Goal: Task Accomplishment & Management: Manage account settings

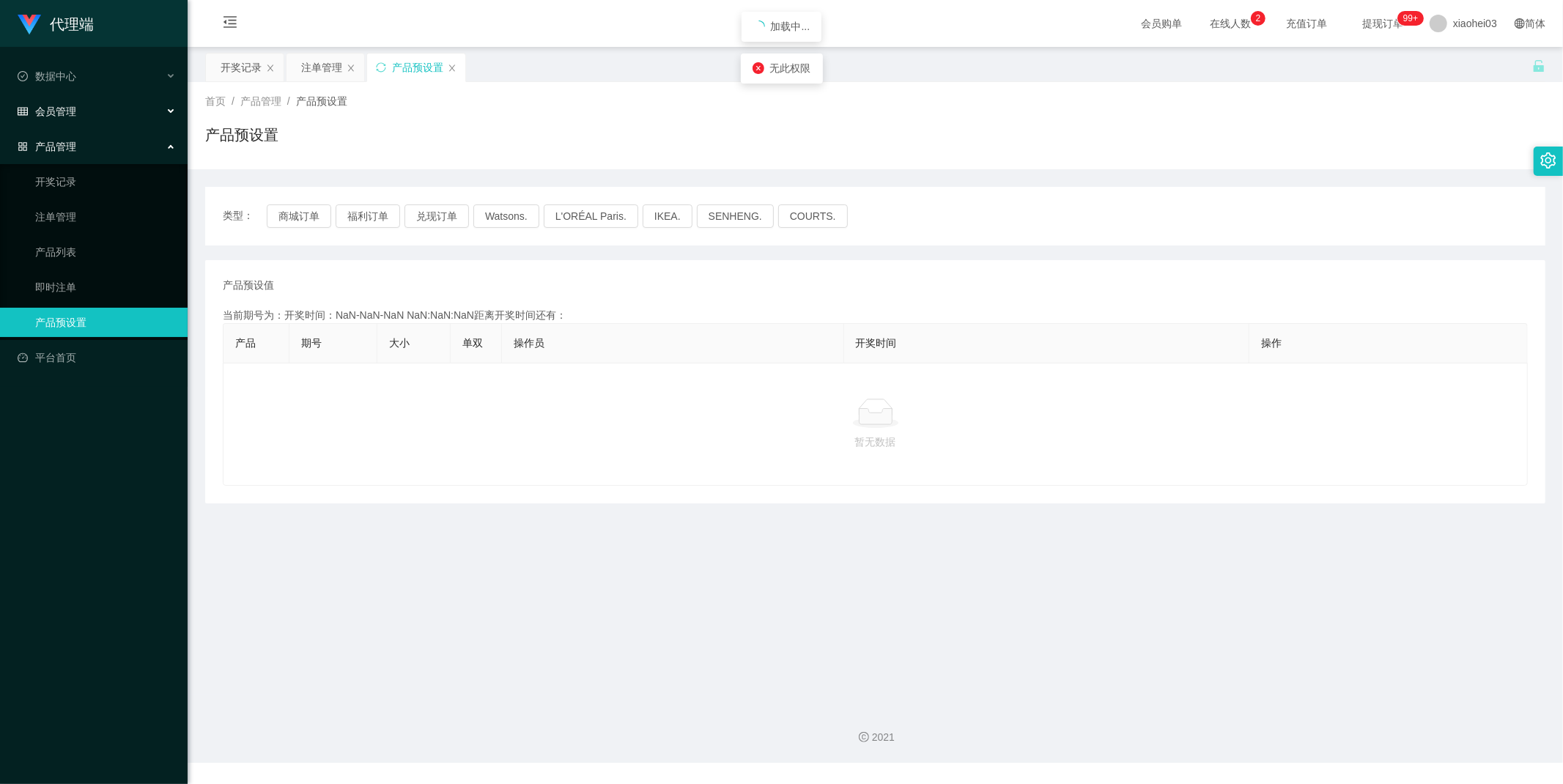
click at [55, 106] on span "会员管理" at bounding box center [47, 111] width 59 height 12
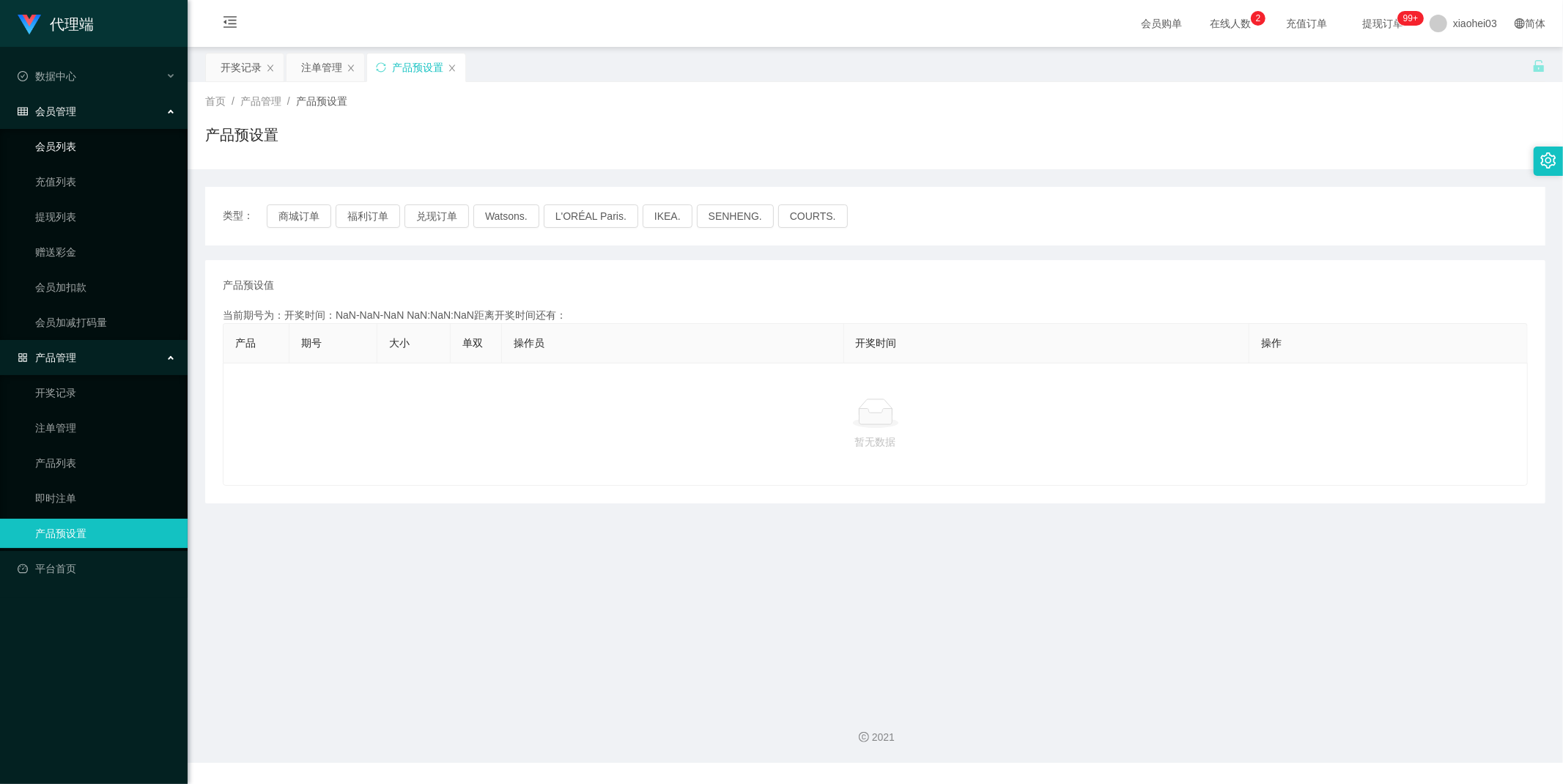
click at [63, 140] on link "会员列表" at bounding box center [106, 146] width 141 height 29
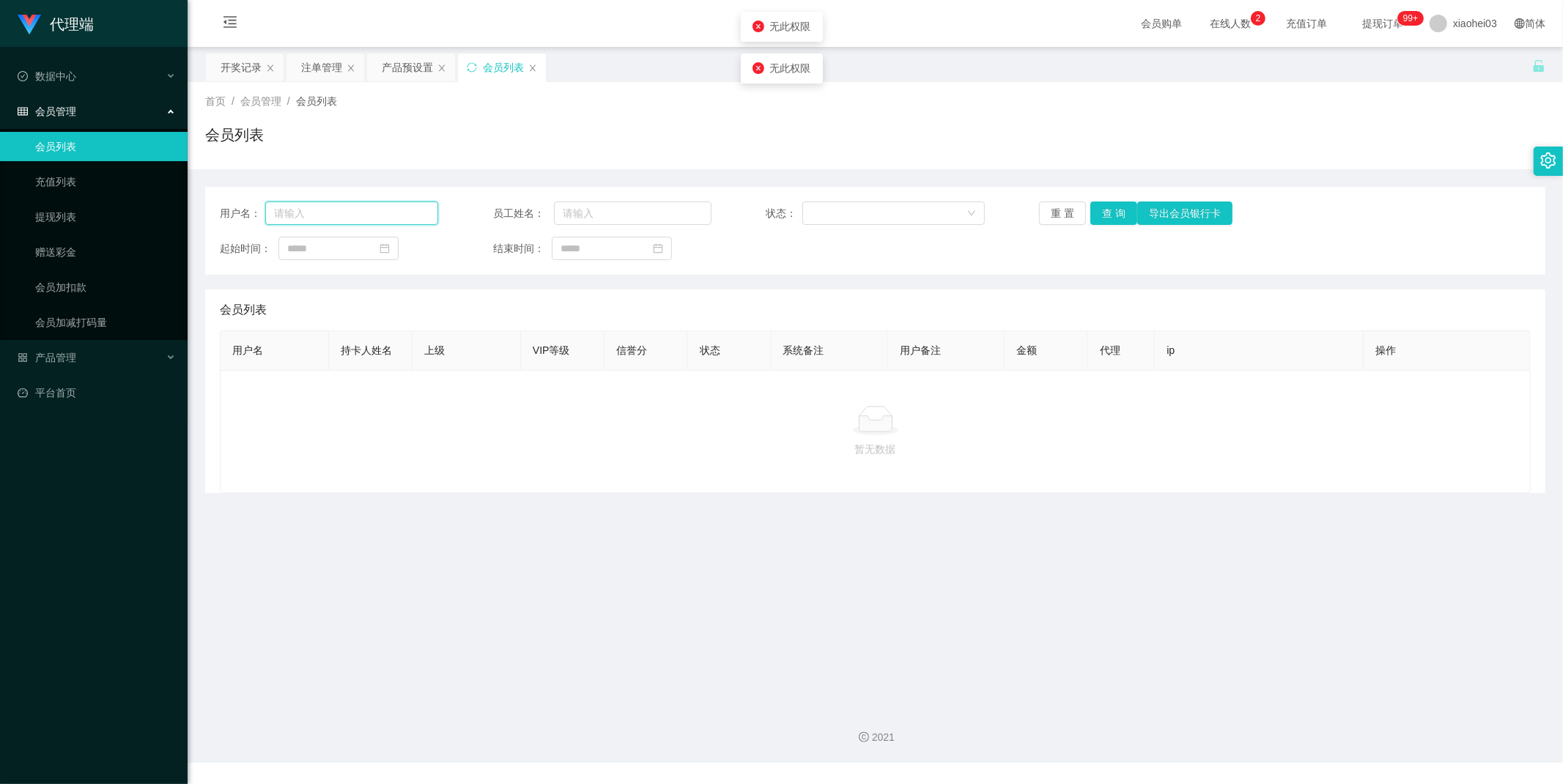
click at [397, 209] on input "text" at bounding box center [351, 213] width 173 height 23
paste input "chrisjdchu"
type input "chrisjdchu"
click at [1115, 210] on button "查 询" at bounding box center [1113, 213] width 47 height 23
click at [1115, 210] on div "重 置 查 询 导出会员银行卡" at bounding box center [1148, 213] width 218 height 23
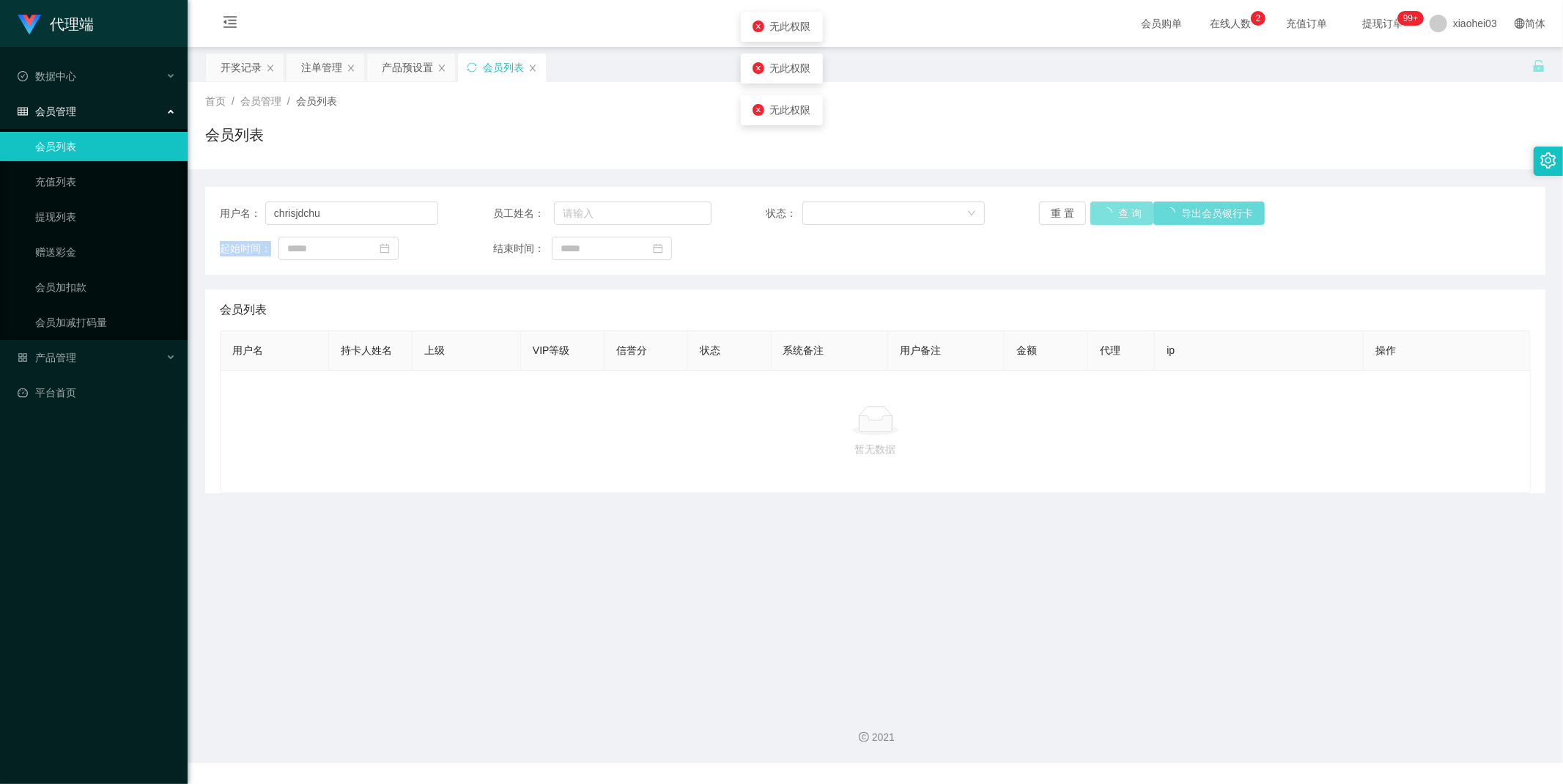
click at [1115, 210] on div "重 置 查 询 导出会员银行卡" at bounding box center [1148, 213] width 218 height 23
click at [1453, 24] on span "xiaohei03" at bounding box center [1475, 23] width 44 height 47
click at [1122, 213] on div "重 置 查 询 导出会员银行卡" at bounding box center [1148, 213] width 218 height 23
click at [1102, 216] on button "查 询" at bounding box center [1113, 213] width 47 height 23
click at [1102, 216] on div "重 置 查 询 导出会员银行卡" at bounding box center [1148, 213] width 218 height 23
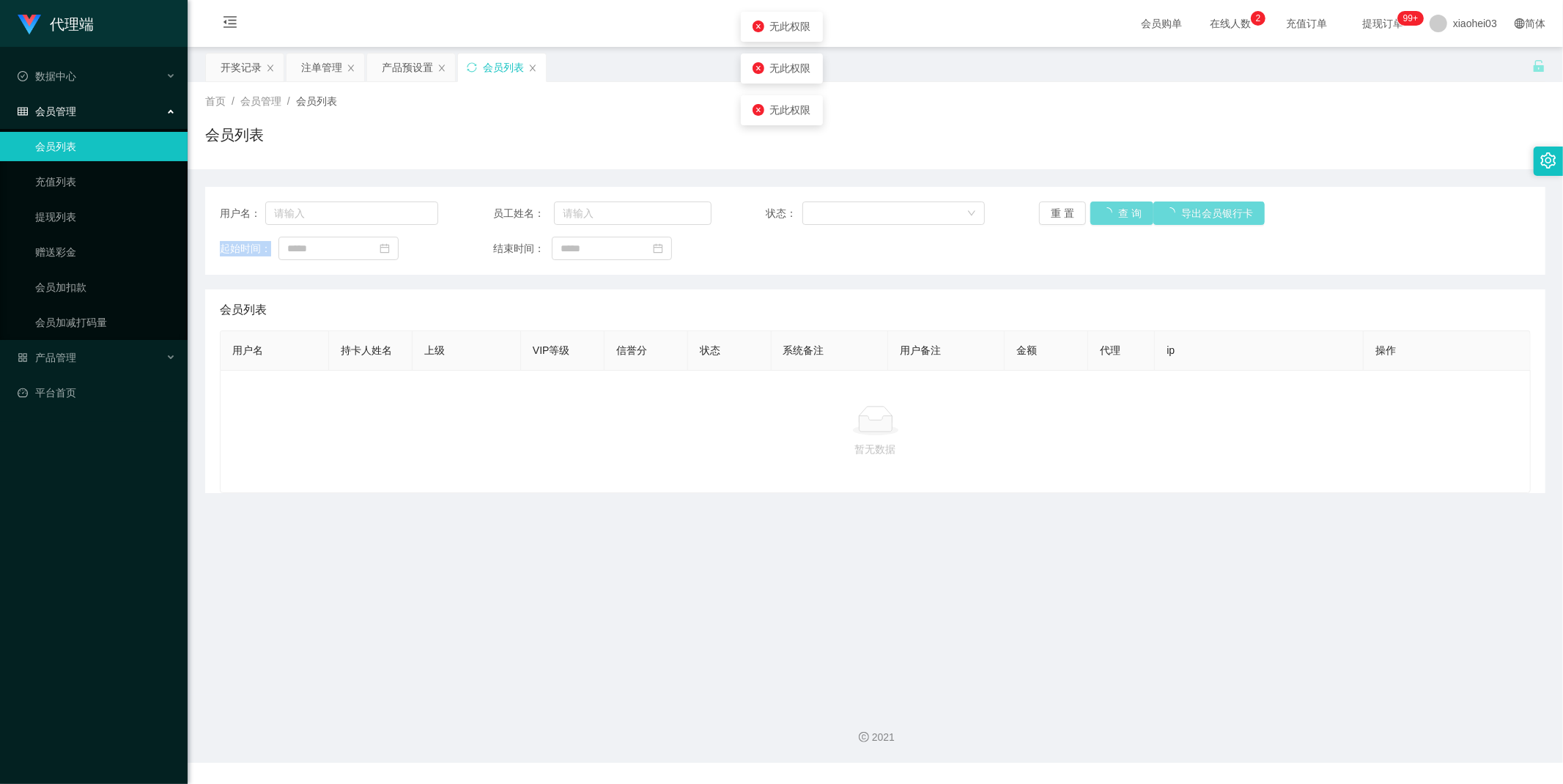
click at [1102, 216] on div "重 置 查 询 导出会员银行卡" at bounding box center [1148, 213] width 218 height 23
click at [1233, 99] on div "首页 / 会员管理 / 会员列表 /" at bounding box center [875, 101] width 1340 height 15
click at [525, 69] on div "会员列表" at bounding box center [501, 67] width 88 height 27
click at [532, 69] on icon "图标: close" at bounding box center [533, 68] width 9 height 9
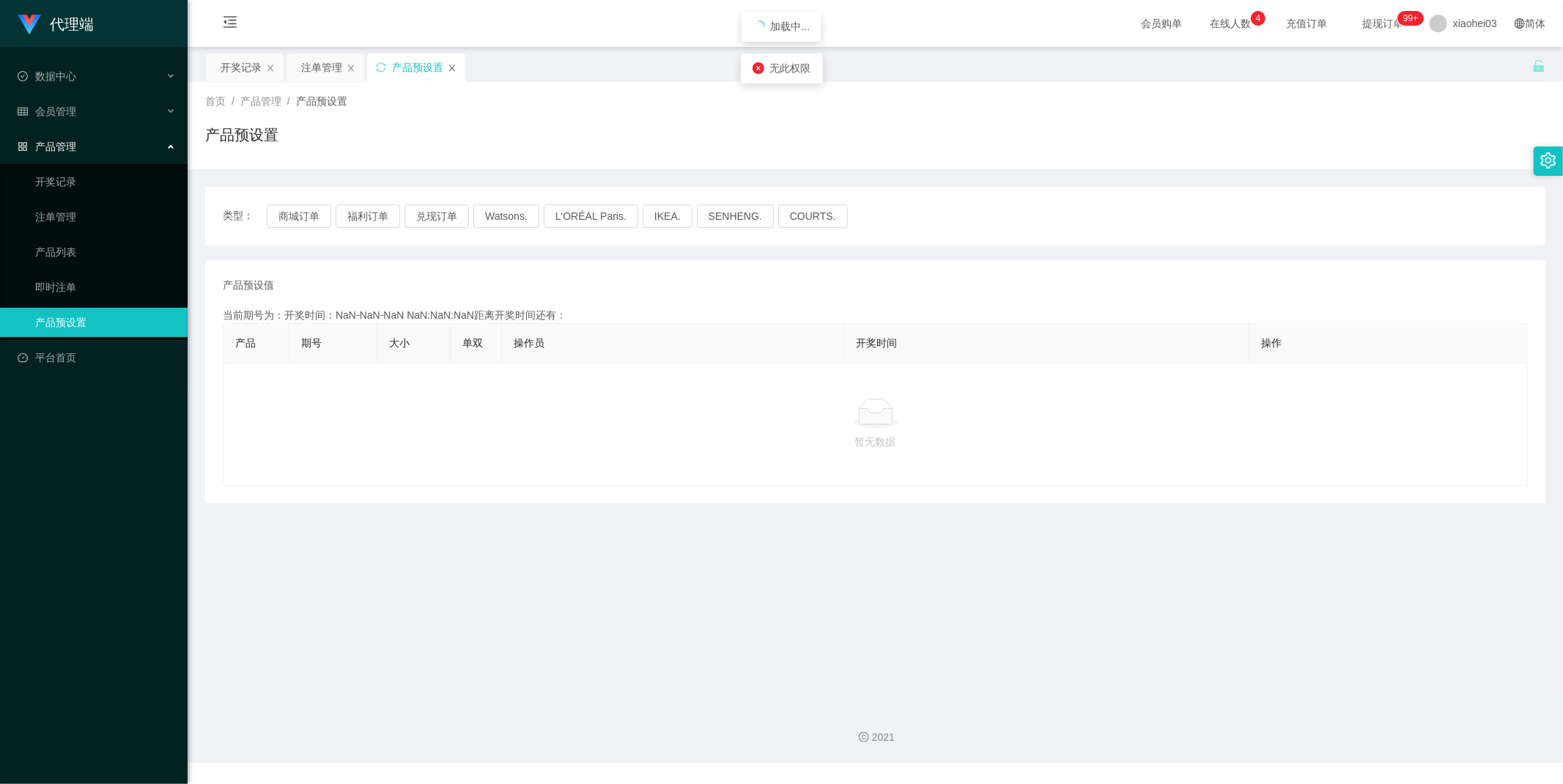
click at [455, 68] on icon "图标: close" at bounding box center [452, 68] width 9 height 9
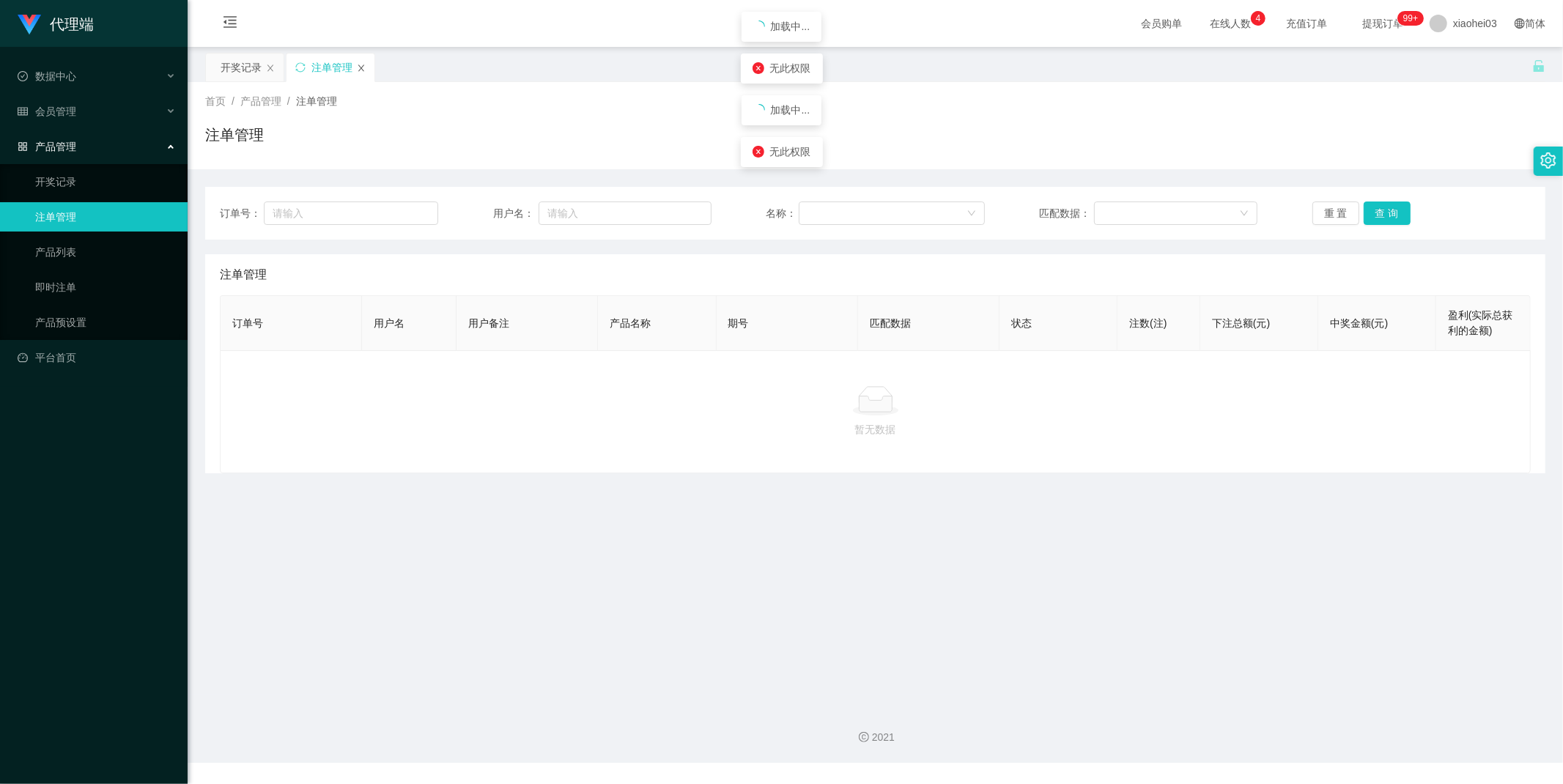
click at [360, 66] on icon "图标: close" at bounding box center [361, 67] width 6 height 6
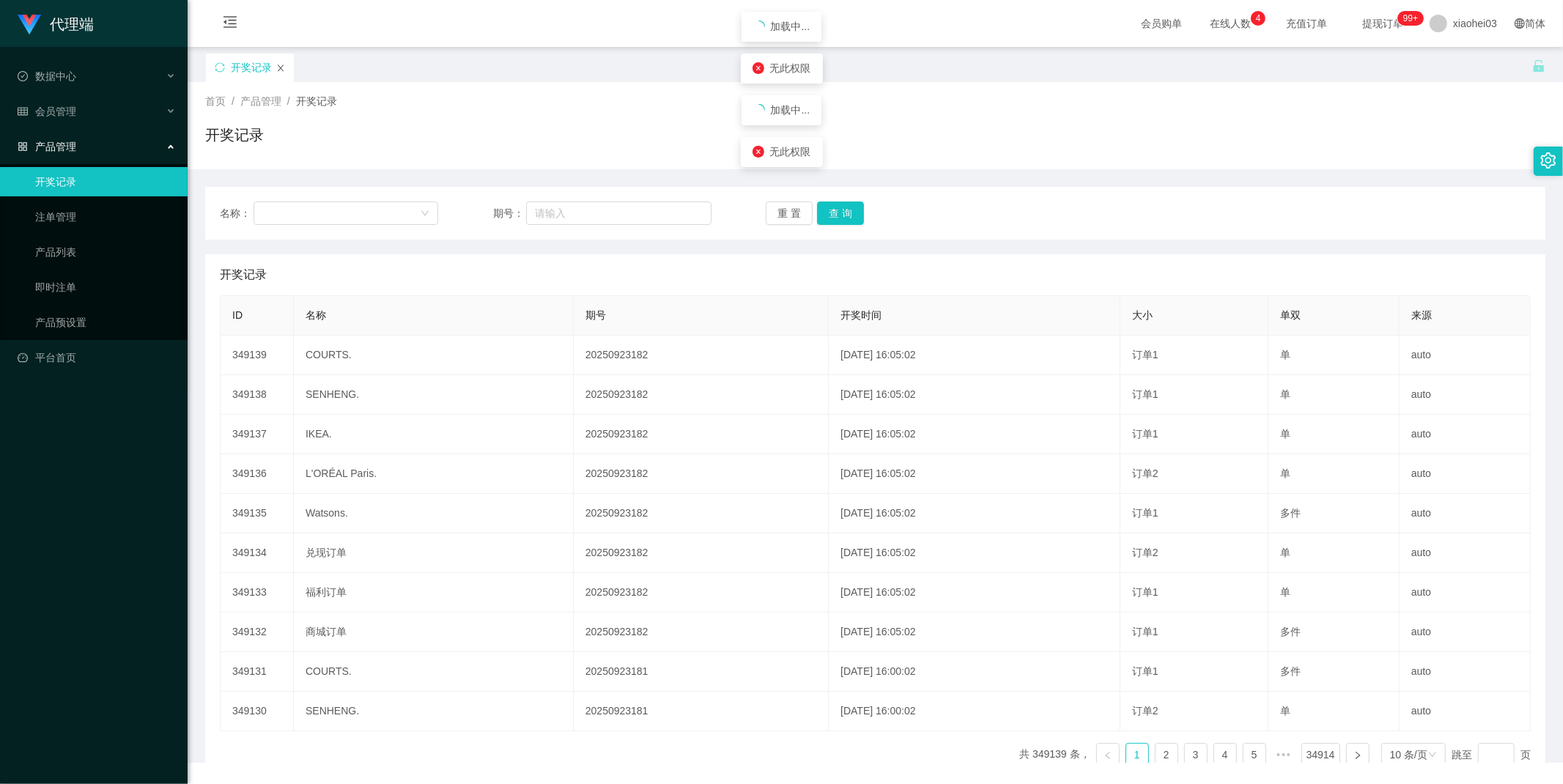
click at [276, 66] on icon "图标: close" at bounding box center [280, 68] width 9 height 9
click at [282, 67] on icon "图标: close" at bounding box center [280, 68] width 9 height 9
click at [291, 59] on div "开奖记录" at bounding box center [249, 67] width 88 height 27
click at [283, 65] on icon "图标: close" at bounding box center [280, 67] width 6 height 6
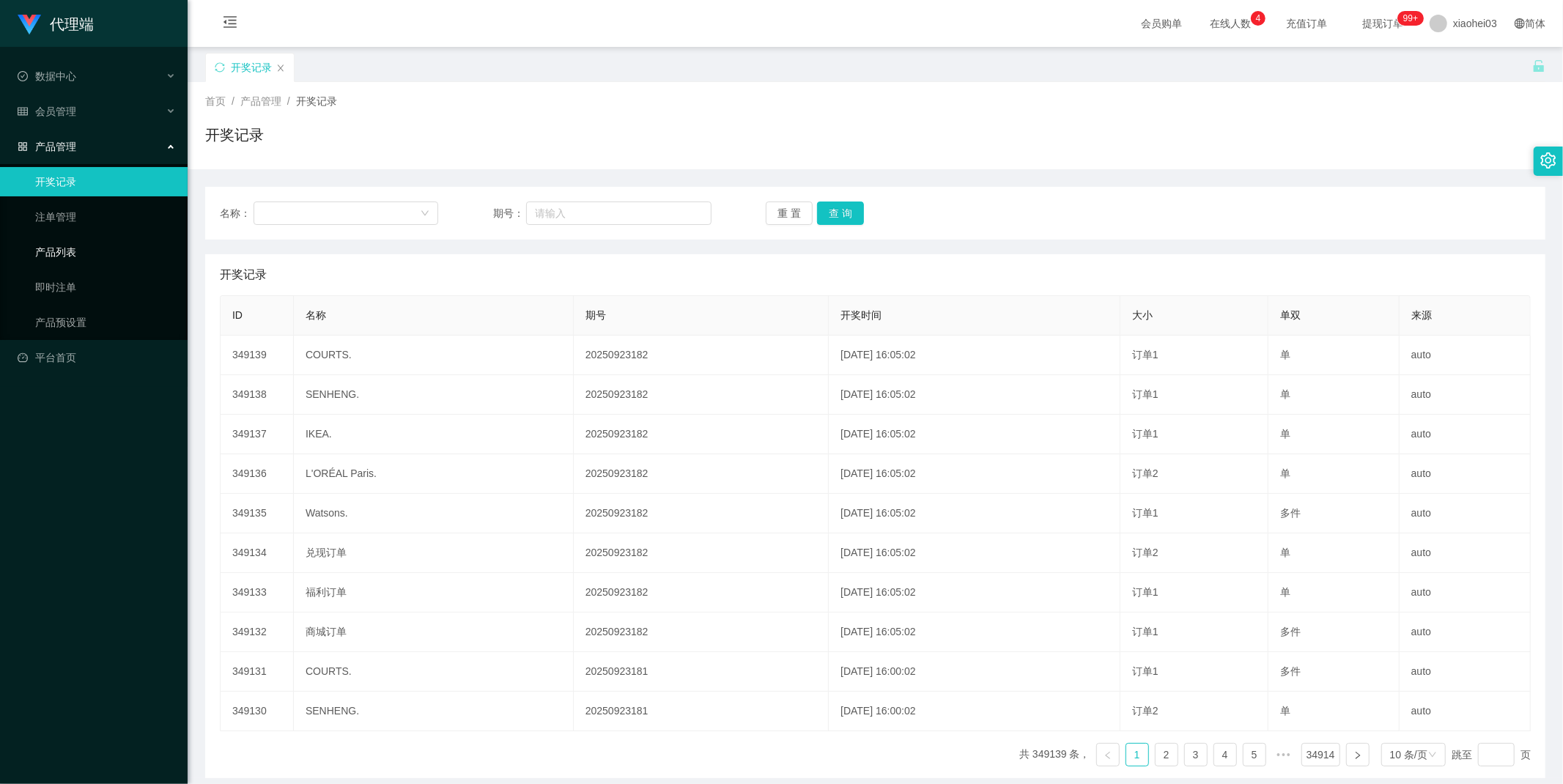
click at [67, 256] on link "产品列表" at bounding box center [106, 252] width 141 height 29
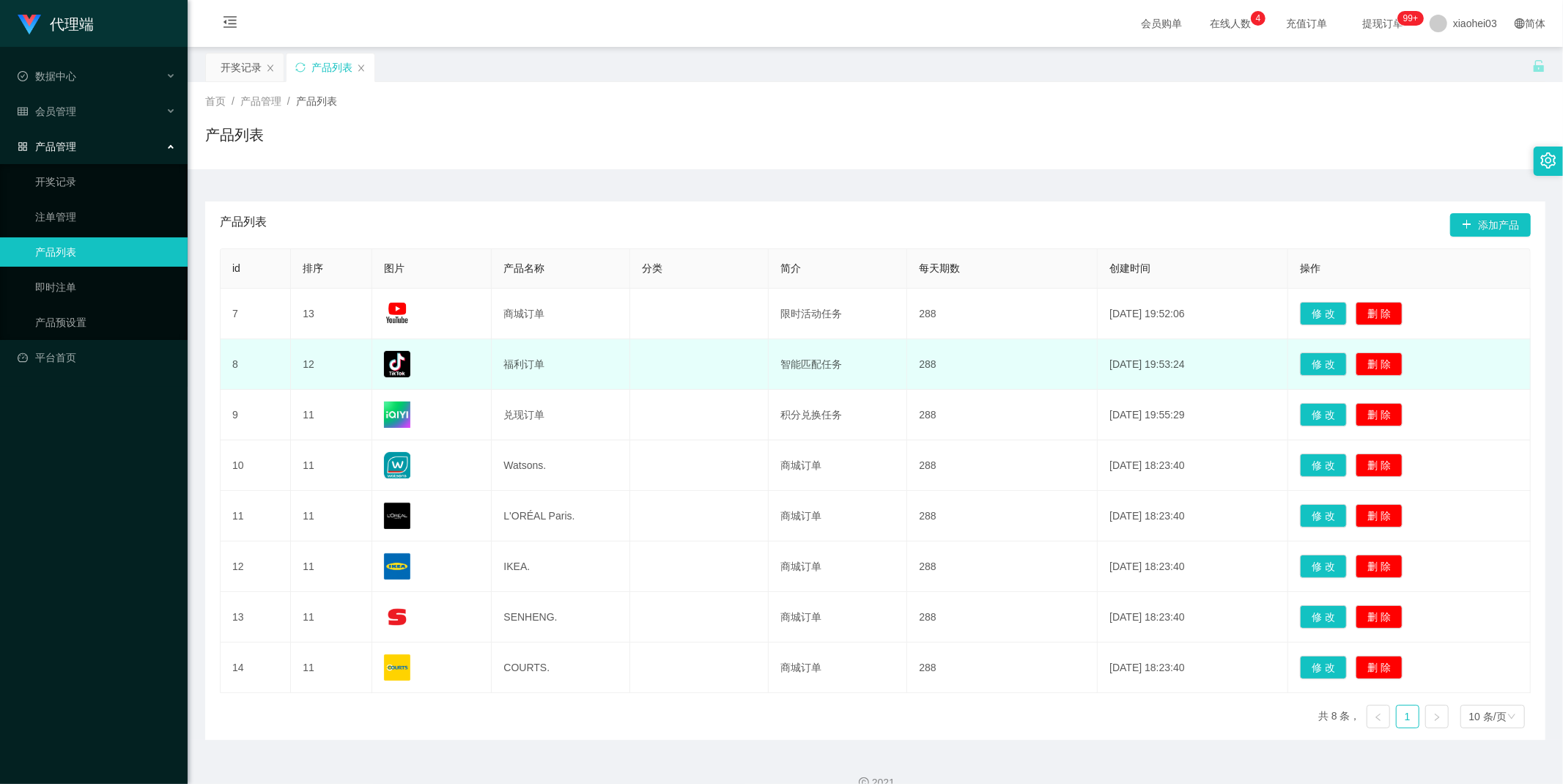
click at [609, 365] on td "福利订单" at bounding box center [561, 365] width 138 height 51
click at [951, 362] on td "288" at bounding box center [1002, 365] width 191 height 51
click at [510, 372] on td "福利订单" at bounding box center [561, 365] width 138 height 51
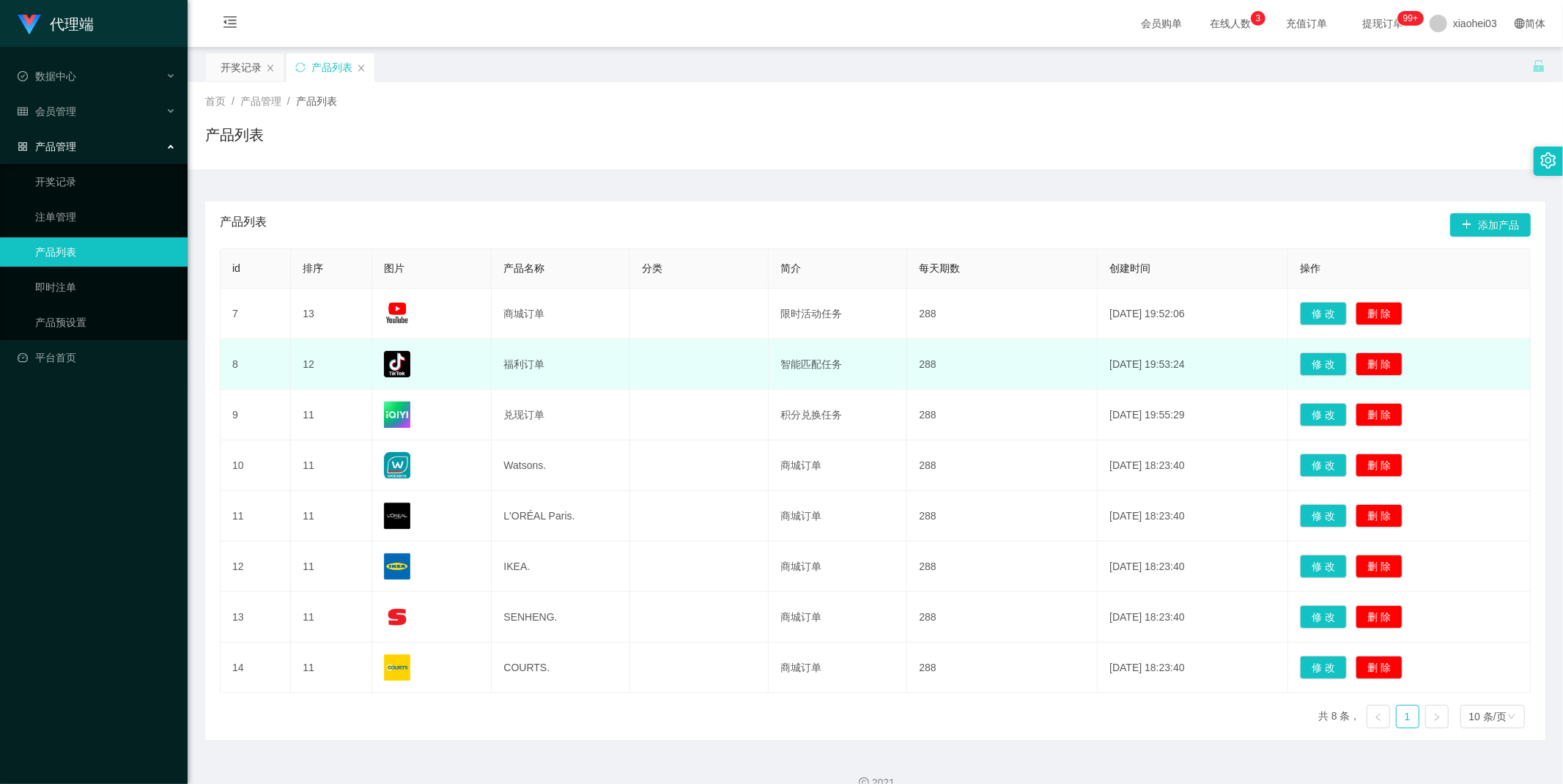
click at [531, 365] on td "福利订单" at bounding box center [561, 365] width 138 height 51
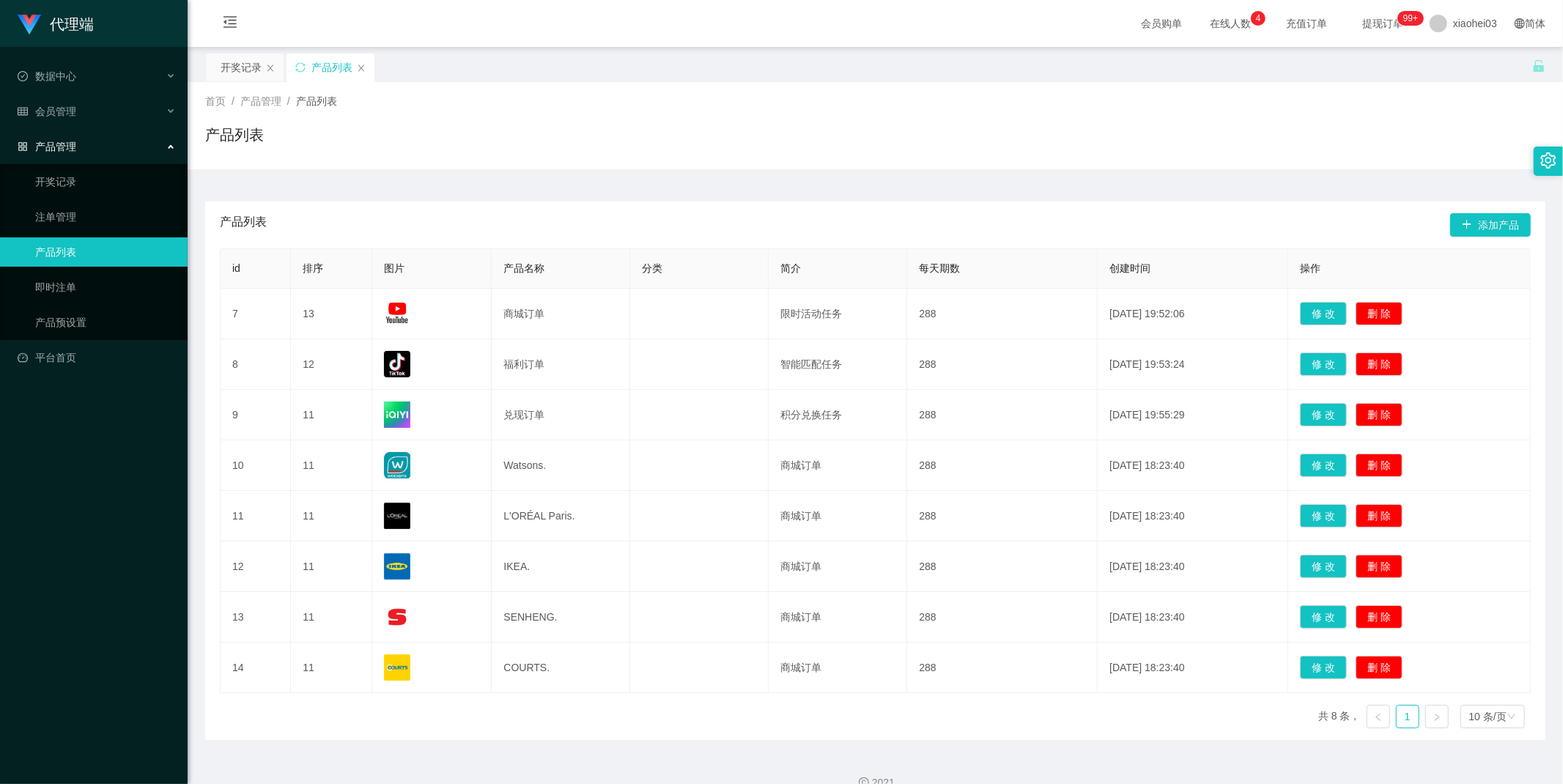
click at [240, 221] on span "产品列表" at bounding box center [243, 224] width 47 height 23
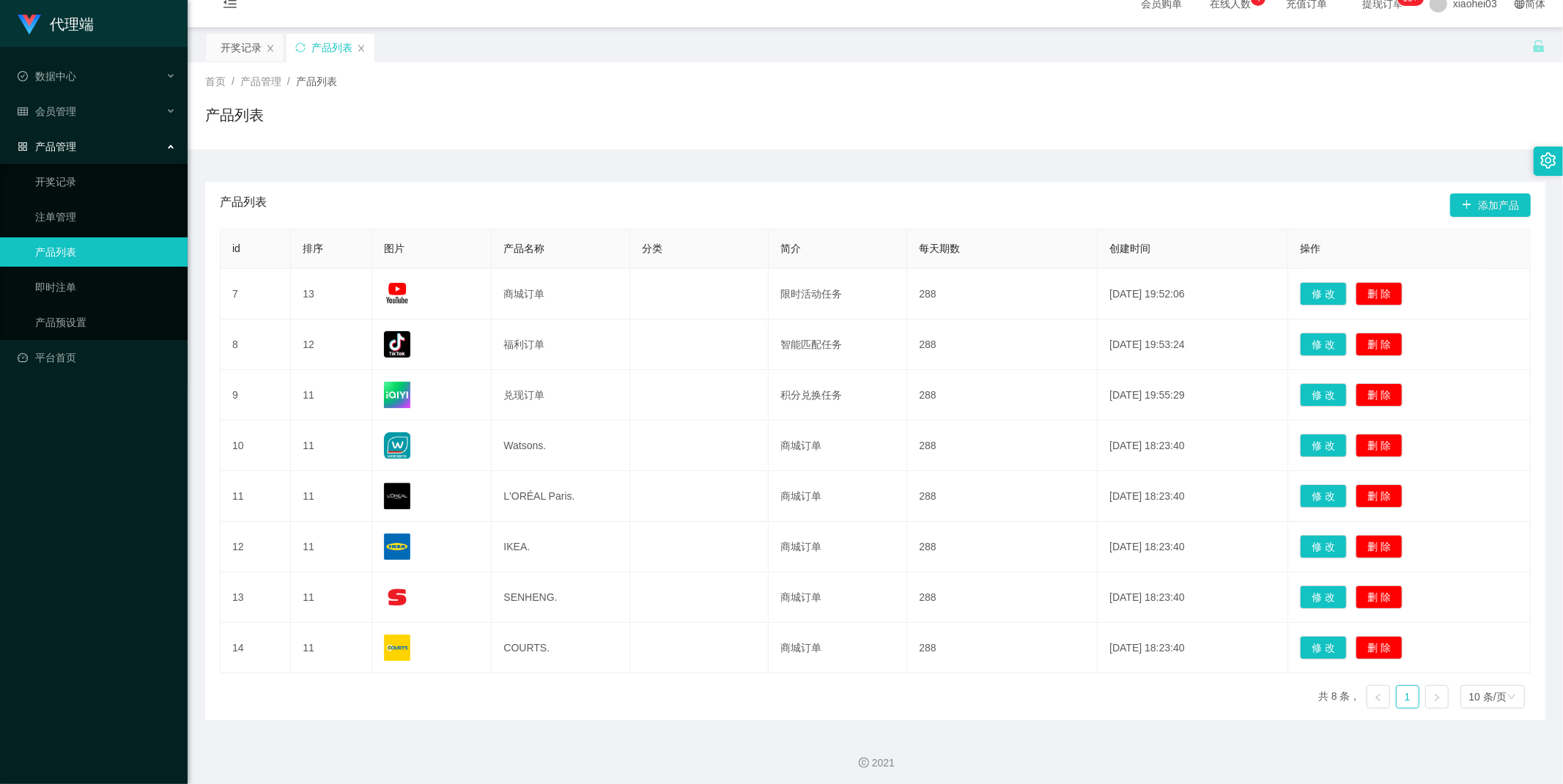
scroll to position [24, 0]
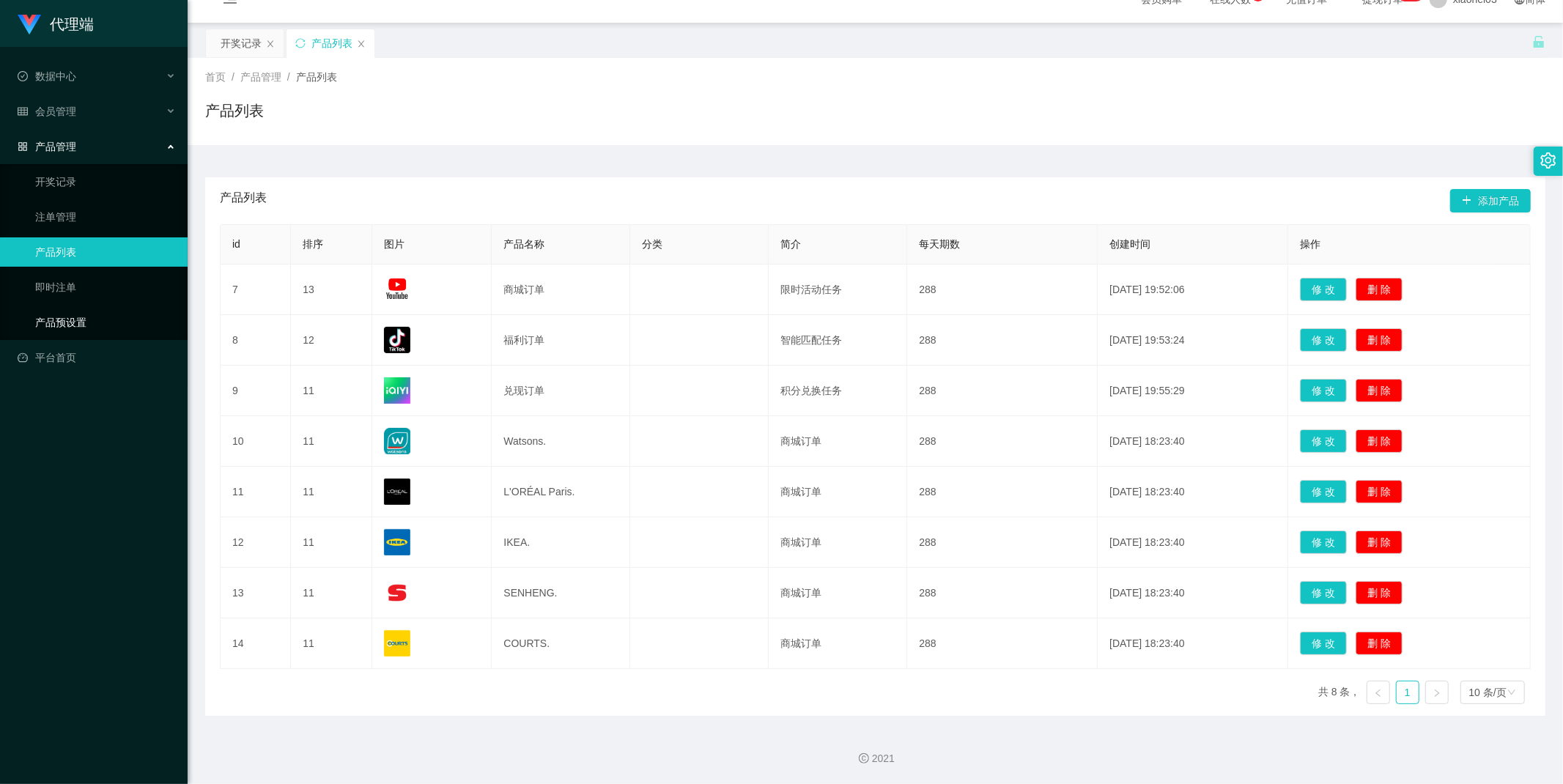
click at [70, 328] on link "产品预设置" at bounding box center [106, 322] width 141 height 29
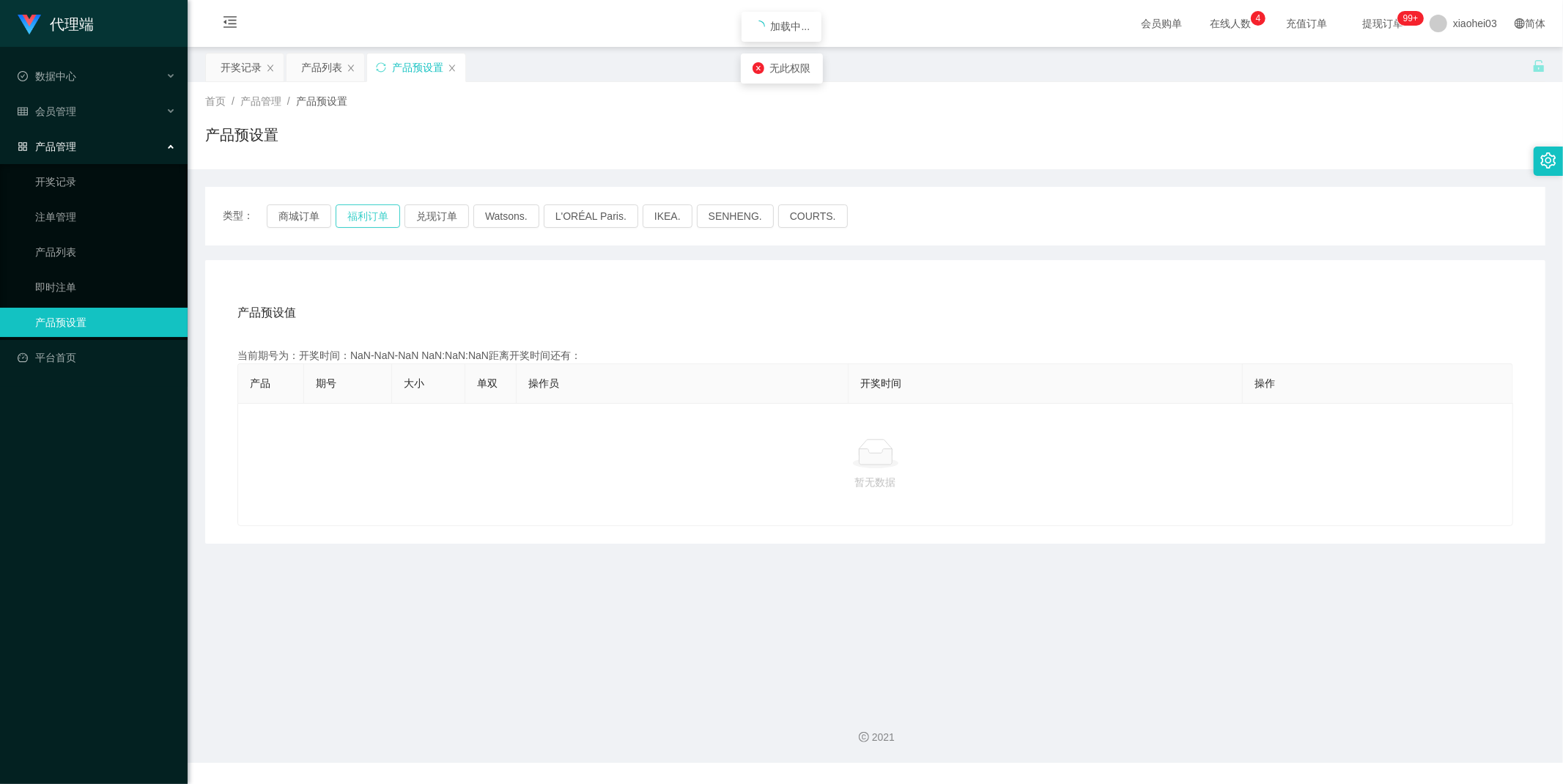
click at [367, 216] on button "福利订单" at bounding box center [367, 216] width 65 height 23
type button "k3tbw"
click at [380, 218] on button "福利订单" at bounding box center [367, 216] width 65 height 23
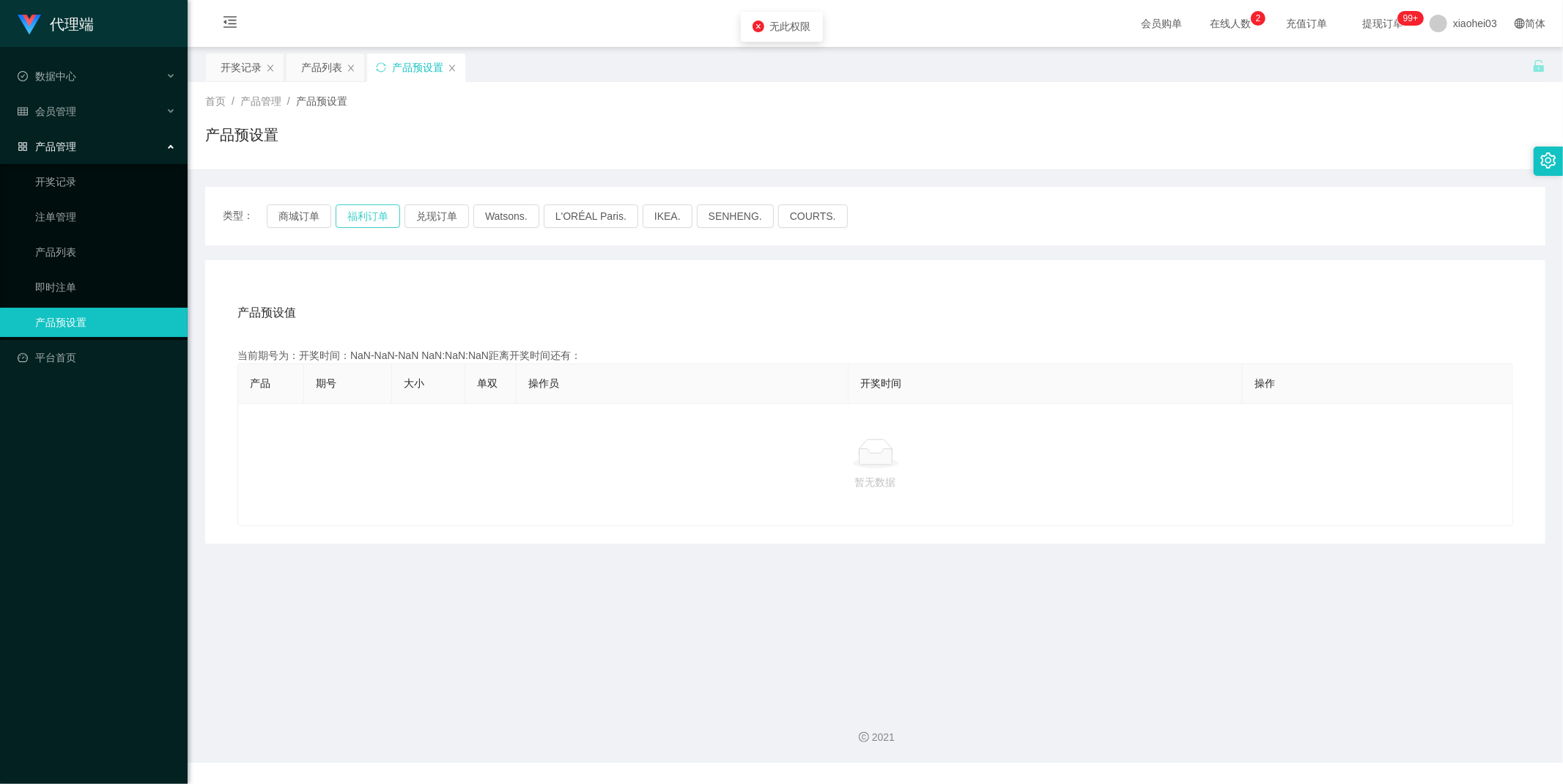
click at [380, 218] on button "福利订单" at bounding box center [367, 216] width 65 height 23
click at [1460, 25] on span "xiaohei03" at bounding box center [1475, 23] width 44 height 47
click at [1451, 54] on li "退出登录" at bounding box center [1465, 64] width 110 height 23
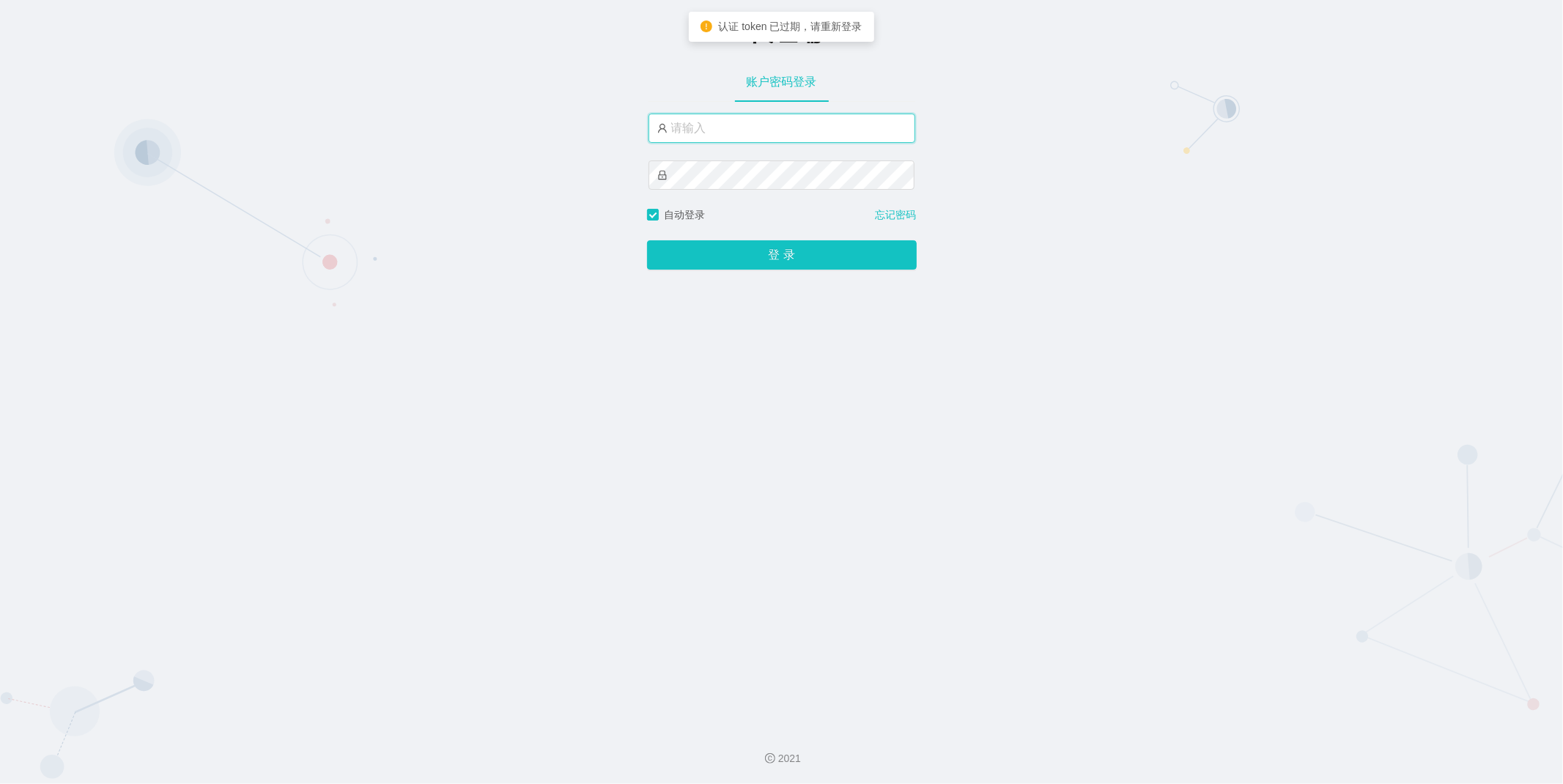
type input "xiaohei03"
click at [726, 143] on div "xiaohei03" at bounding box center [782, 128] width 267 height 29
click at [735, 266] on button "登 录" at bounding box center [782, 255] width 270 height 29
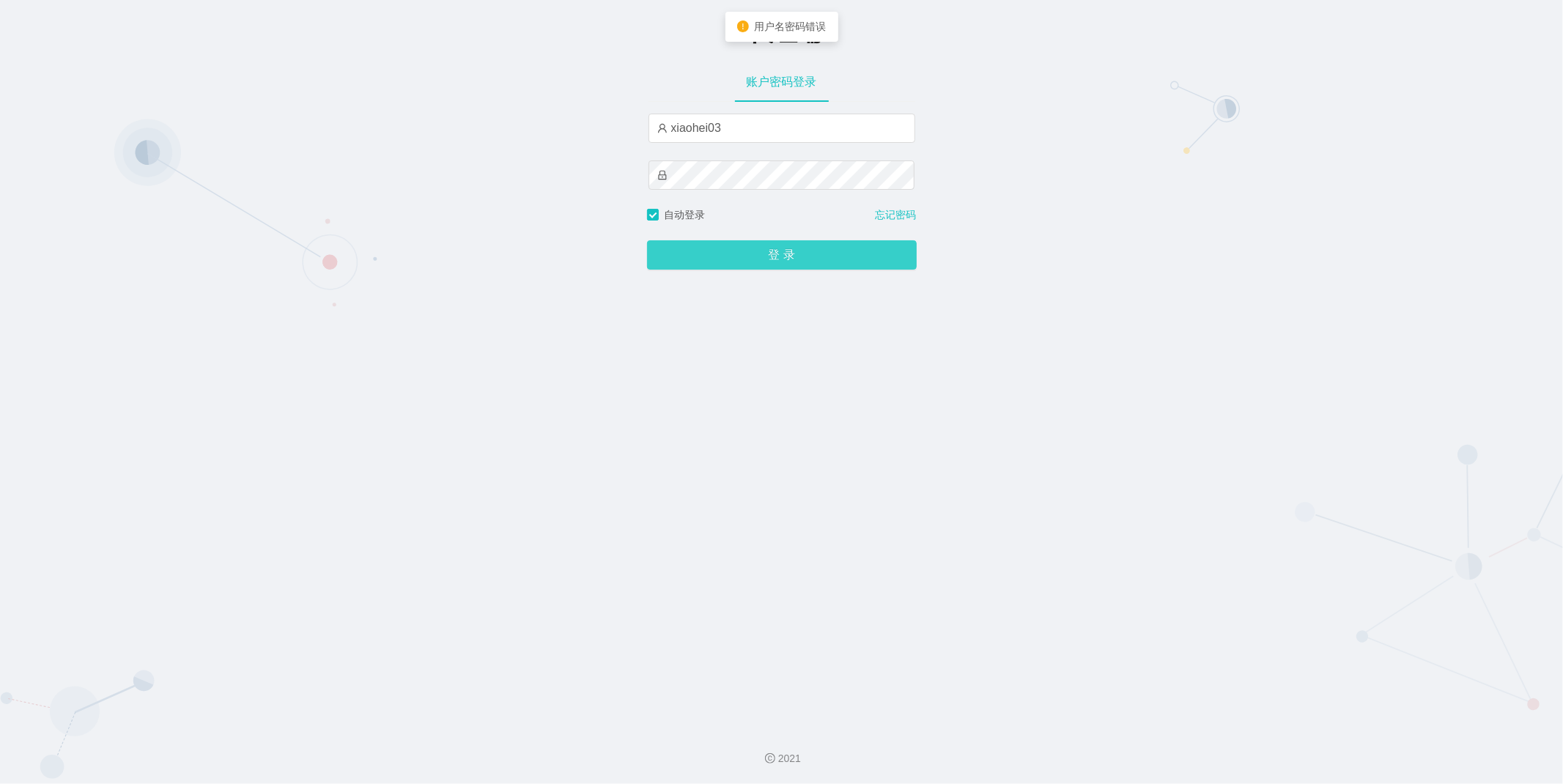
click at [757, 250] on button "登 录" at bounding box center [782, 255] width 270 height 29
click at [689, 262] on button "登 录" at bounding box center [782, 255] width 270 height 29
click at [1418, 176] on div "-代理端 账户密码登录 xiaohei03 自动登录 忘记密码 登 录" at bounding box center [782, 357] width 1563 height 716
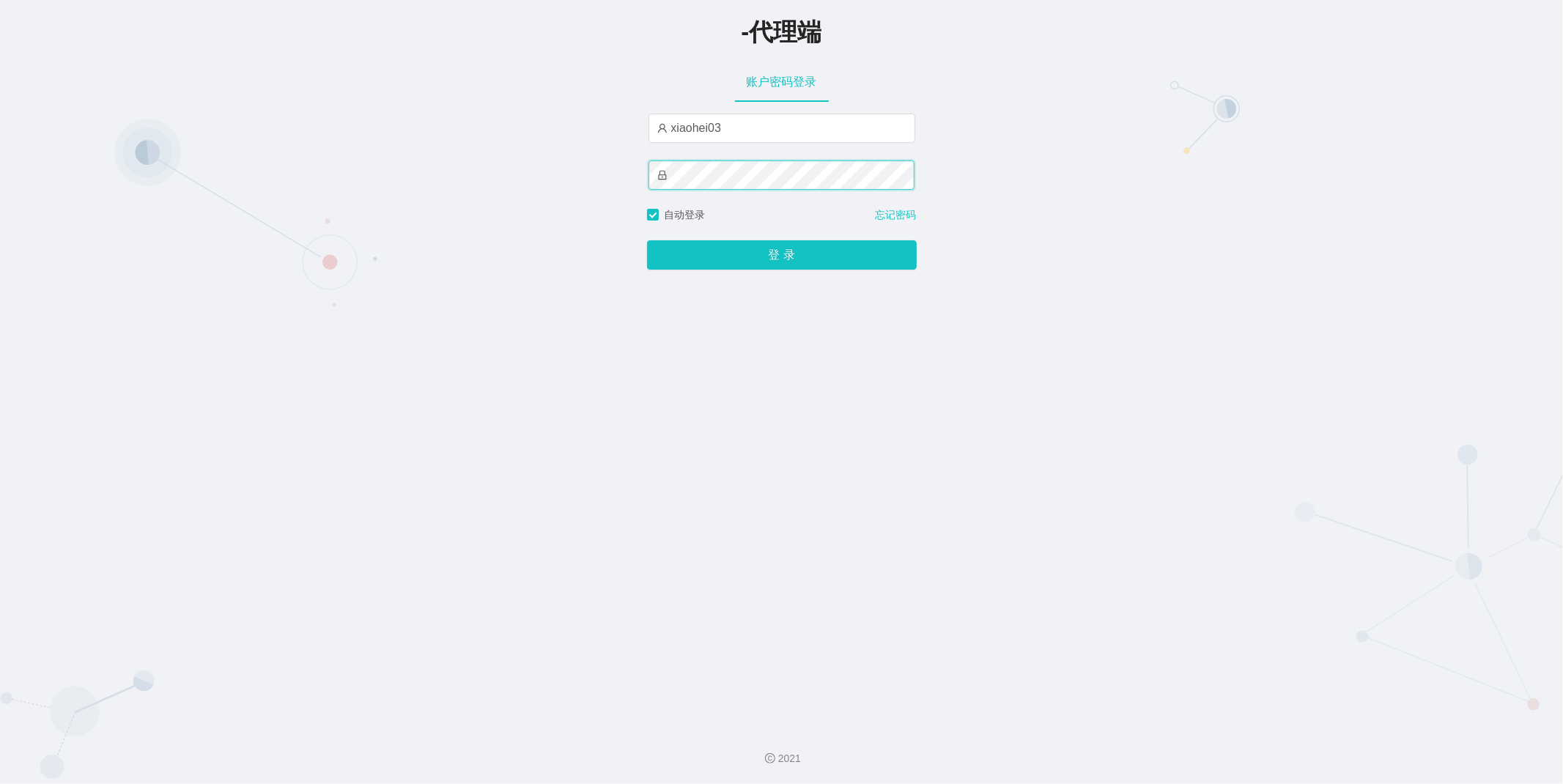
click at [373, 161] on div "-代理端 账户密码登录 xiaohei03 自动登录 忘记密码 登 录" at bounding box center [782, 357] width 1563 height 716
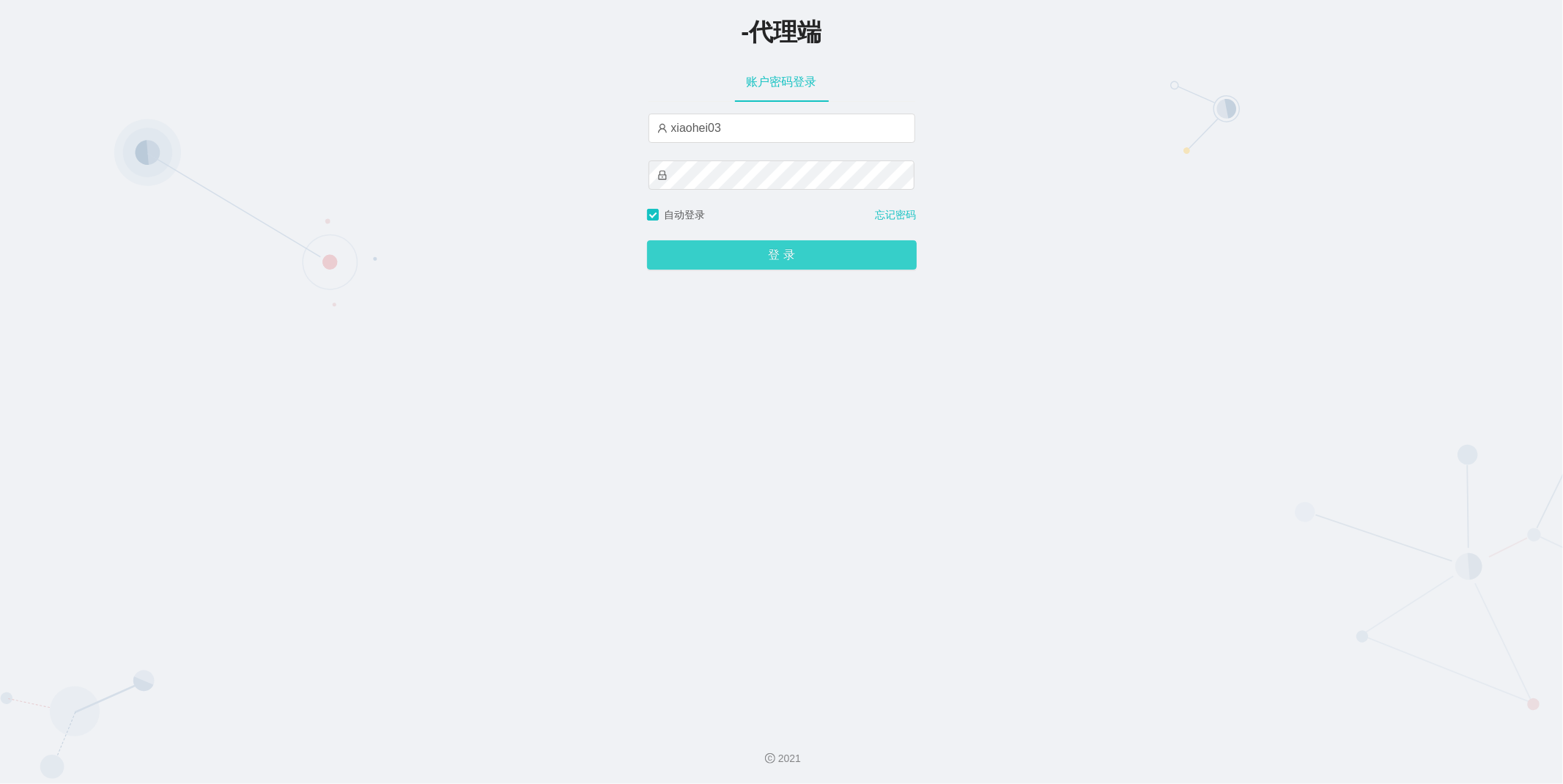
click at [678, 253] on button "登 录" at bounding box center [782, 255] width 270 height 29
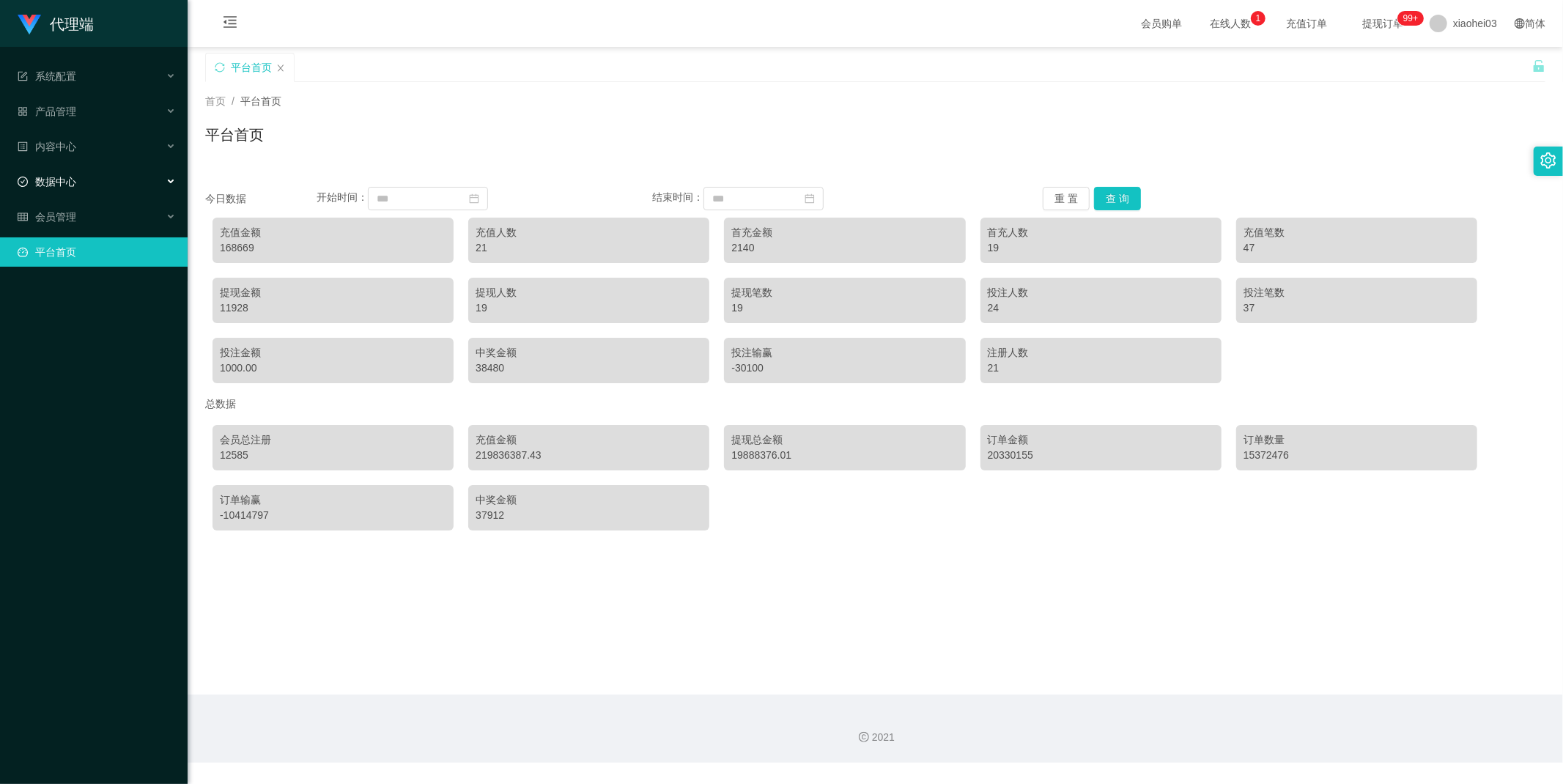
click at [70, 181] on span "数据中心" at bounding box center [47, 181] width 59 height 12
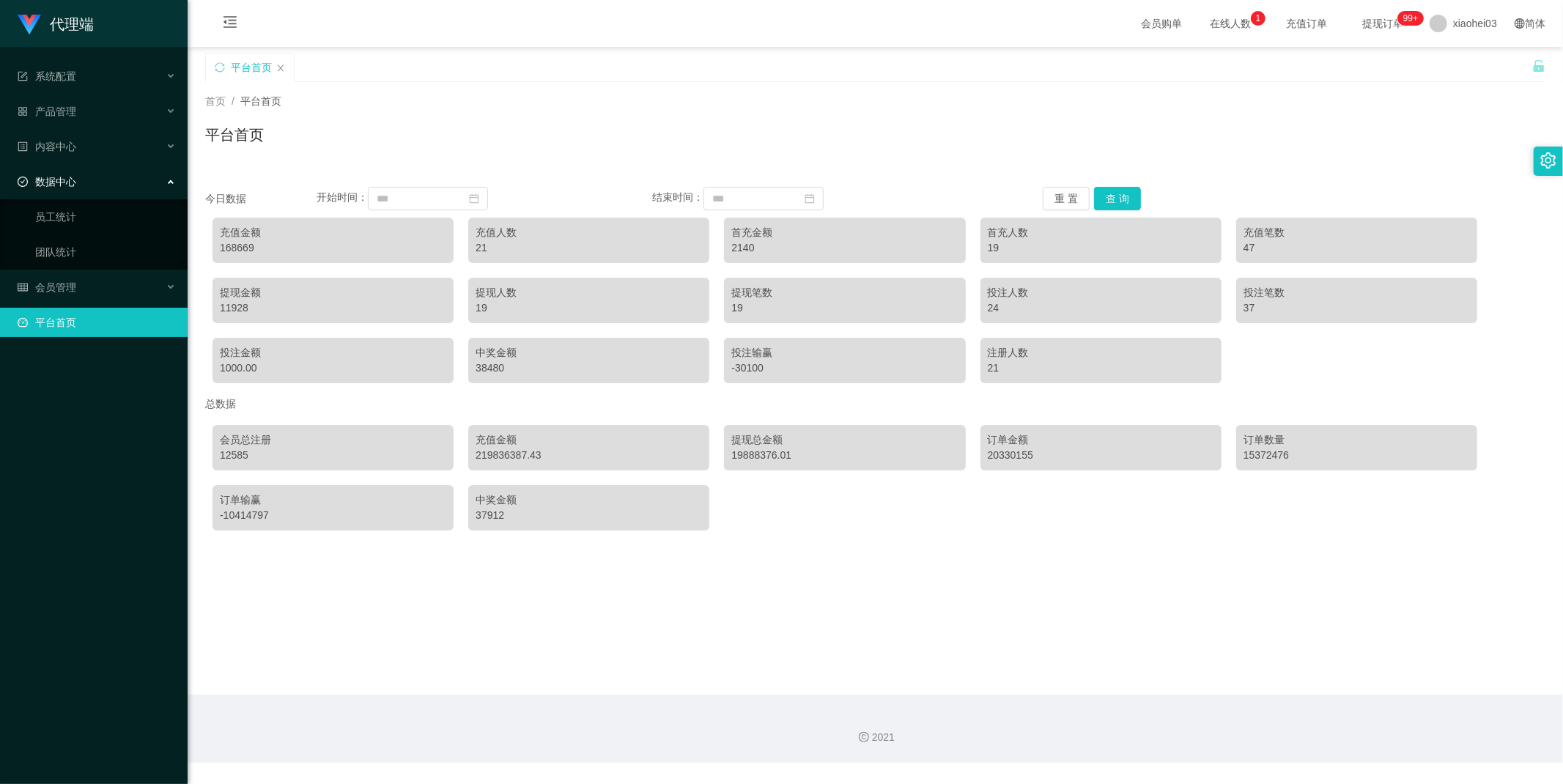
click at [70, 179] on span "数据中心" at bounding box center [47, 181] width 59 height 12
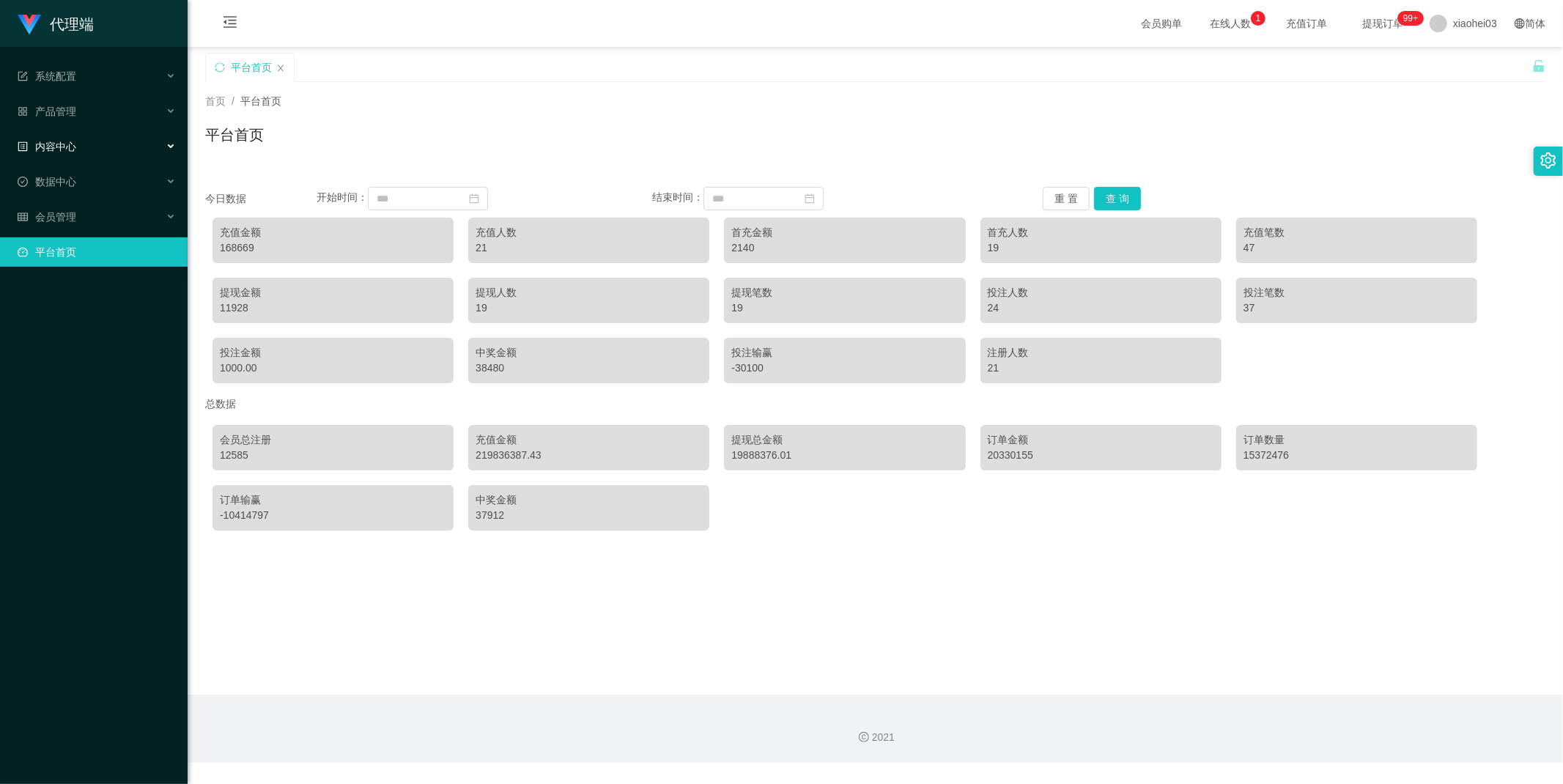
click at [63, 143] on span "内容中心" at bounding box center [47, 146] width 59 height 12
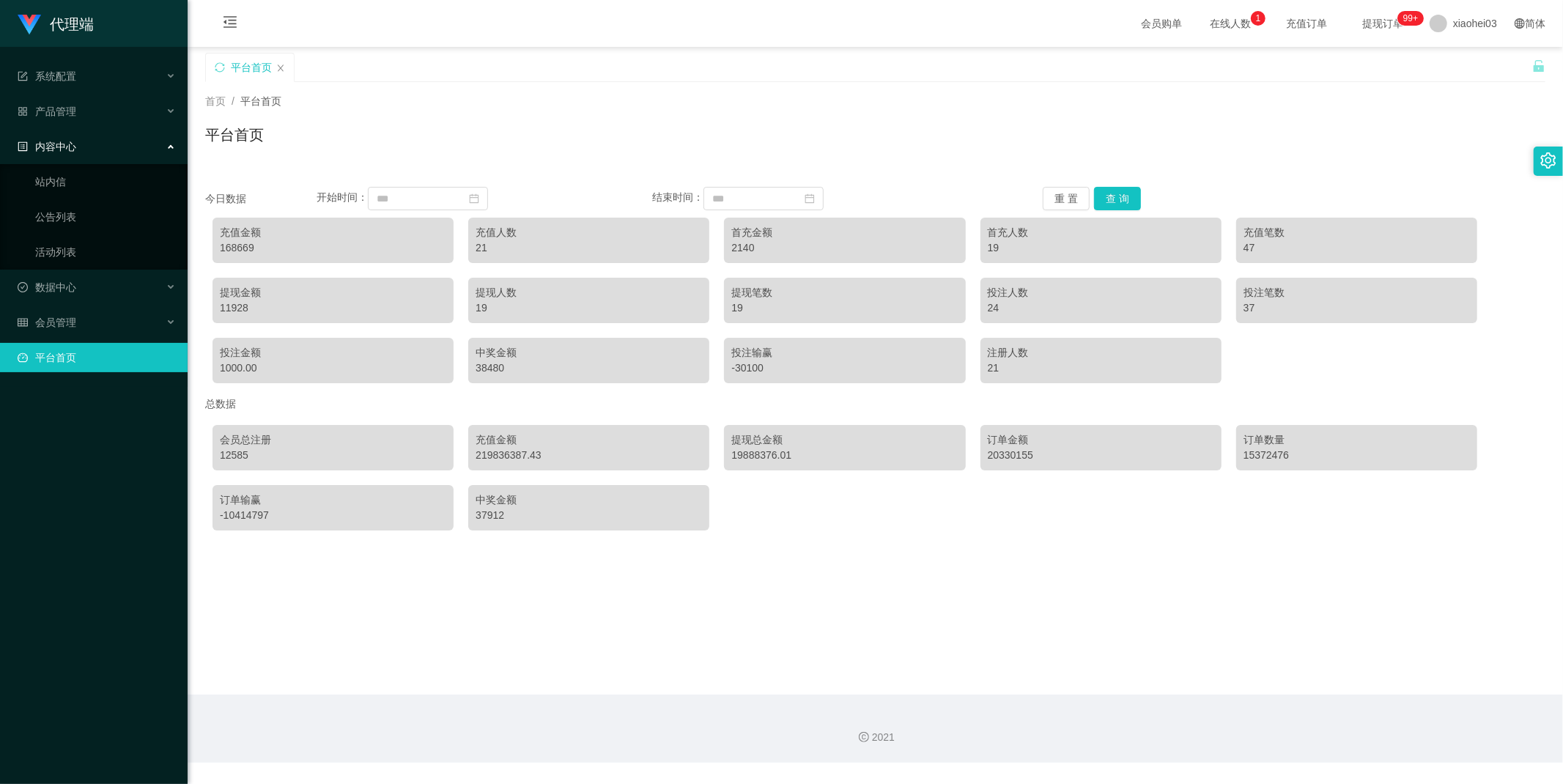
click at [57, 158] on div "内容中心" at bounding box center [93, 146] width 187 height 29
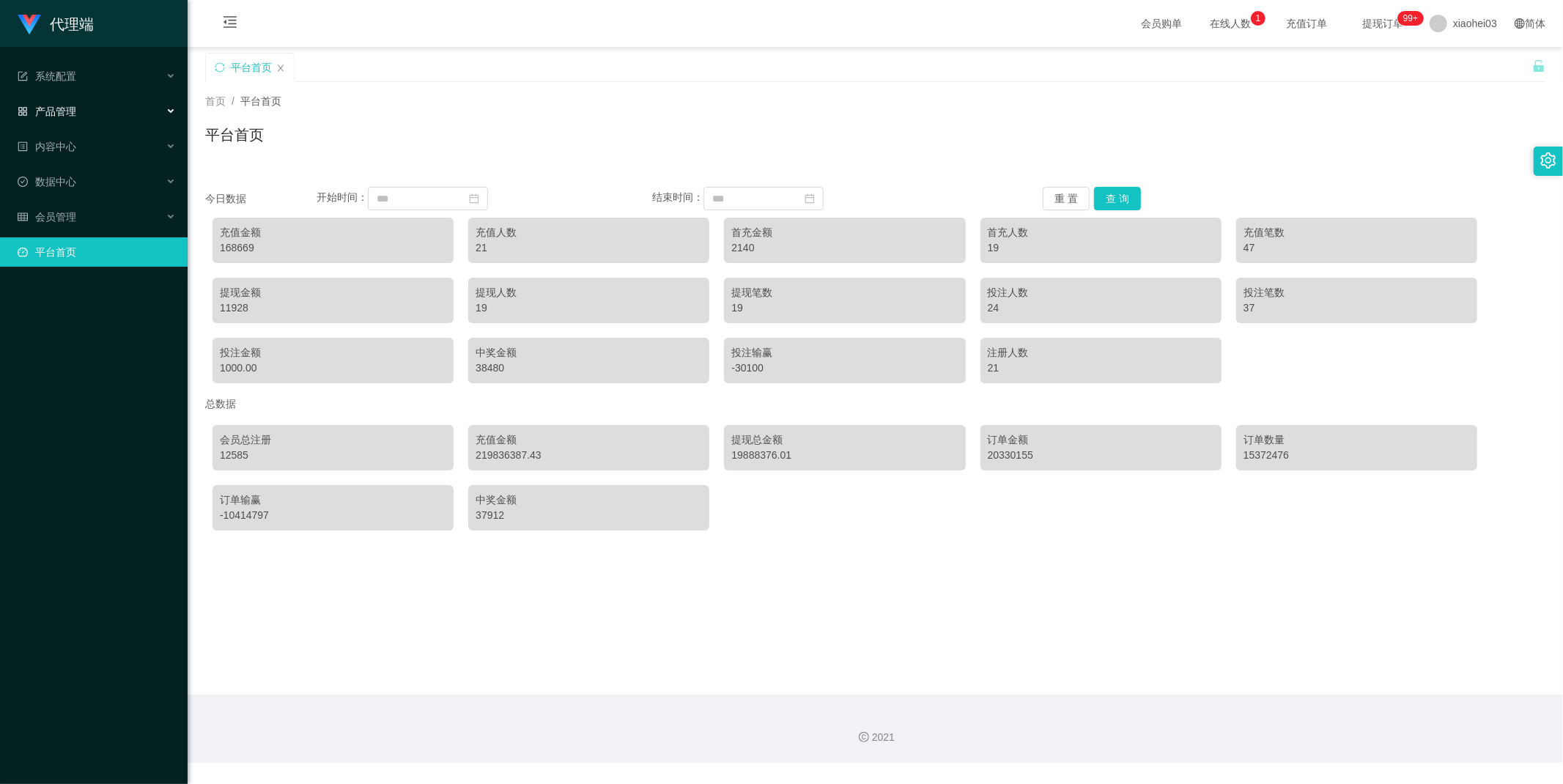
click at [69, 111] on span "产品管理" at bounding box center [47, 111] width 59 height 12
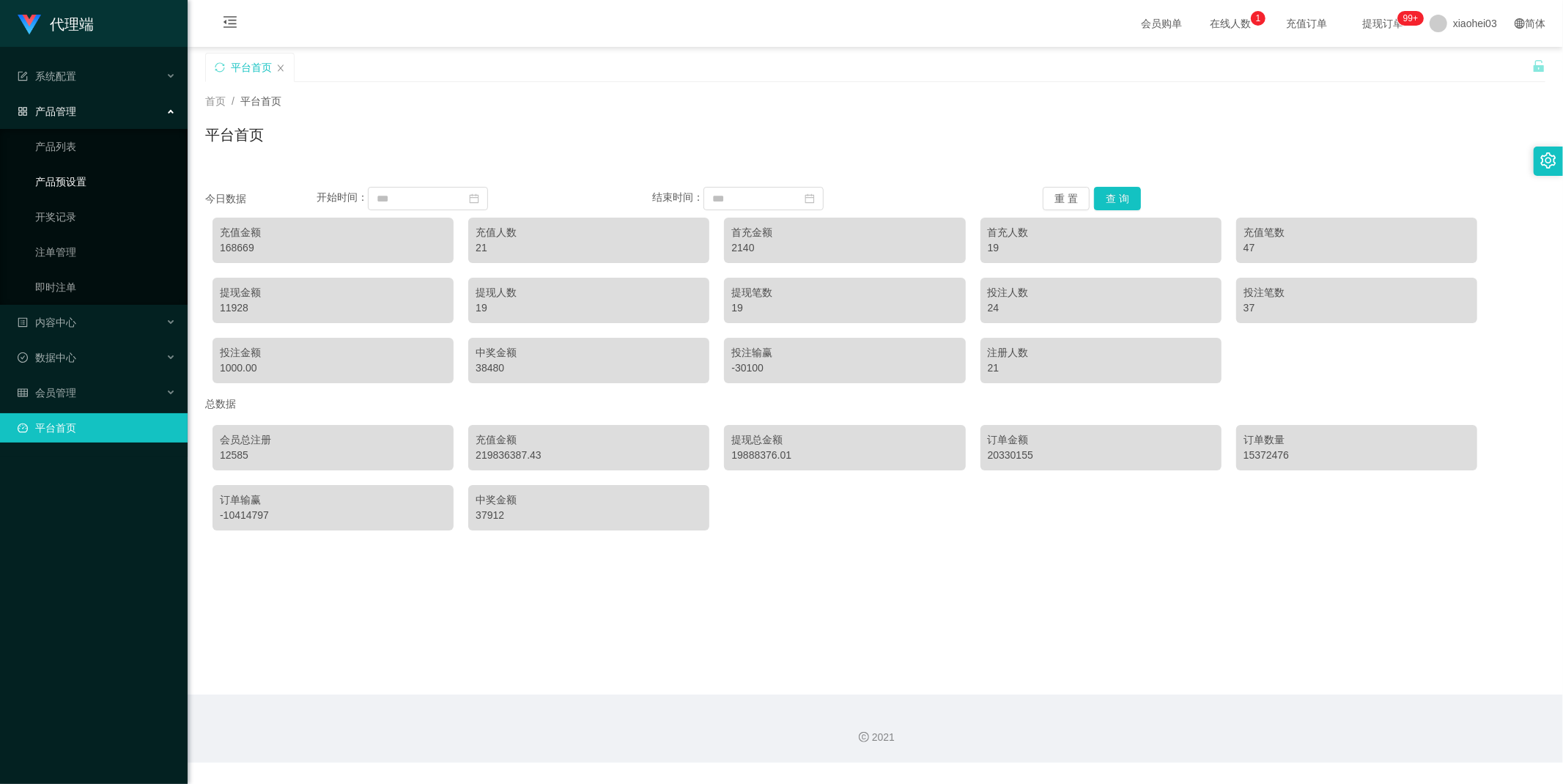
click at [68, 178] on link "产品预设置" at bounding box center [106, 181] width 141 height 29
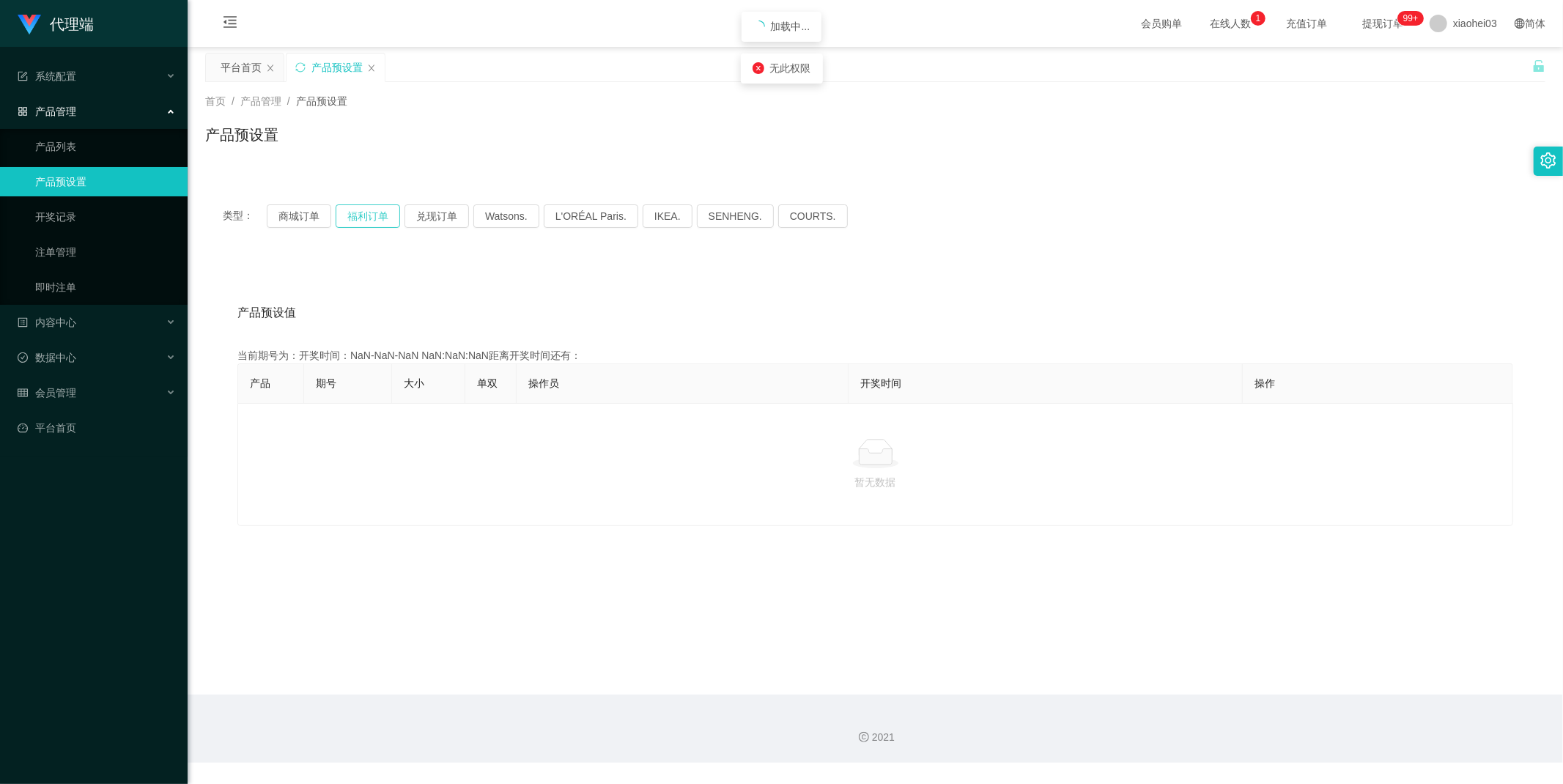
click at [364, 214] on button "福利订单" at bounding box center [367, 216] width 65 height 23
type button "k3tbw"
click at [363, 215] on button "福利订单" at bounding box center [367, 216] width 65 height 23
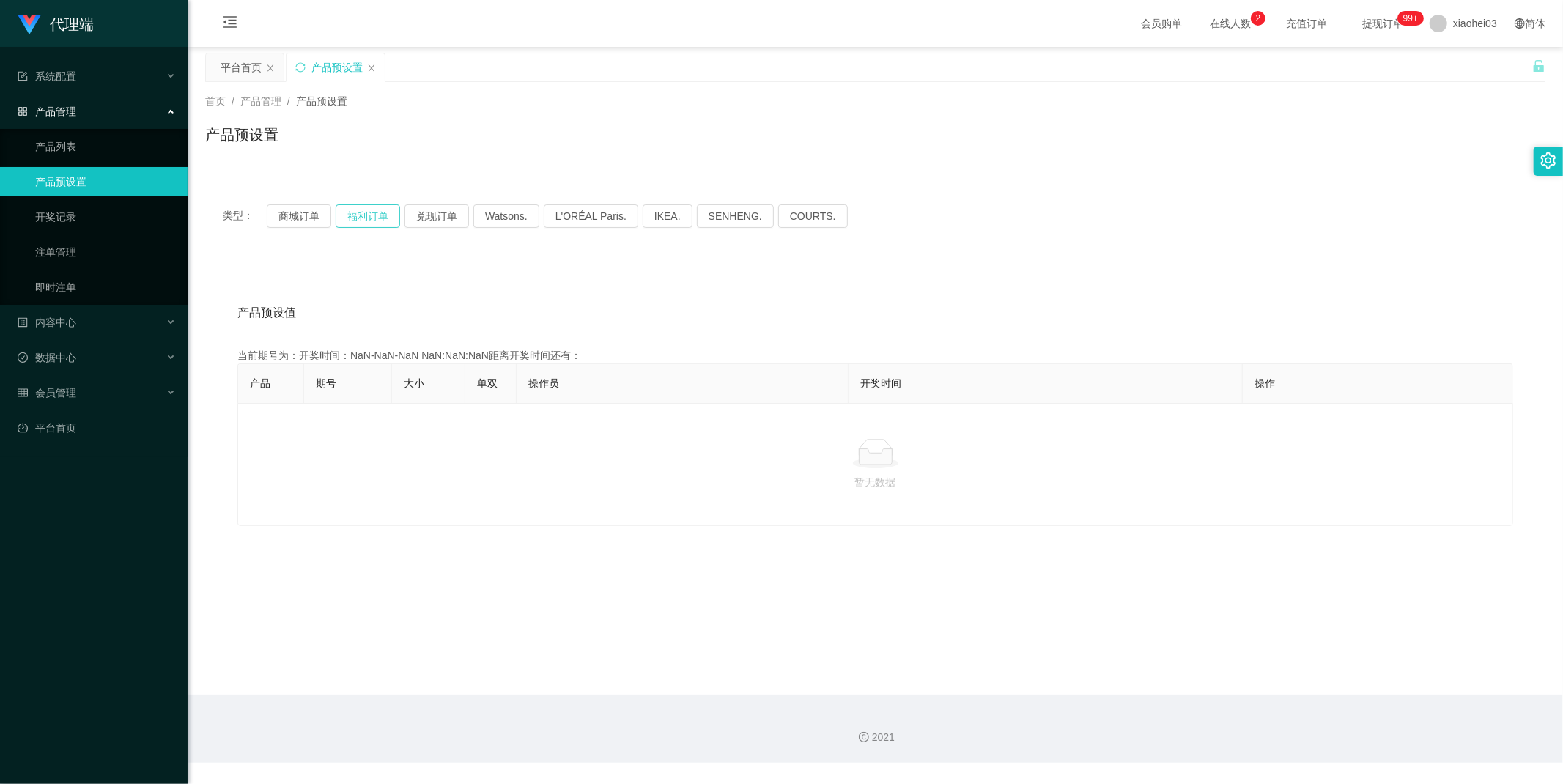
click at [363, 215] on button "福利订单" at bounding box center [367, 216] width 65 height 23
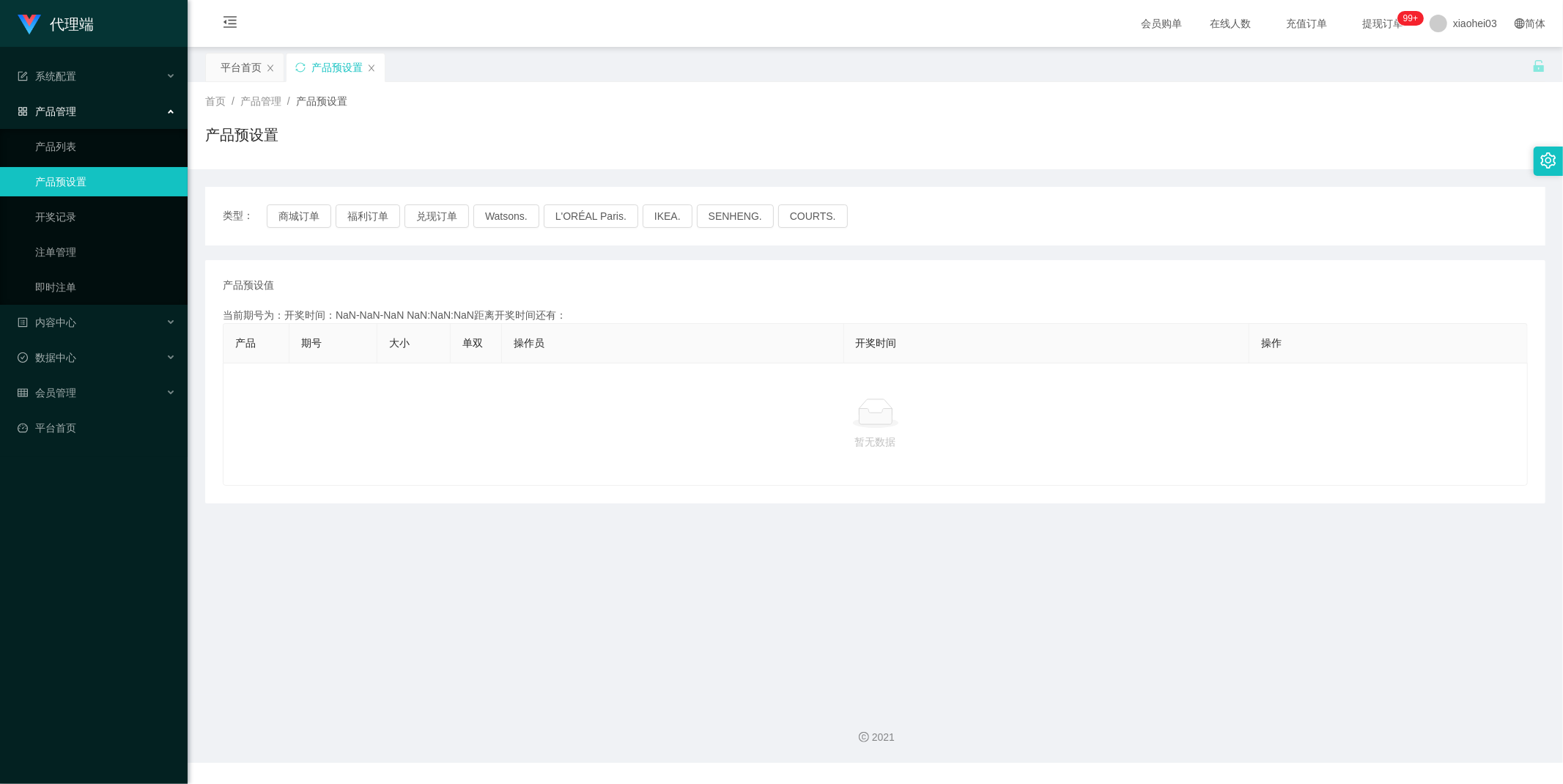
click at [67, 106] on span "产品管理" at bounding box center [47, 111] width 59 height 12
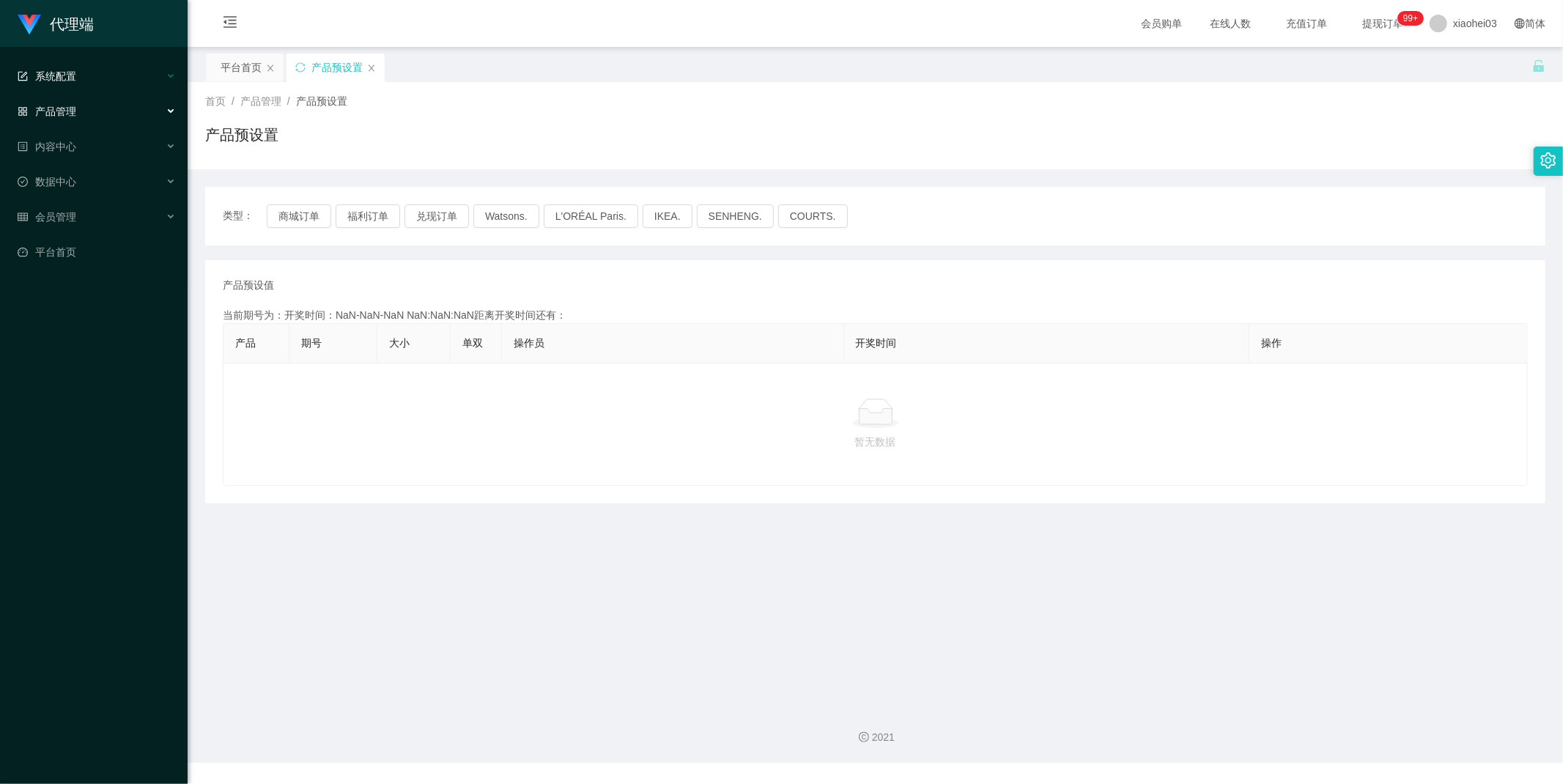
click at [67, 86] on div "系统配置" at bounding box center [93, 75] width 187 height 29
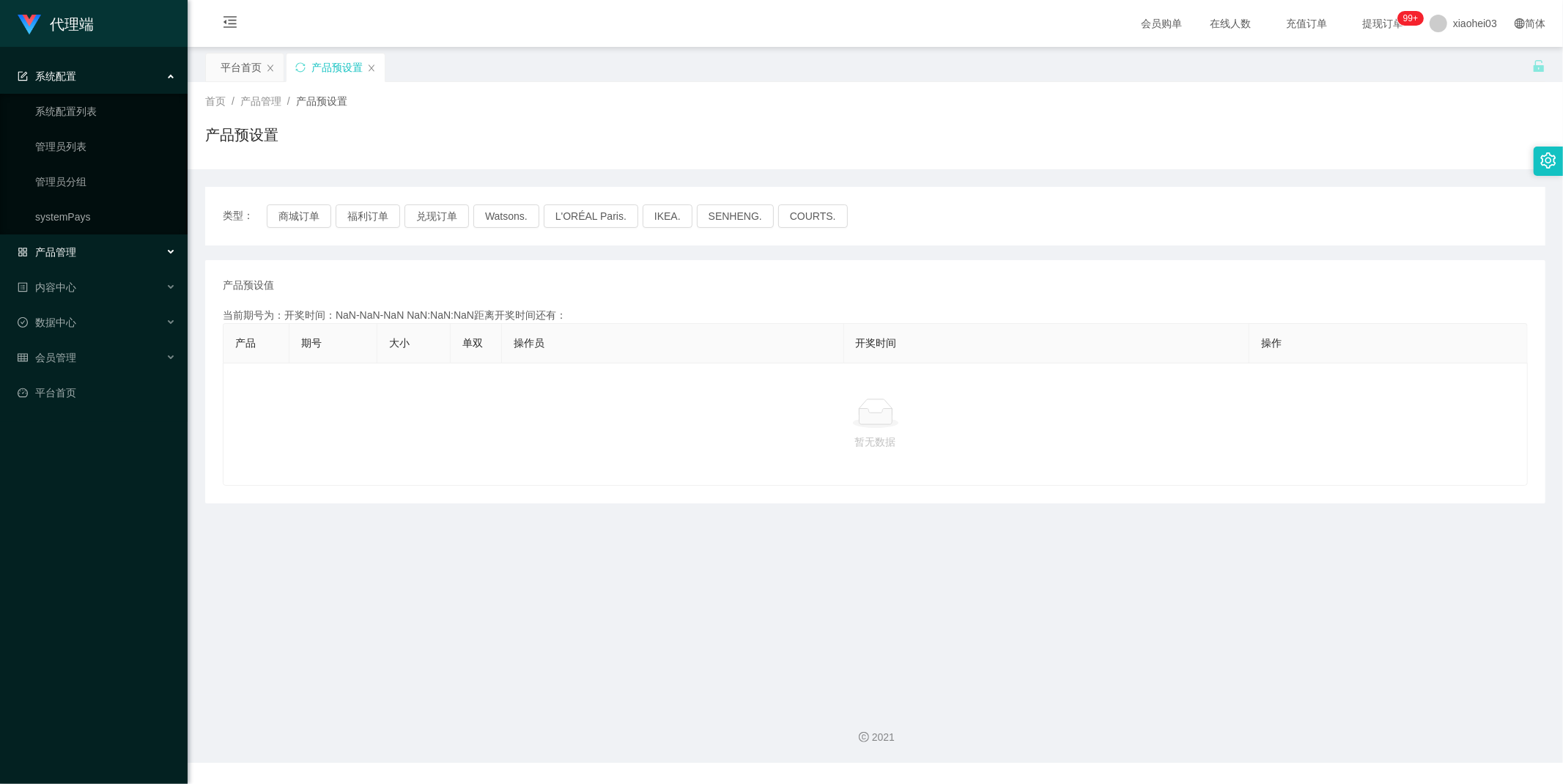
click at [71, 82] on span "系统配置" at bounding box center [47, 75] width 59 height 12
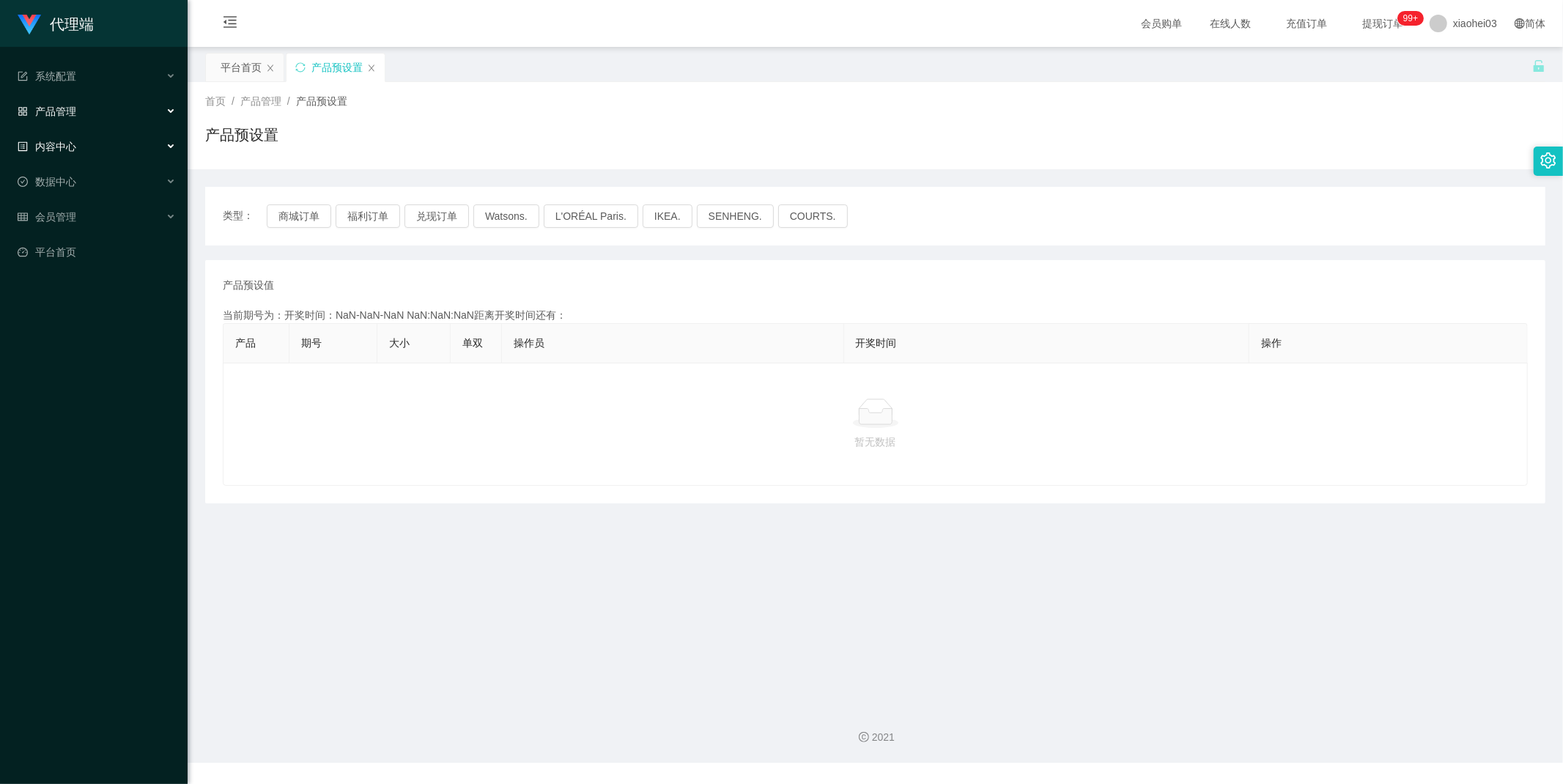
click at [67, 117] on span "产品管理" at bounding box center [47, 111] width 59 height 12
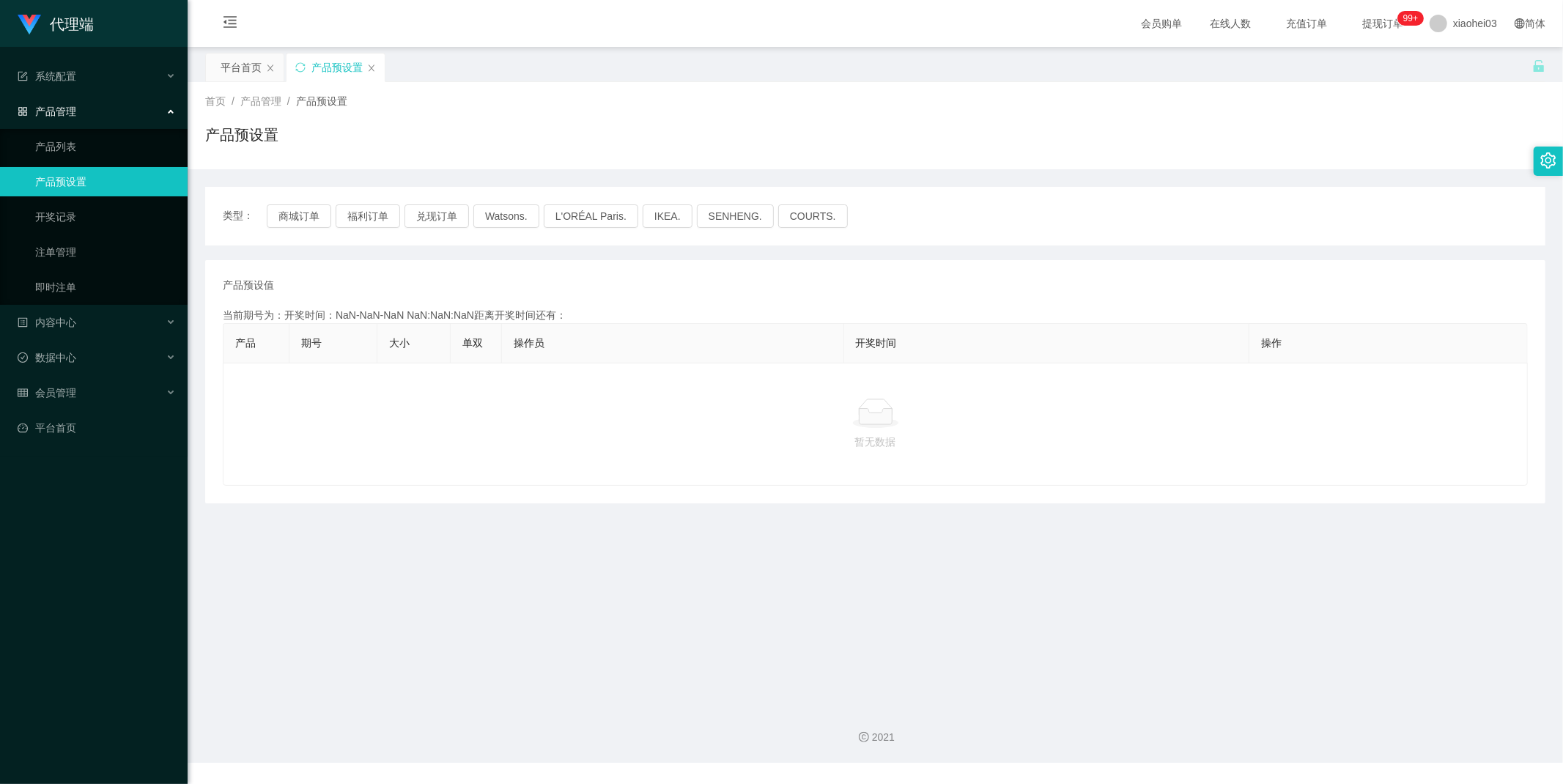
click at [68, 120] on div "产品管理" at bounding box center [93, 111] width 187 height 29
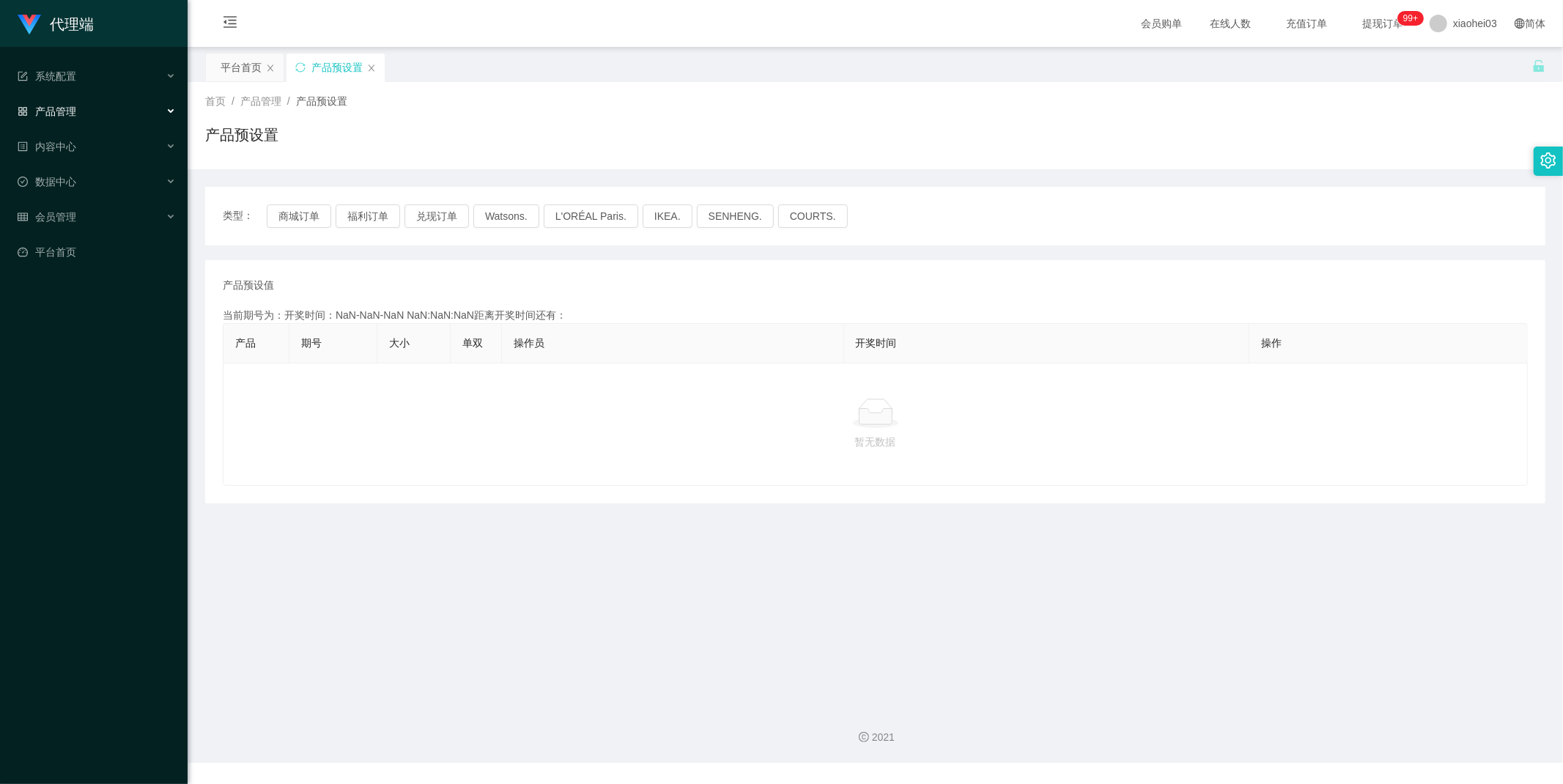
click at [69, 108] on span "产品管理" at bounding box center [47, 111] width 59 height 12
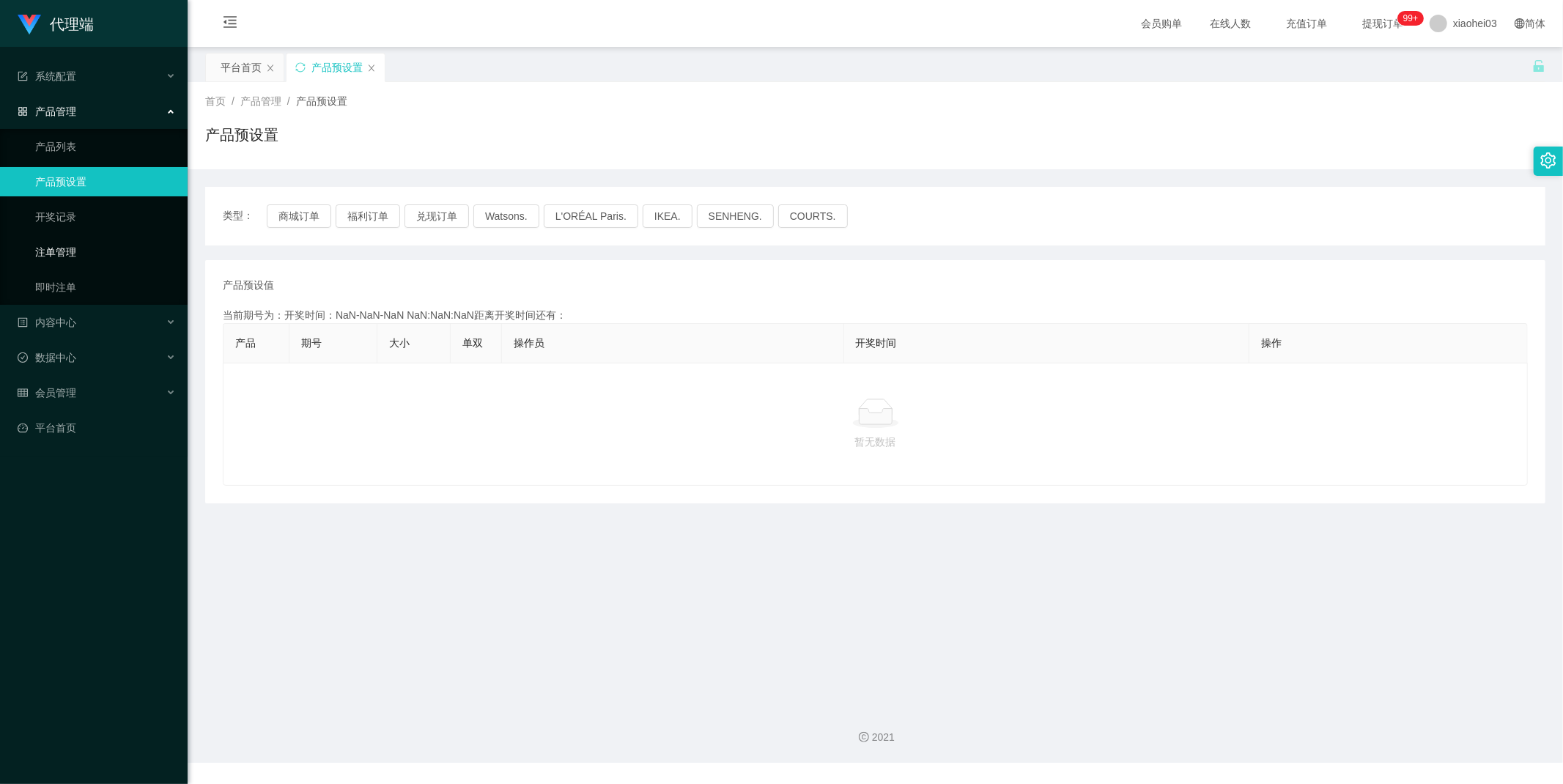
click at [65, 255] on link "注单管理" at bounding box center [106, 252] width 141 height 29
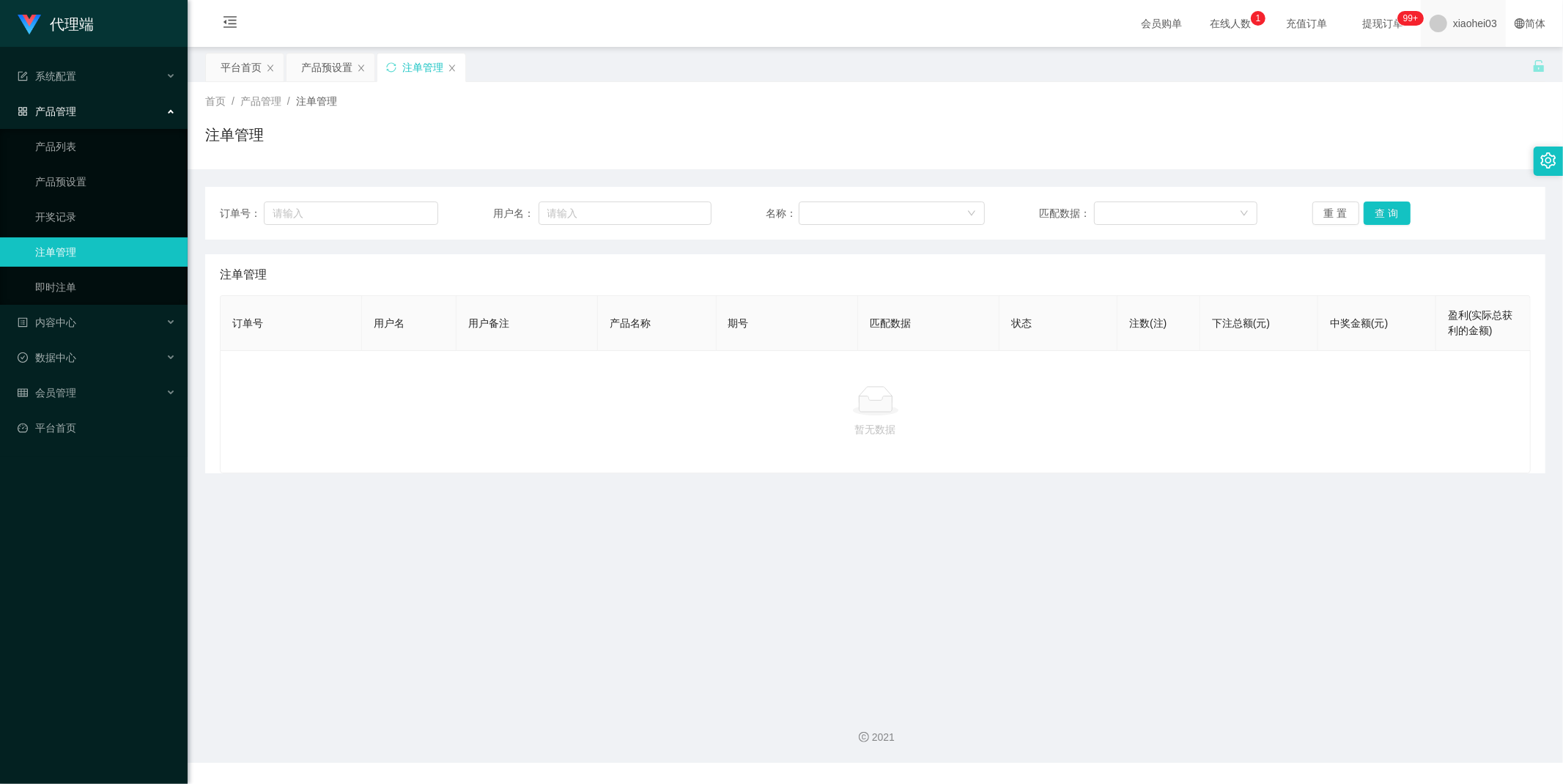
click at [1459, 27] on span "xiaohei03" at bounding box center [1475, 23] width 44 height 47
click at [1448, 69] on div "平台首页 产品预设置 注单管理" at bounding box center [868, 77] width 1327 height 51
click at [1453, 29] on span "xiaohei03" at bounding box center [1475, 23] width 44 height 47
click at [1453, 66] on span "退出登录" at bounding box center [1453, 63] width 41 height 12
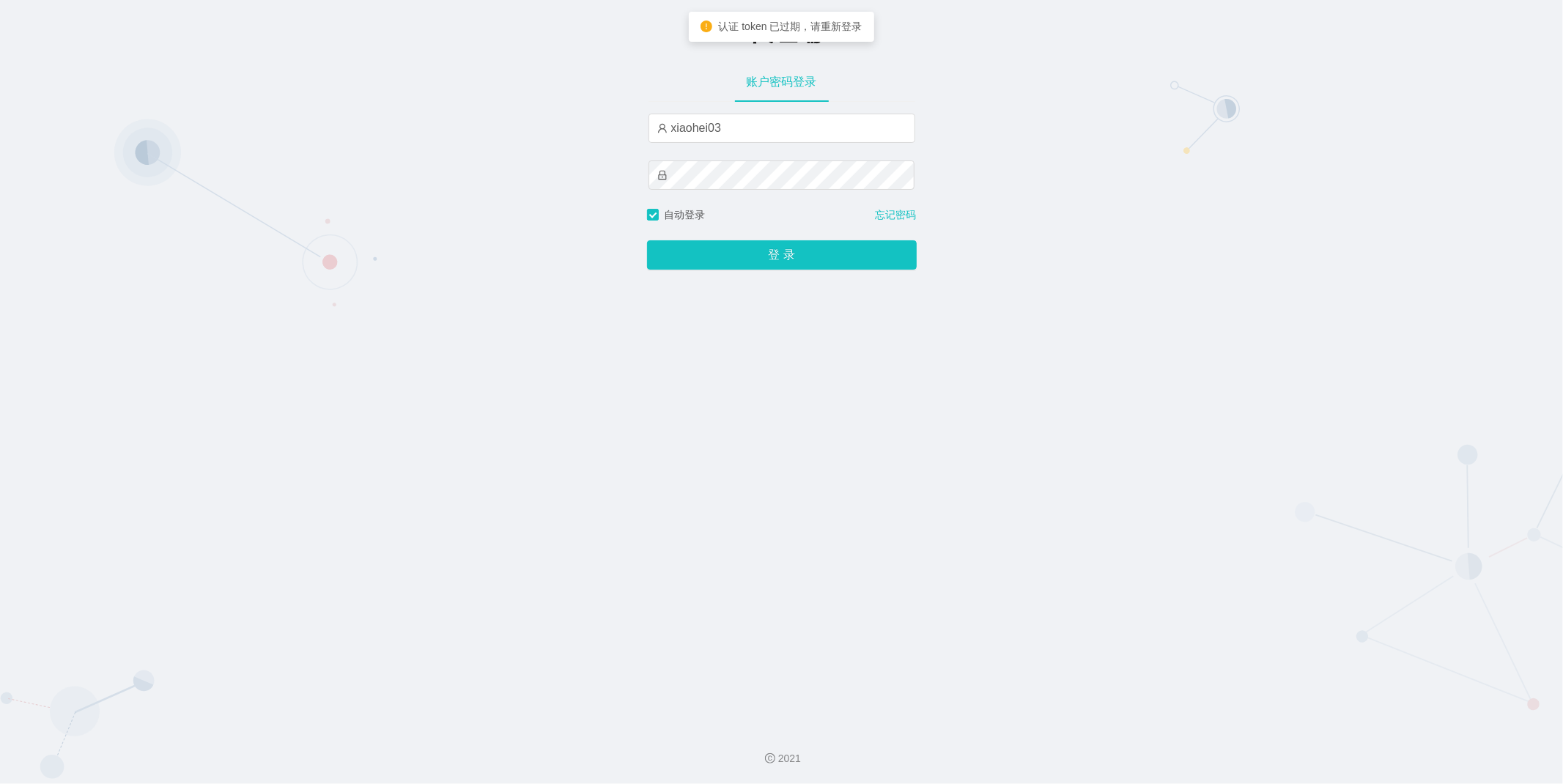
click at [765, 145] on div "xiaohei03" at bounding box center [782, 161] width 267 height 94
click at [765, 132] on input "xiaohei03" at bounding box center [782, 128] width 267 height 29
type input "xiaohei01"
click at [778, 245] on button "登 录" at bounding box center [782, 255] width 270 height 29
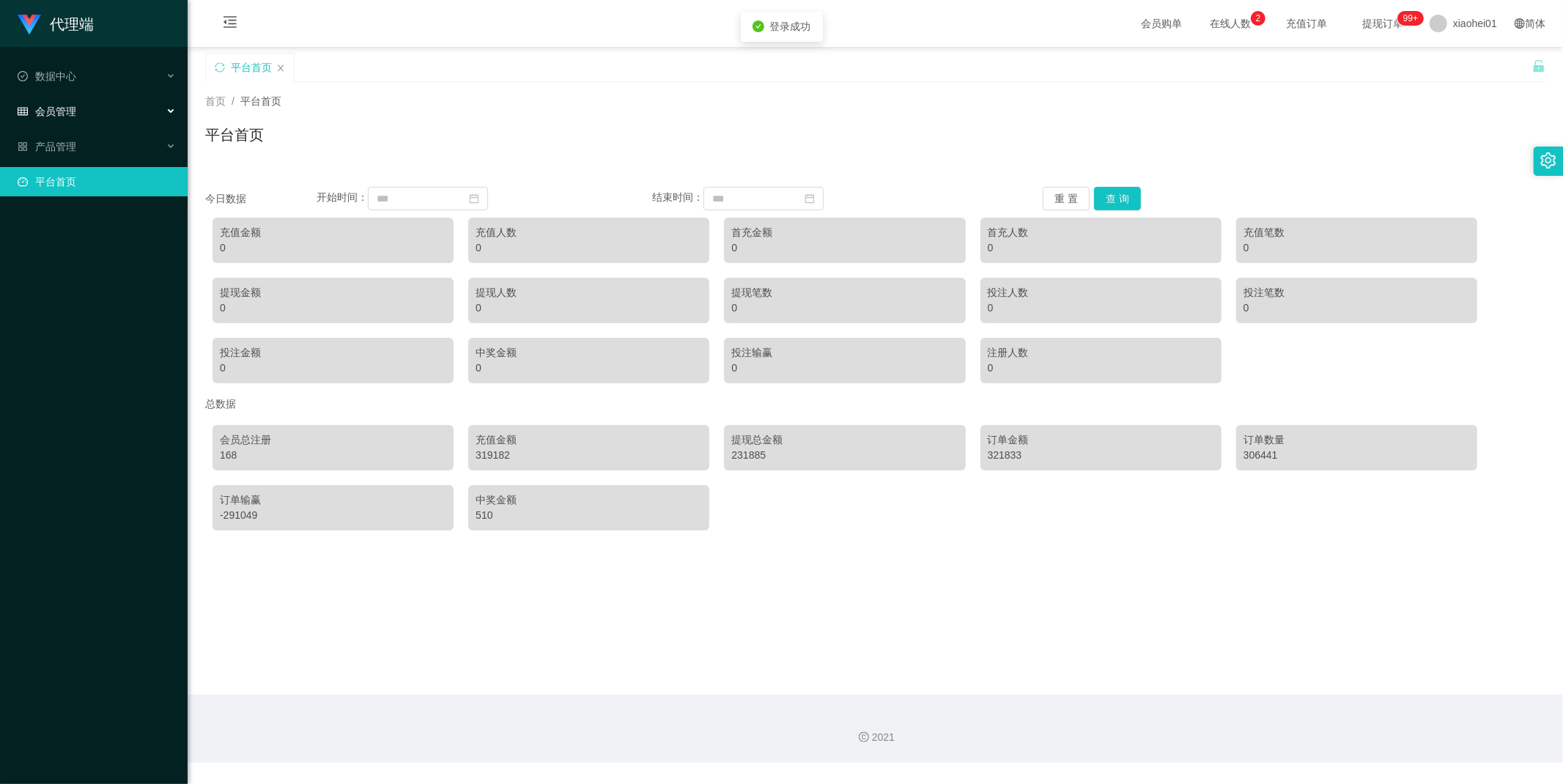
click at [77, 117] on div "会员管理" at bounding box center [93, 111] width 187 height 29
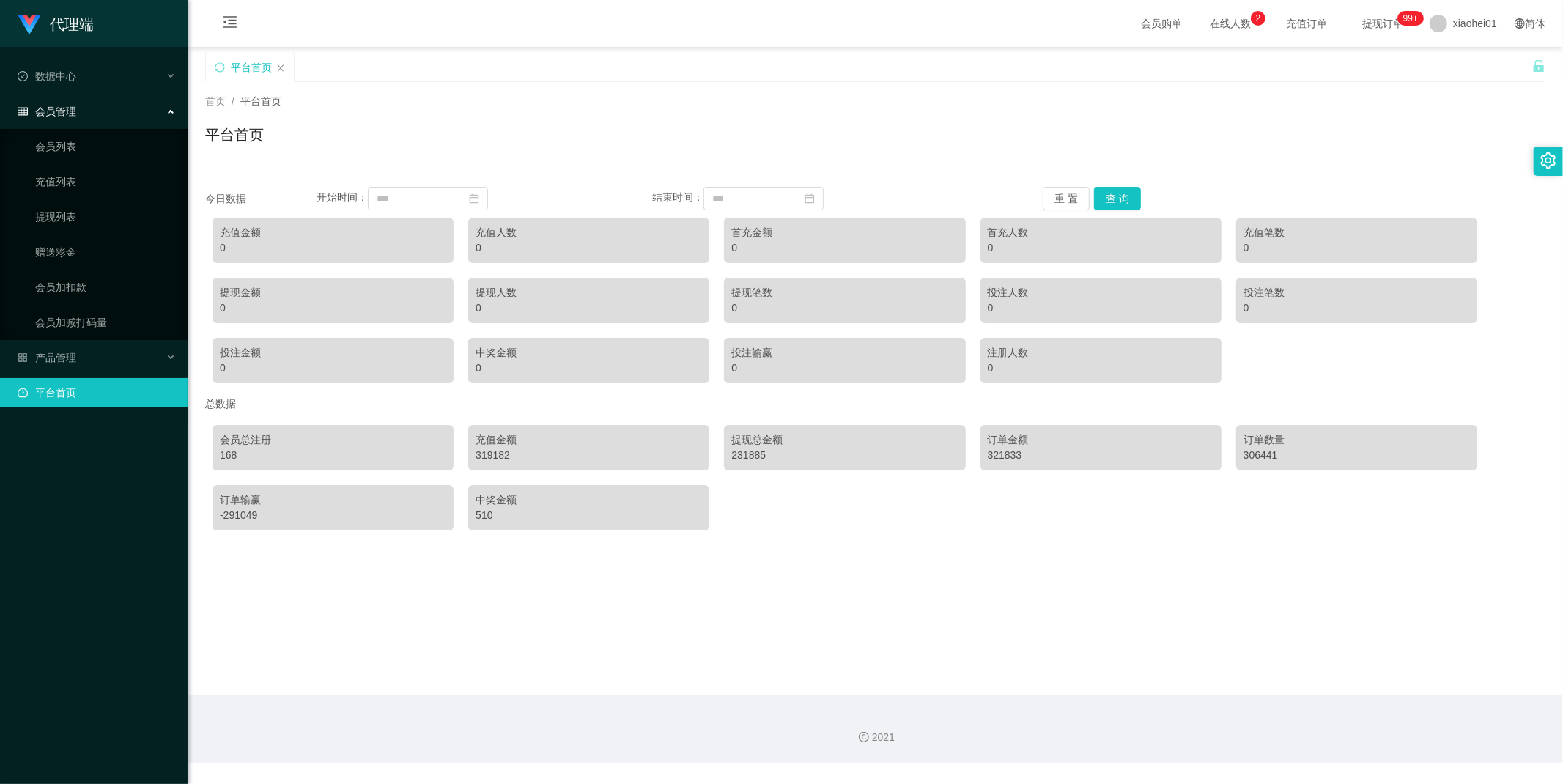
click at [78, 124] on div "会员管理" at bounding box center [93, 111] width 187 height 29
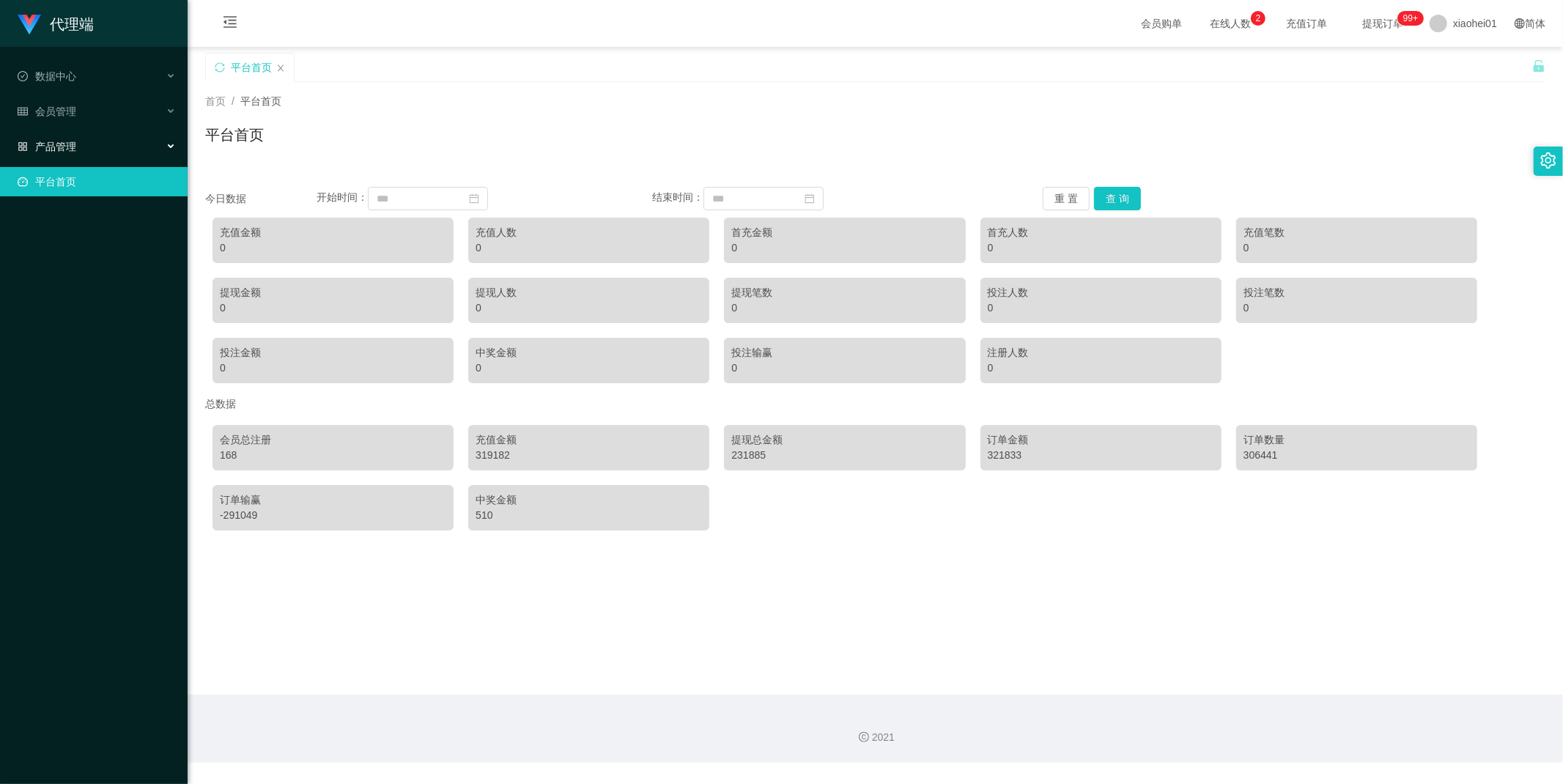
click at [75, 137] on div "产品管理" at bounding box center [93, 146] width 187 height 29
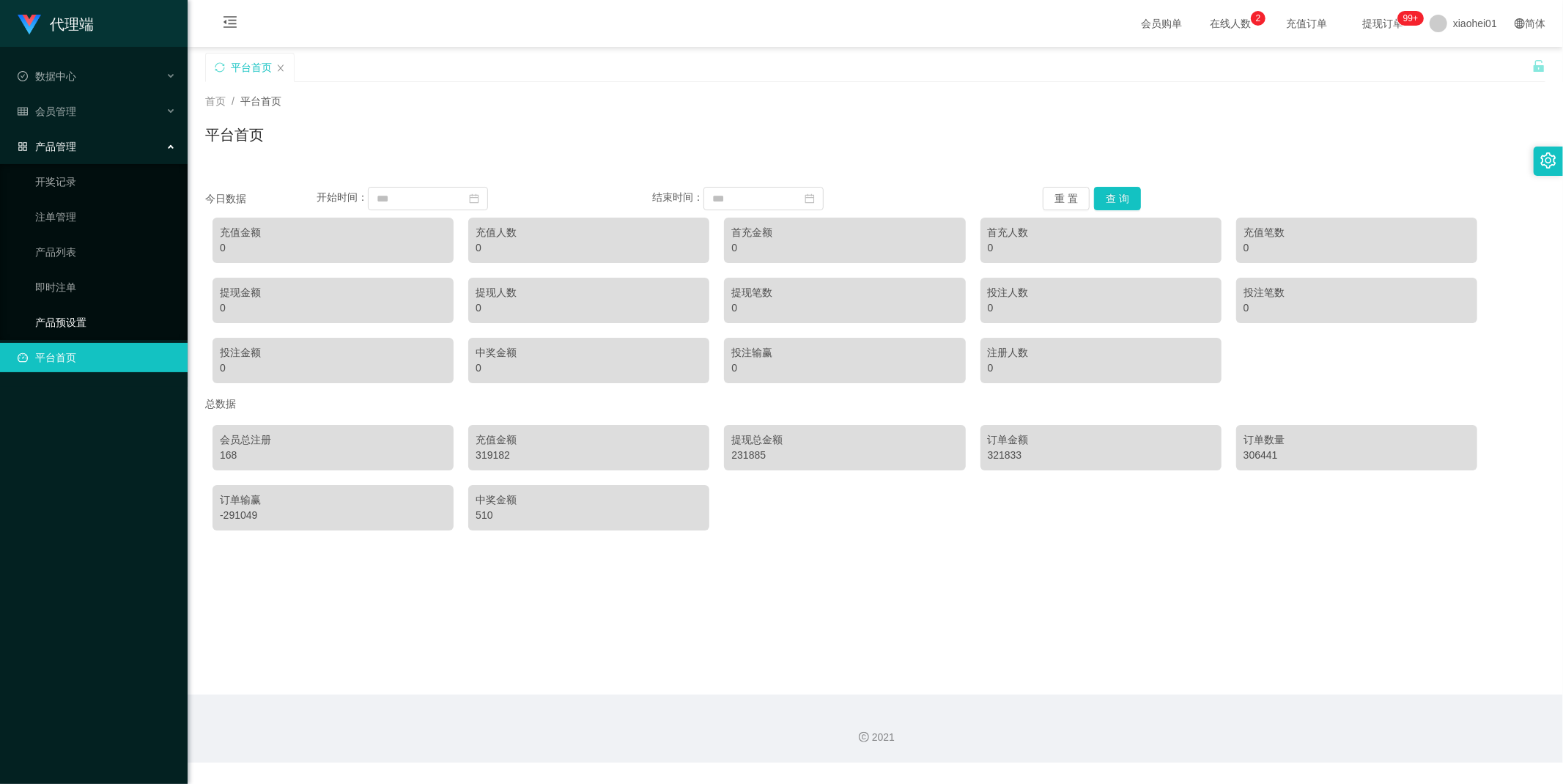
click at [60, 309] on link "产品预设置" at bounding box center [106, 322] width 141 height 29
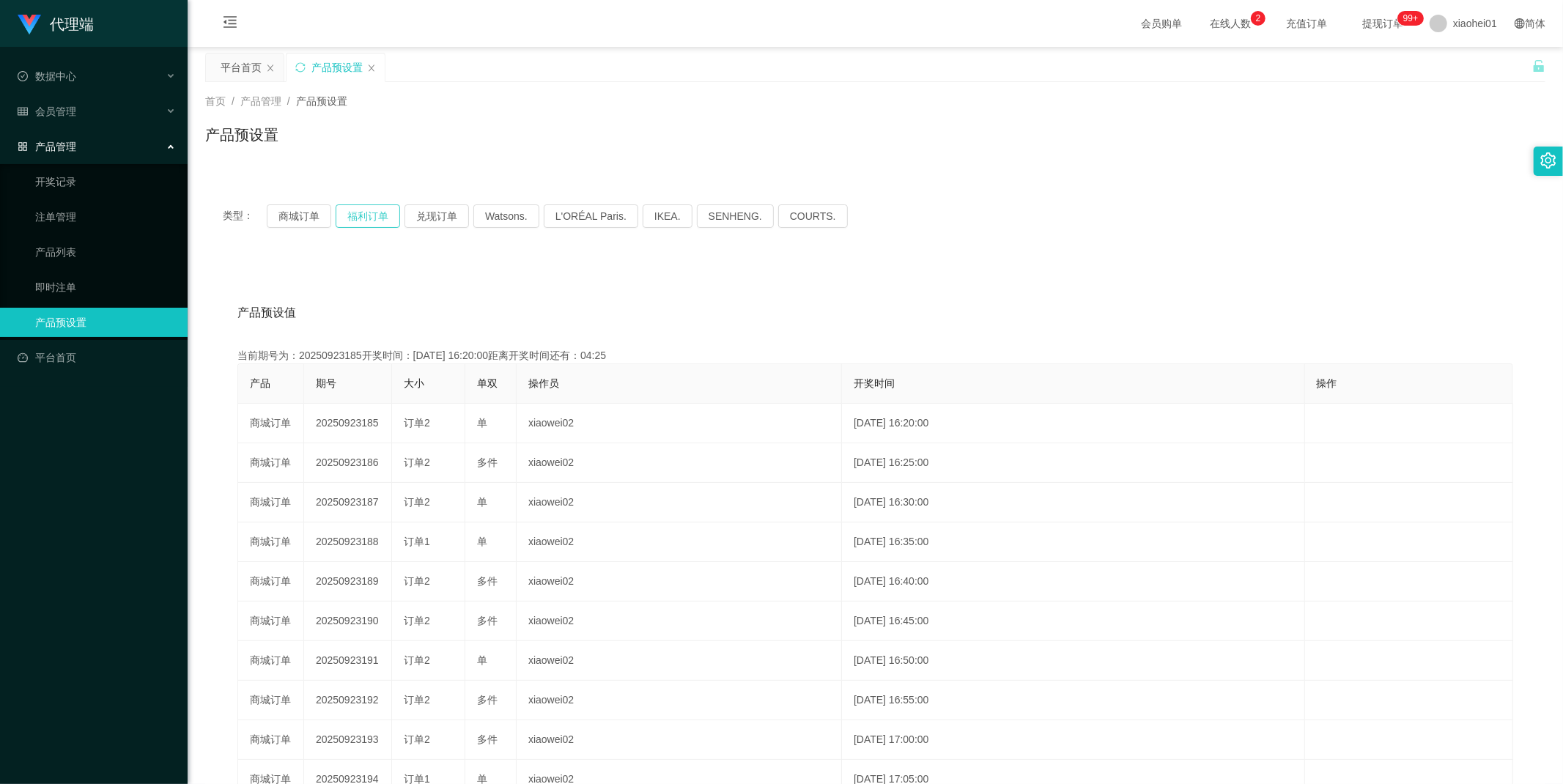
click at [377, 215] on button "福利订单" at bounding box center [367, 216] width 65 height 23
click at [386, 225] on button "福利订单" at bounding box center [367, 216] width 65 height 23
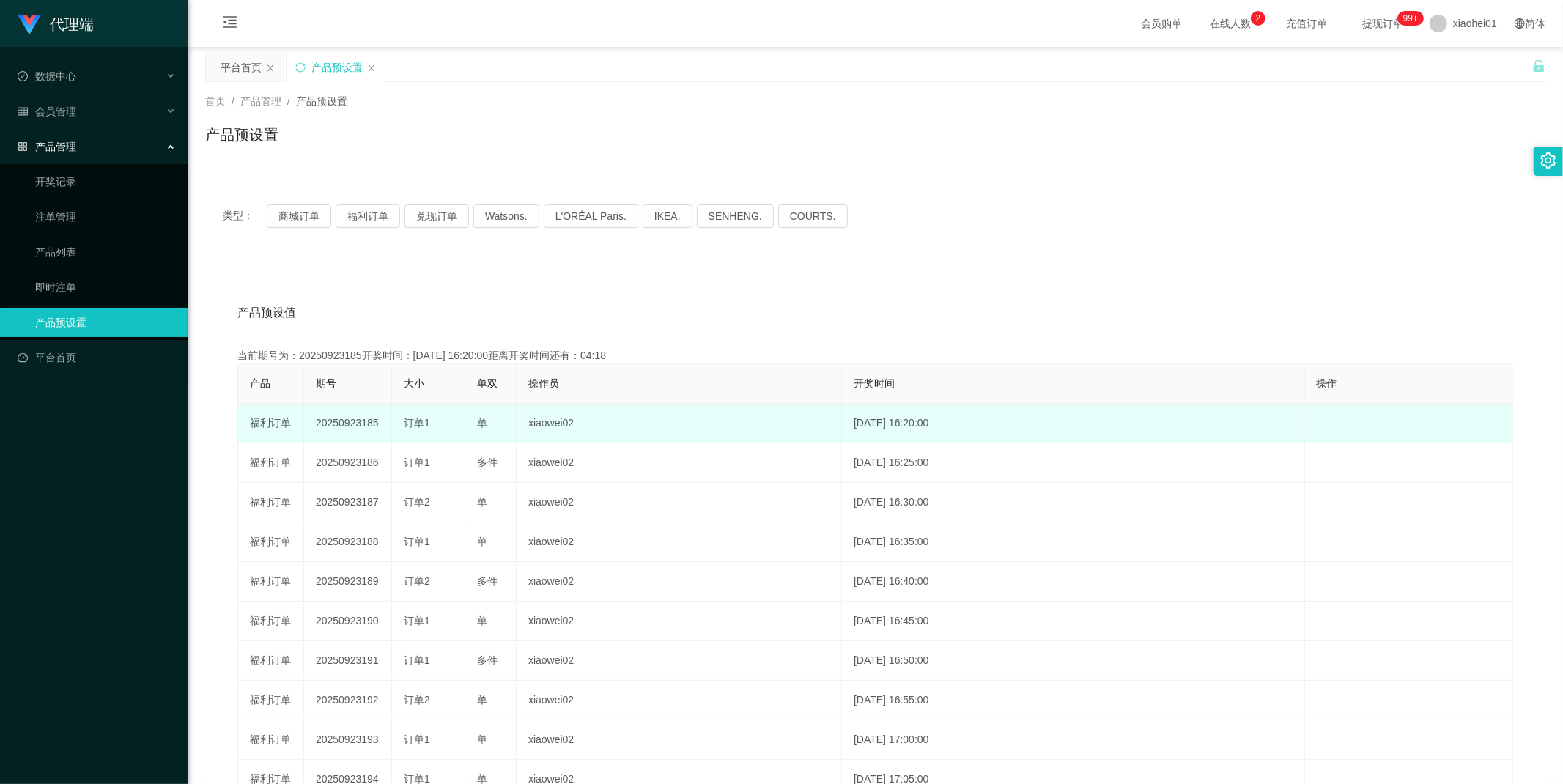
click at [359, 426] on td "20250923185" at bounding box center [348, 423] width 88 height 40
click at [346, 432] on td "20250923185" at bounding box center [348, 423] width 88 height 40
click at [348, 427] on td "20250923185" at bounding box center [348, 423] width 88 height 40
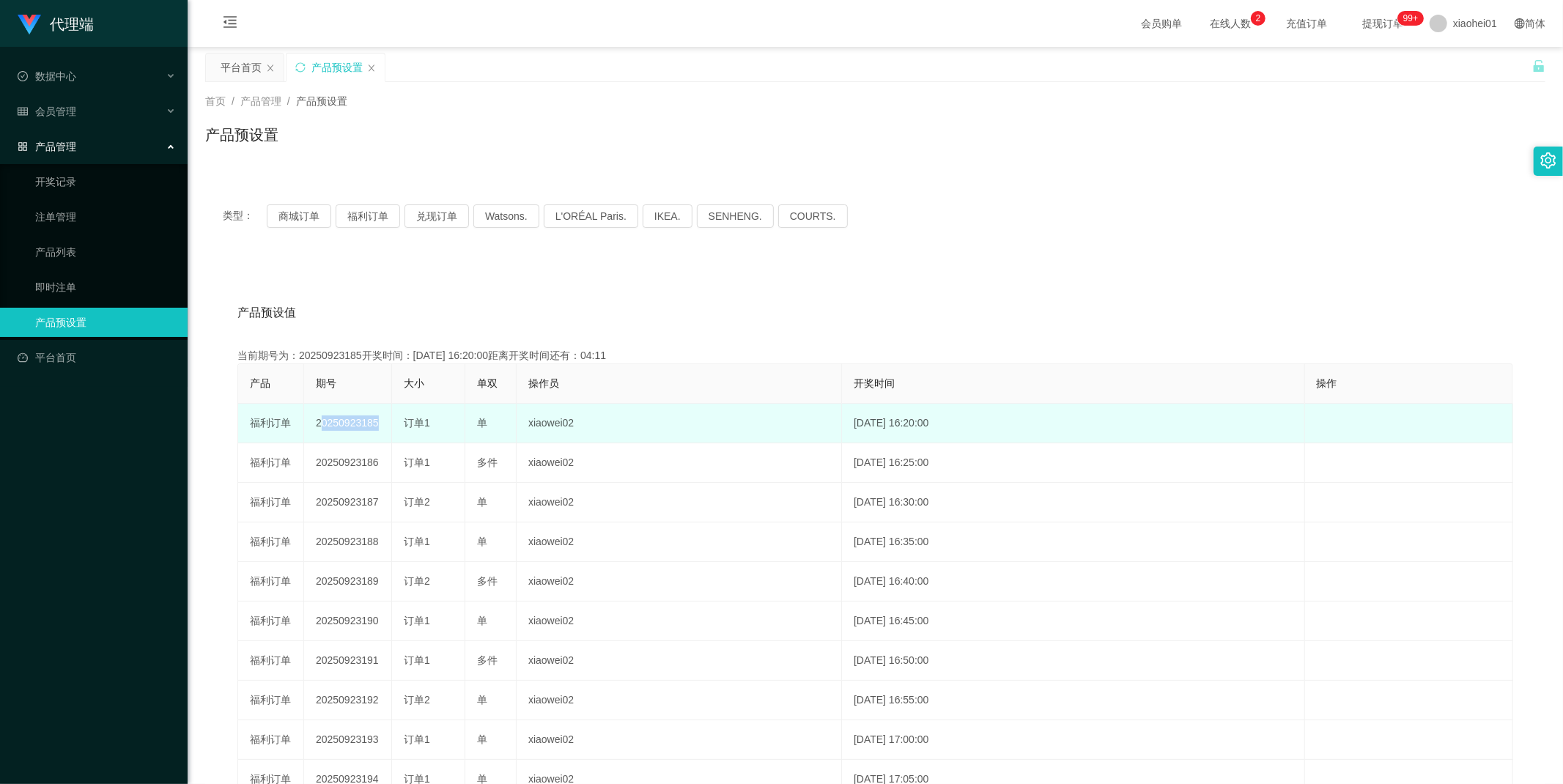
click at [348, 427] on td "20250923185" at bounding box center [348, 423] width 88 height 40
click at [421, 425] on span "订单1" at bounding box center [417, 422] width 27 height 12
click at [425, 419] on span "订单1" at bounding box center [417, 422] width 27 height 12
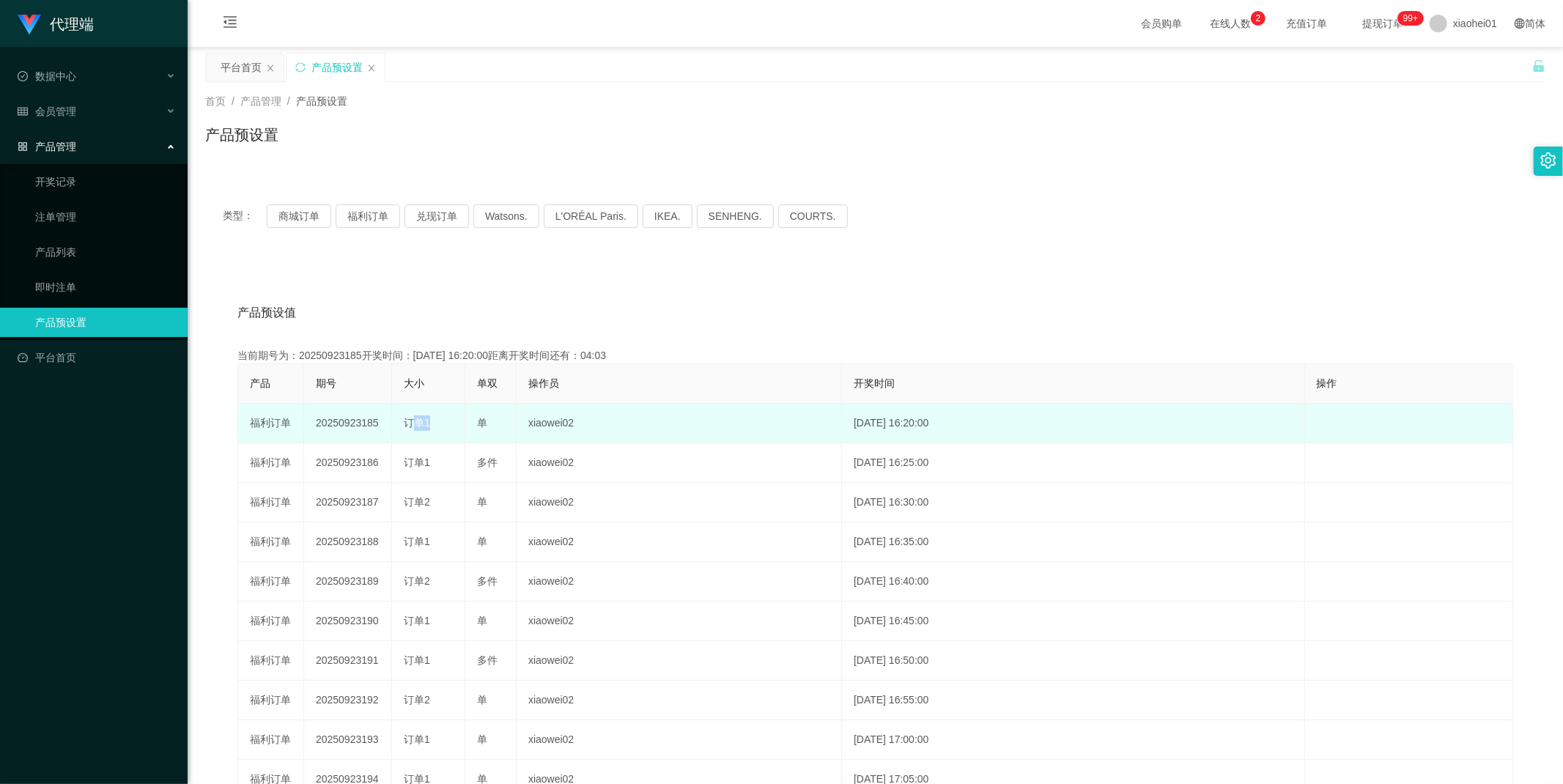
click at [425, 419] on span "订单1" at bounding box center [417, 422] width 27 height 12
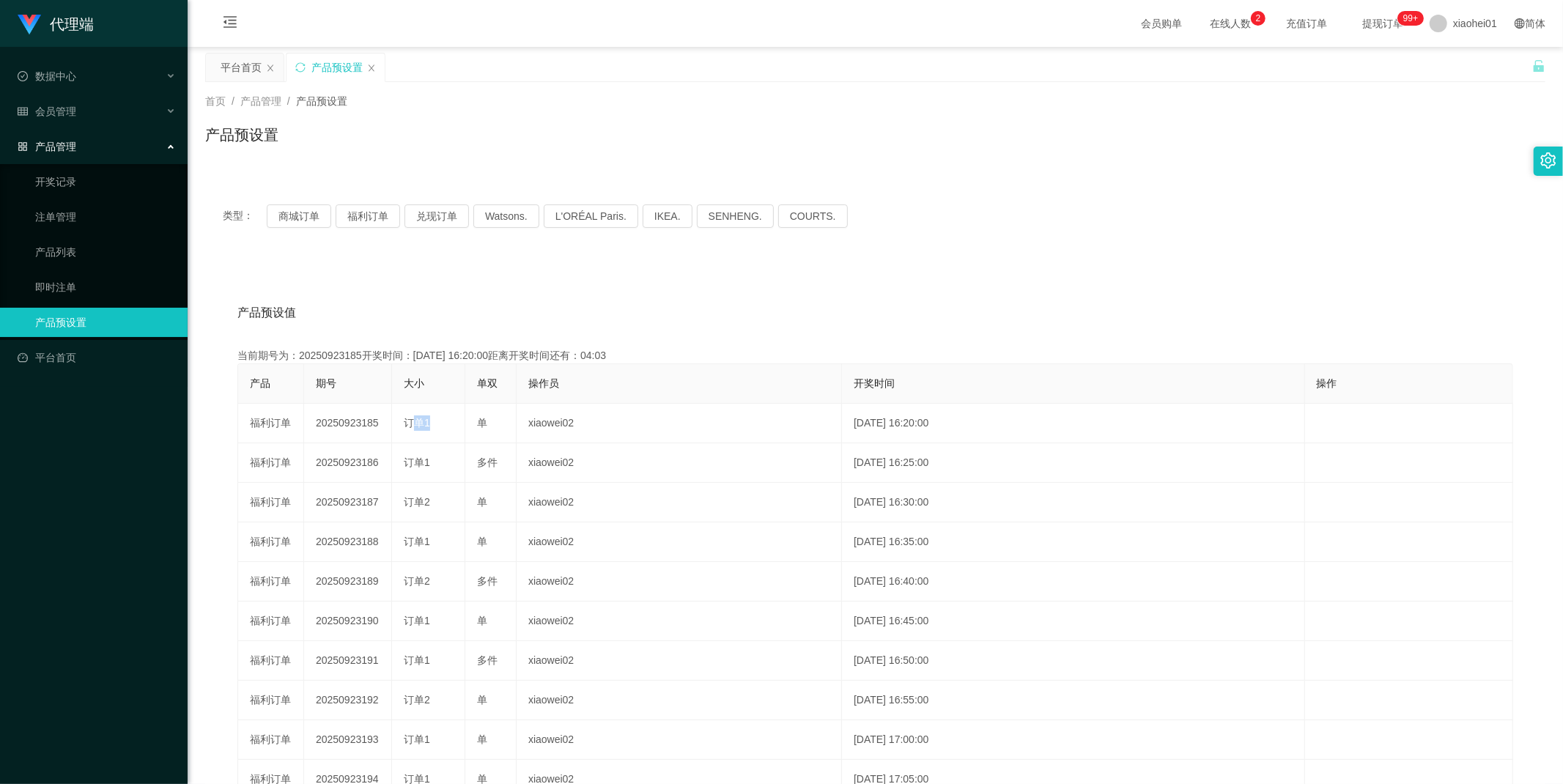
copy span "订单1"
click at [47, 208] on link "注单管理" at bounding box center [106, 216] width 141 height 29
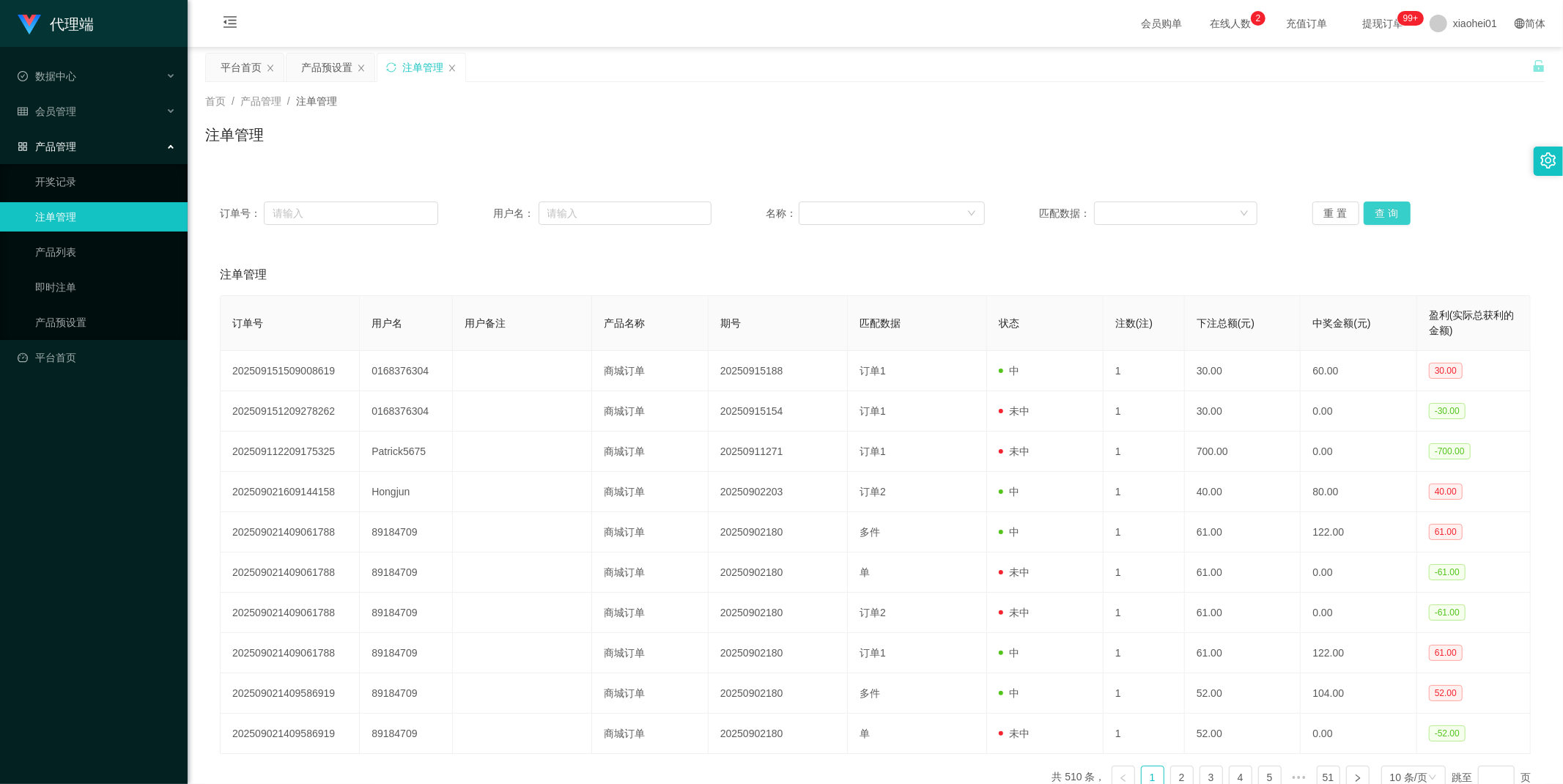
click at [1389, 218] on button "查 询" at bounding box center [1386, 213] width 47 height 23
click at [1389, 218] on div "重 置 查 询" at bounding box center [1422, 213] width 218 height 23
click at [1389, 218] on button "查 询" at bounding box center [1386, 213] width 47 height 23
click at [1386, 220] on button "查 询" at bounding box center [1386, 213] width 47 height 23
click at [1386, 220] on div "重 置 查 询" at bounding box center [1422, 213] width 218 height 23
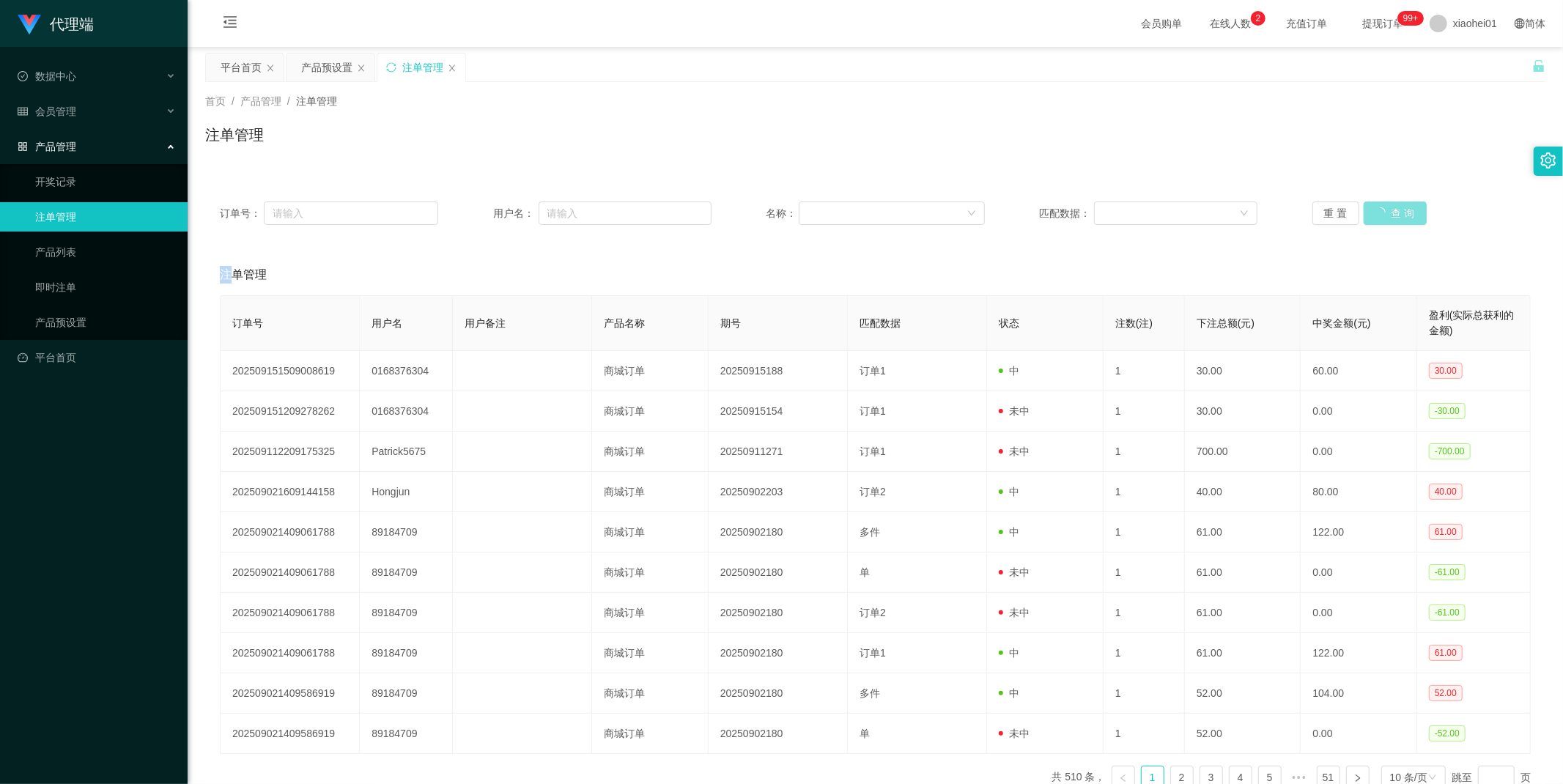
click at [1386, 220] on button "查 询" at bounding box center [1394, 213] width 63 height 23
click at [1386, 220] on div "重 置 查 询" at bounding box center [1422, 213] width 218 height 23
click at [1386, 220] on button "查 询" at bounding box center [1386, 213] width 47 height 23
click at [1386, 220] on div "重 置 查 询" at bounding box center [1422, 213] width 218 height 23
click at [1386, 220] on button "查 询" at bounding box center [1394, 213] width 63 height 23
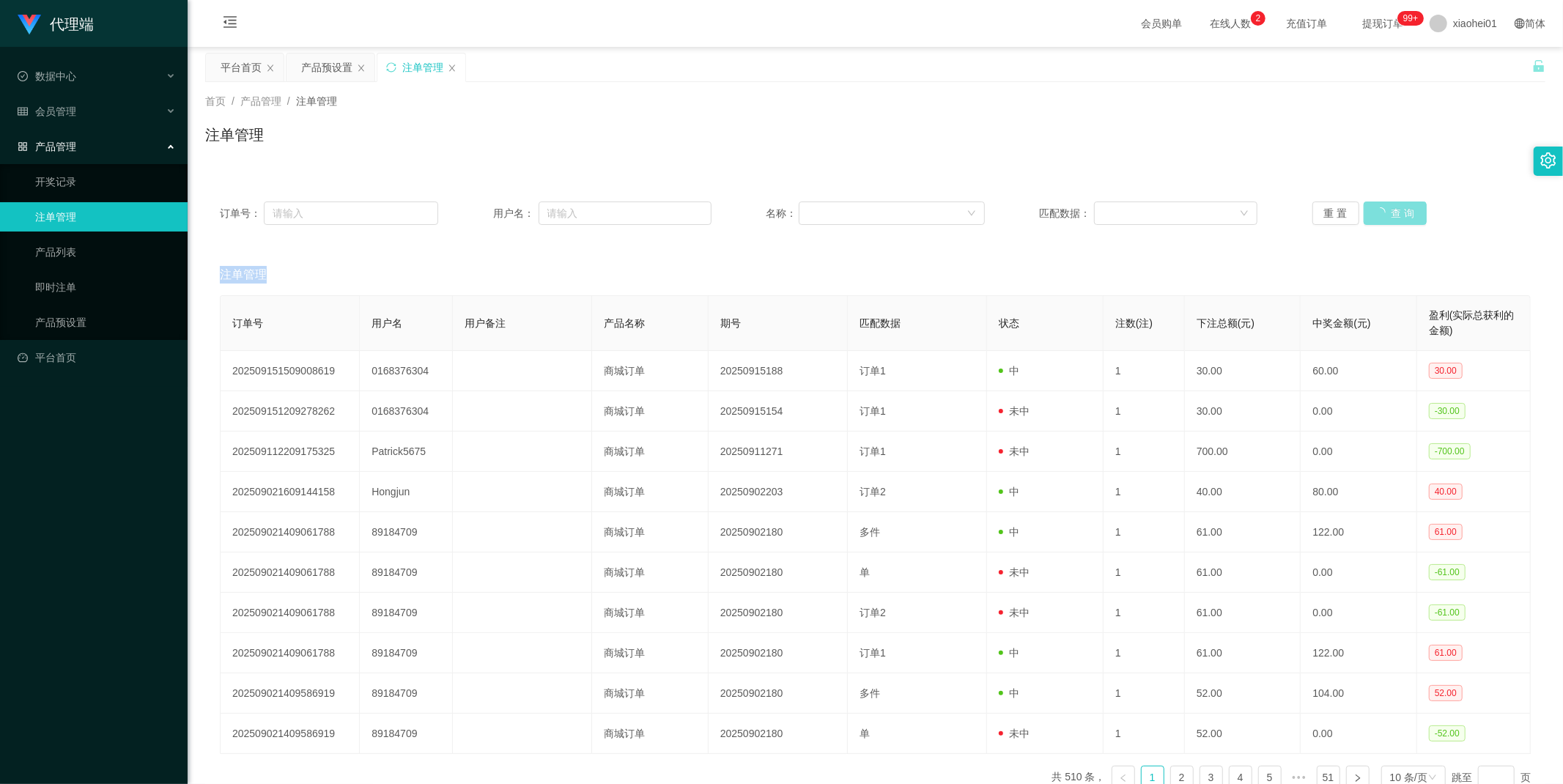
click at [1386, 220] on div "重 置 查 询" at bounding box center [1422, 213] width 218 height 23
click at [1386, 220] on button "查 询" at bounding box center [1386, 213] width 47 height 23
click at [1386, 220] on div "重 置 查 询" at bounding box center [1422, 213] width 218 height 23
click at [1365, 228] on div "订单号： 用户名： 名称： 匹配数据： 重 置 查 询" at bounding box center [875, 213] width 1340 height 52
click at [1381, 216] on button "查 询" at bounding box center [1386, 213] width 47 height 23
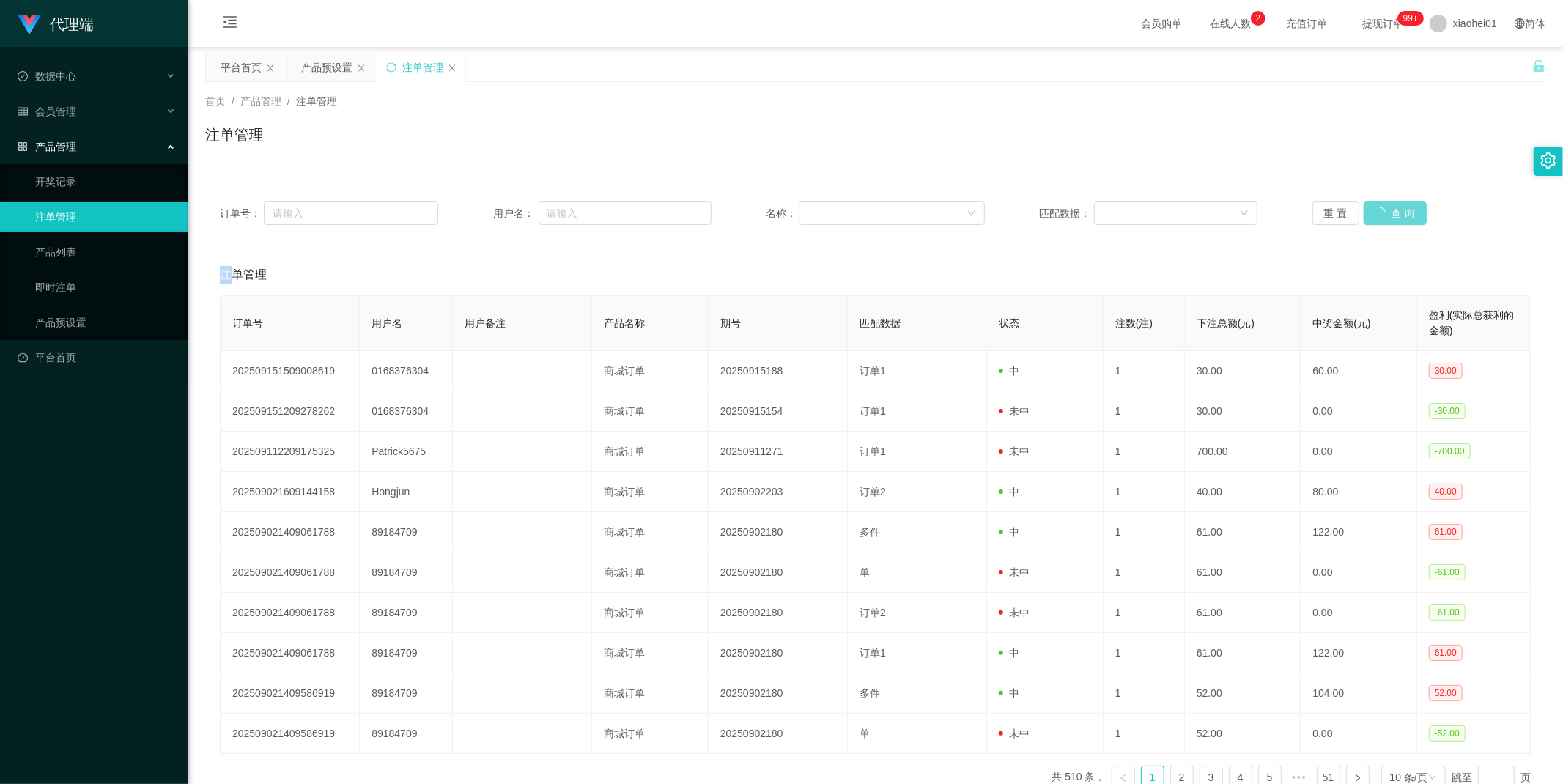
click at [1381, 216] on div "重 置 查 询" at bounding box center [1422, 213] width 218 height 23
click at [1381, 216] on button "查 询" at bounding box center [1386, 213] width 47 height 23
click at [1381, 218] on div "重 置 查 询" at bounding box center [1422, 213] width 218 height 23
click at [1381, 218] on button "查 询" at bounding box center [1386, 213] width 47 height 23
click at [1381, 218] on div "重 置 查 询" at bounding box center [1422, 213] width 218 height 23
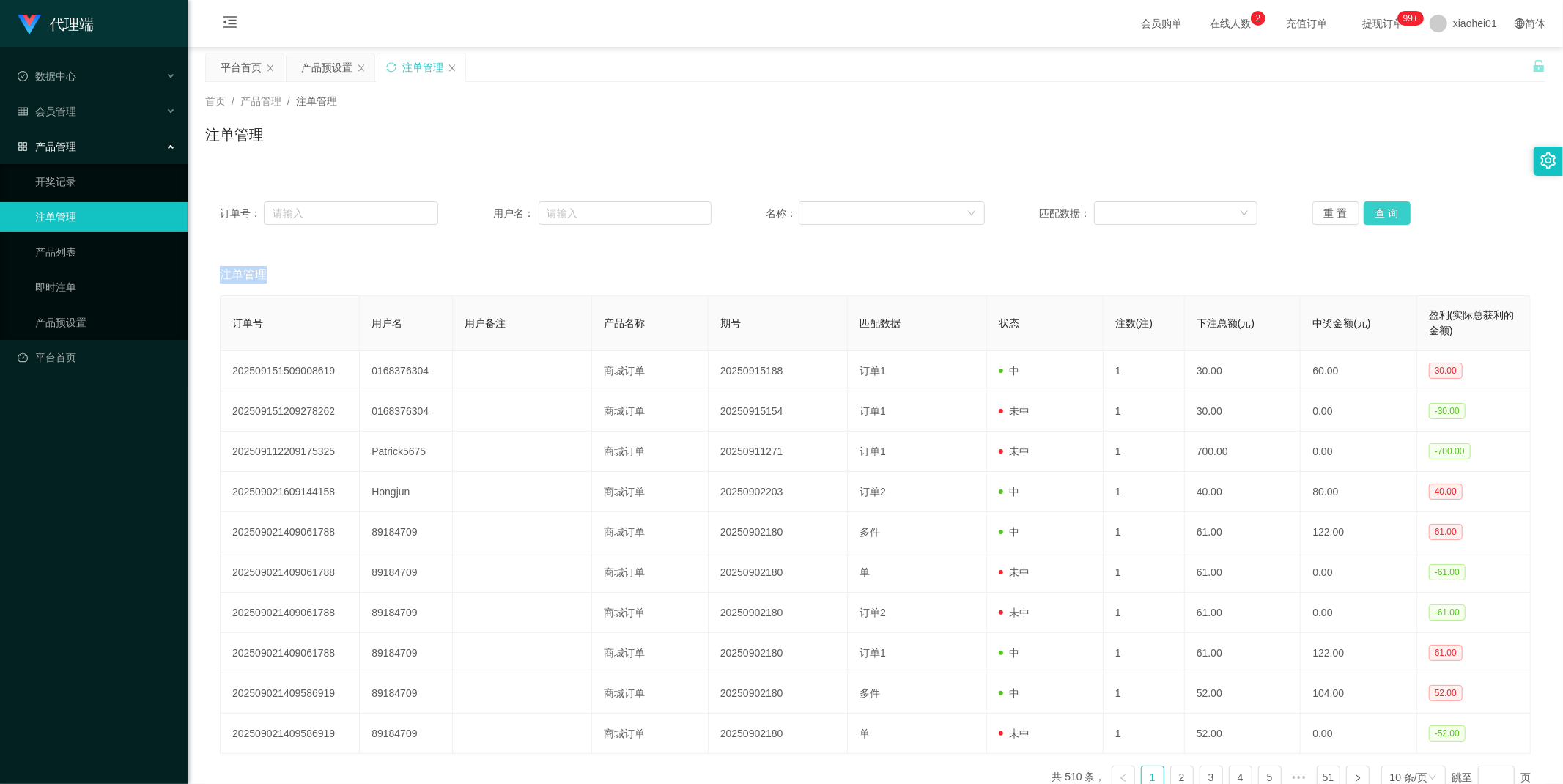
click at [1381, 218] on button "查 询" at bounding box center [1386, 213] width 47 height 23
click at [1381, 218] on div "重 置 查 询" at bounding box center [1422, 213] width 218 height 23
click at [1381, 218] on button "查 询" at bounding box center [1386, 213] width 47 height 23
click at [1381, 220] on div "重 置 查 询" at bounding box center [1422, 213] width 218 height 23
click at [1381, 220] on button "查 询" at bounding box center [1386, 213] width 47 height 23
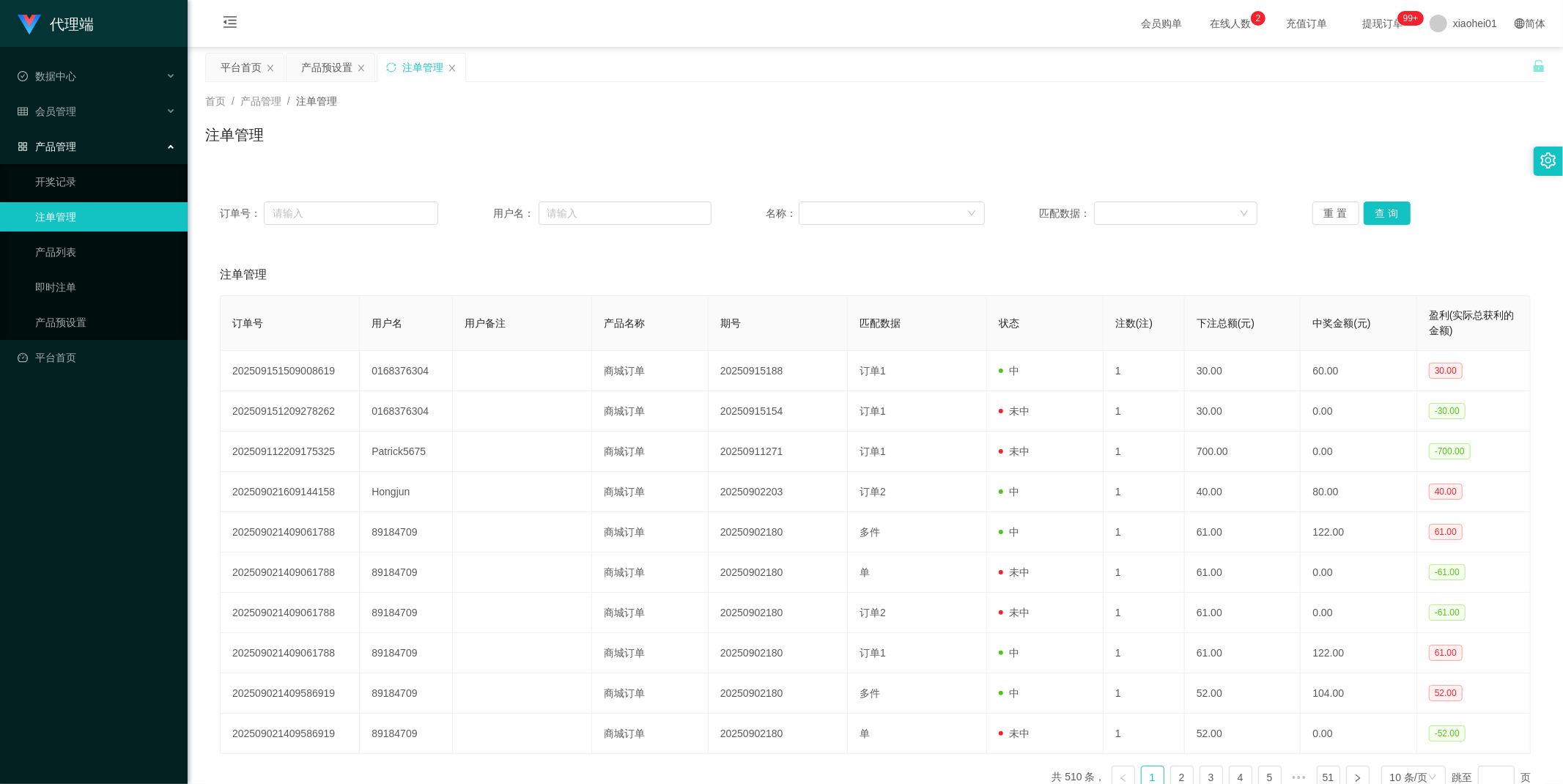
click at [1381, 223] on div "重 置 查 询" at bounding box center [1422, 213] width 218 height 23
click at [1384, 216] on button "查 询" at bounding box center [1386, 213] width 47 height 23
click at [1384, 216] on div "重 置 查 询" at bounding box center [1422, 213] width 218 height 23
click at [1384, 216] on button "查 询" at bounding box center [1386, 213] width 47 height 23
click at [1384, 216] on div "重 置 查 询" at bounding box center [1422, 213] width 218 height 23
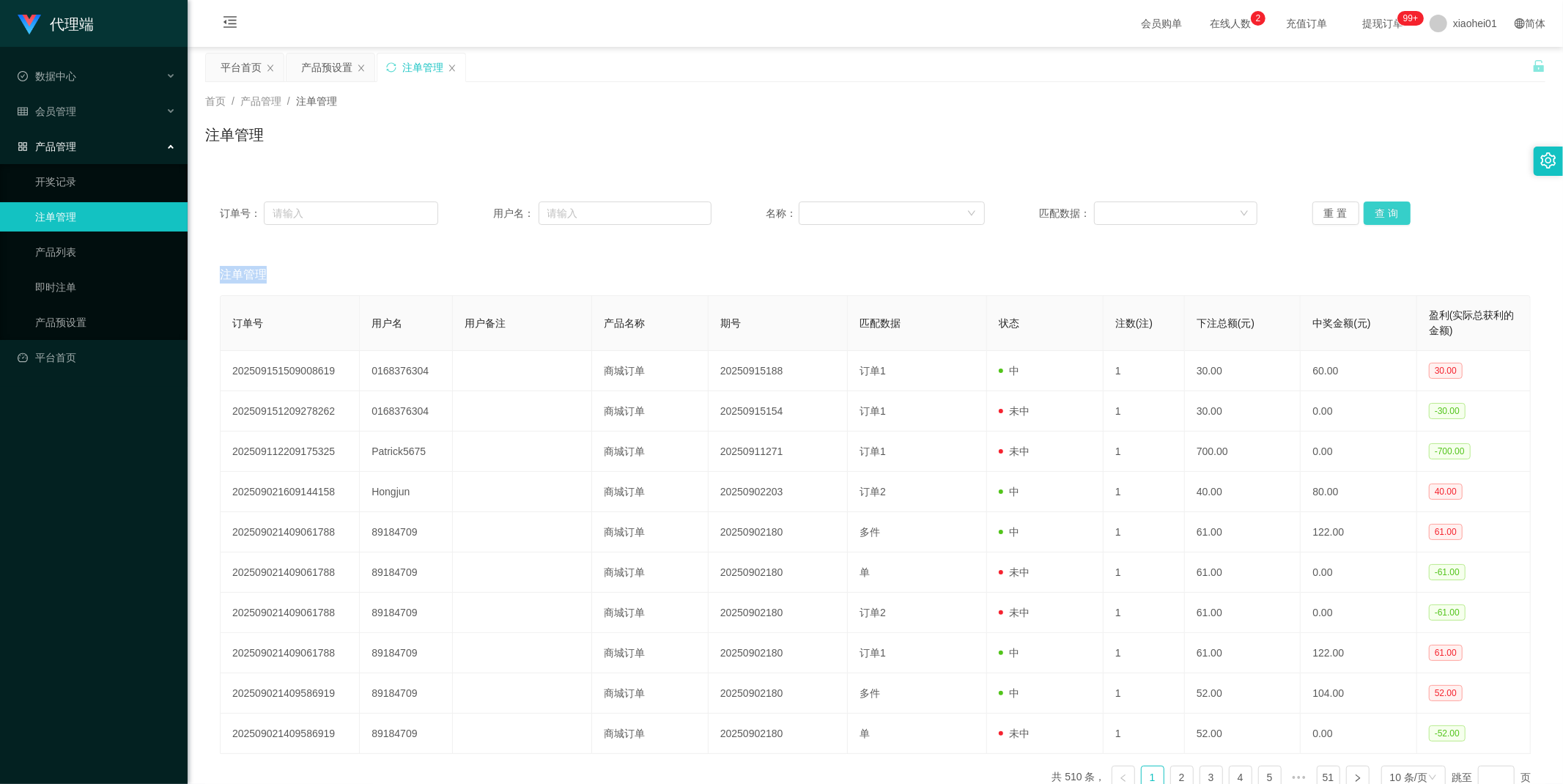
click at [1384, 221] on button "查 询" at bounding box center [1386, 213] width 47 height 23
click at [1385, 220] on div "重 置 查 询" at bounding box center [1422, 213] width 218 height 23
click at [1396, 216] on button "查 询" at bounding box center [1386, 213] width 47 height 23
click at [1396, 216] on div "重 置 查 询" at bounding box center [1422, 213] width 218 height 23
click at [1396, 216] on button "查 询" at bounding box center [1394, 213] width 63 height 23
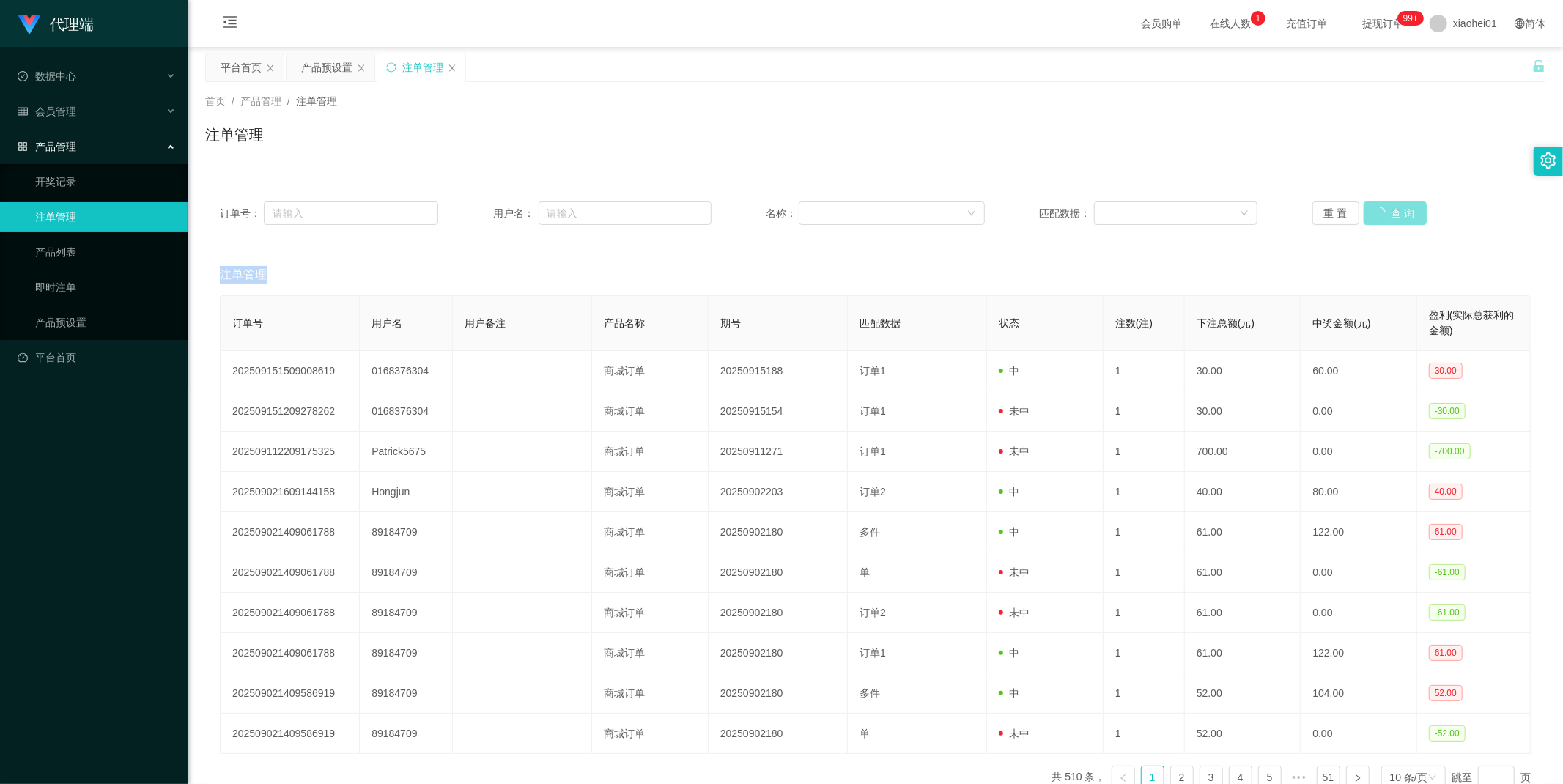
click at [1396, 216] on div "重 置 查 询" at bounding box center [1422, 213] width 218 height 23
click at [1474, 18] on span "xiaohei01" at bounding box center [1475, 23] width 44 height 47
click at [1452, 52] on div "平台首页 产品预设置 注单管理" at bounding box center [868, 77] width 1327 height 51
click at [1453, 27] on span "xiaohei01" at bounding box center [1475, 23] width 44 height 47
click at [1447, 71] on li "退出登录" at bounding box center [1465, 64] width 110 height 23
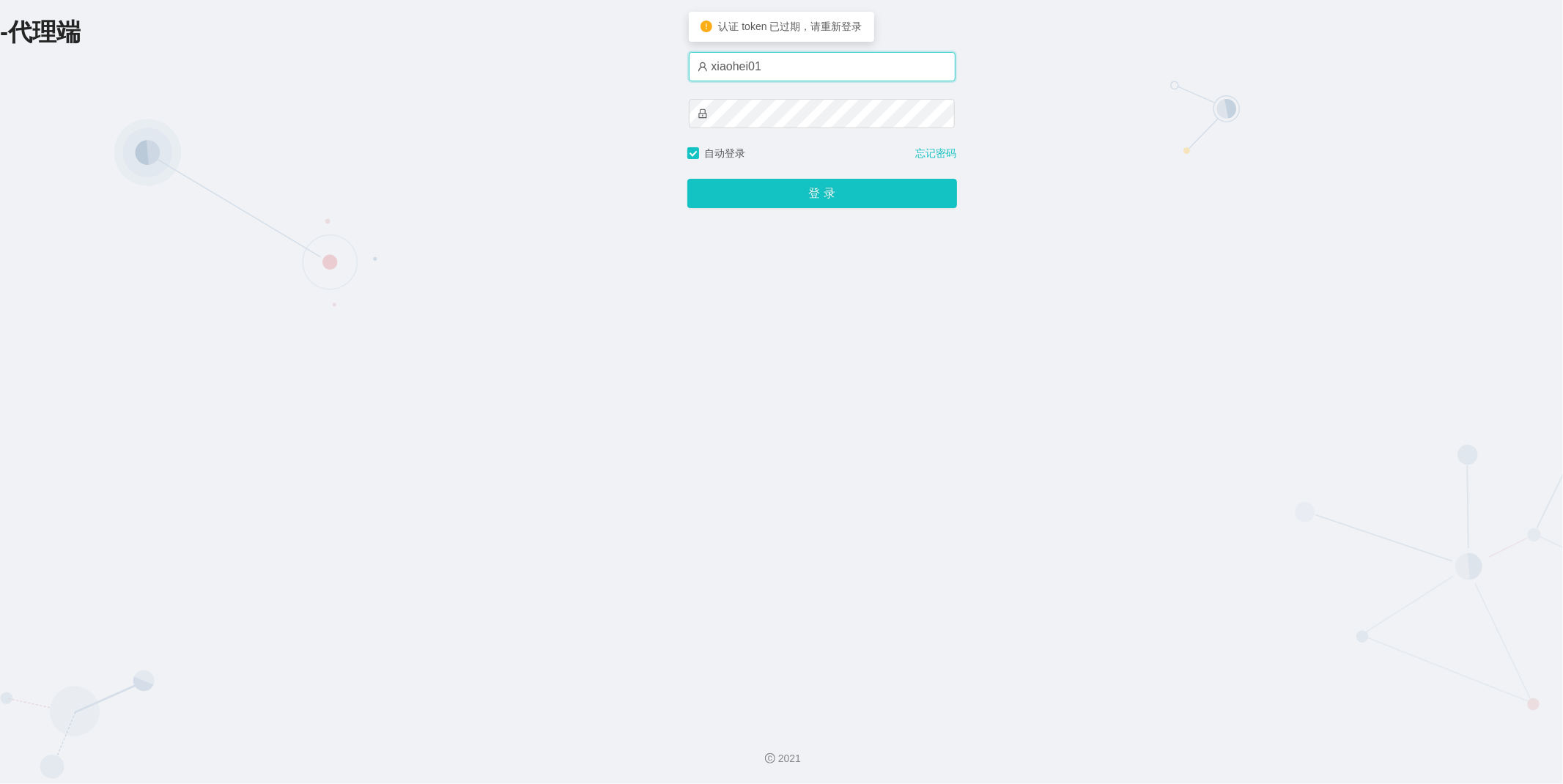
click at [778, 67] on input "xiaohei01" at bounding box center [822, 67] width 267 height 29
type input "xiaohei03"
click at [812, 196] on button "登 录" at bounding box center [822, 193] width 270 height 29
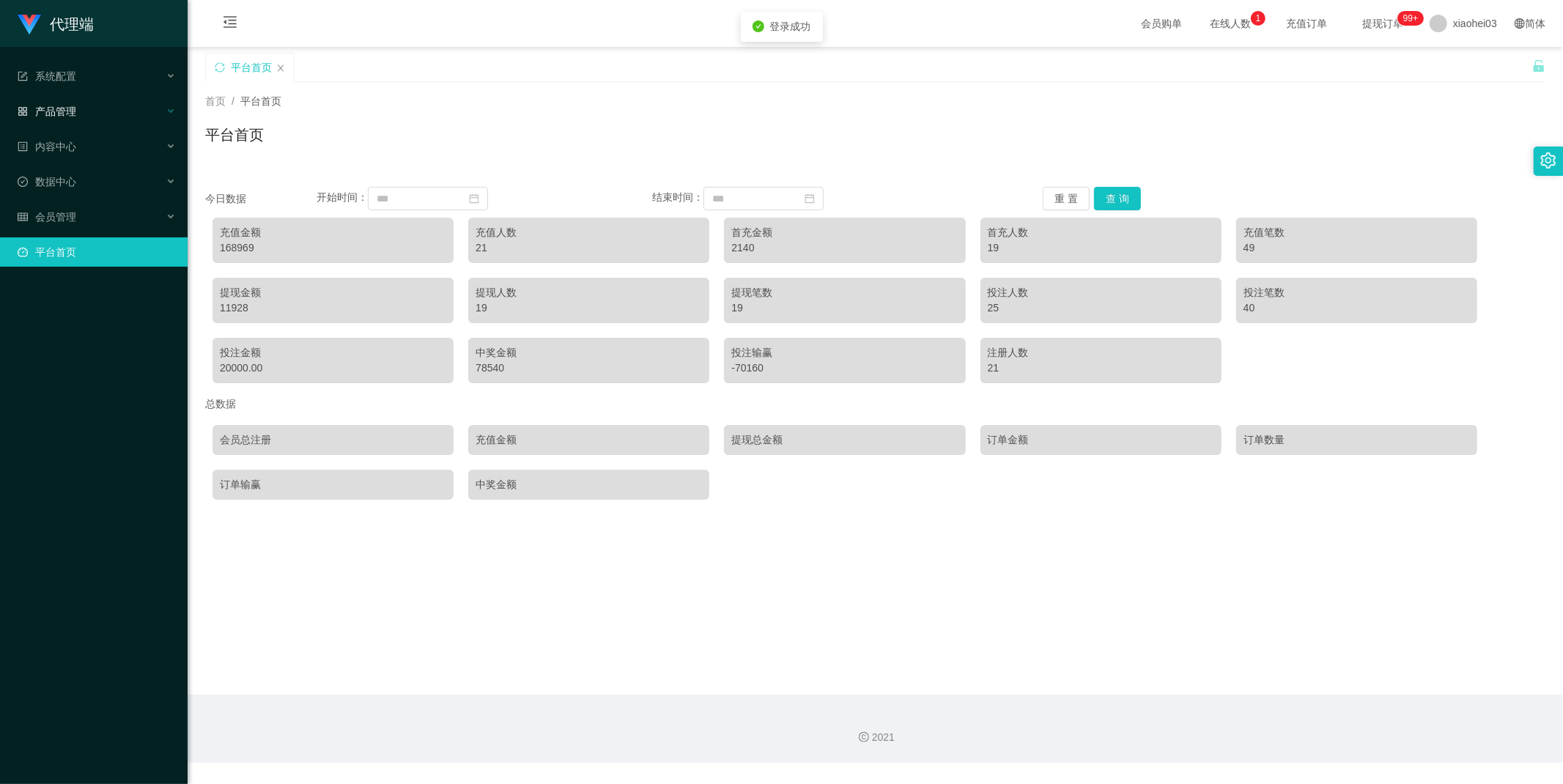
click at [63, 103] on div "产品管理" at bounding box center [93, 111] width 187 height 29
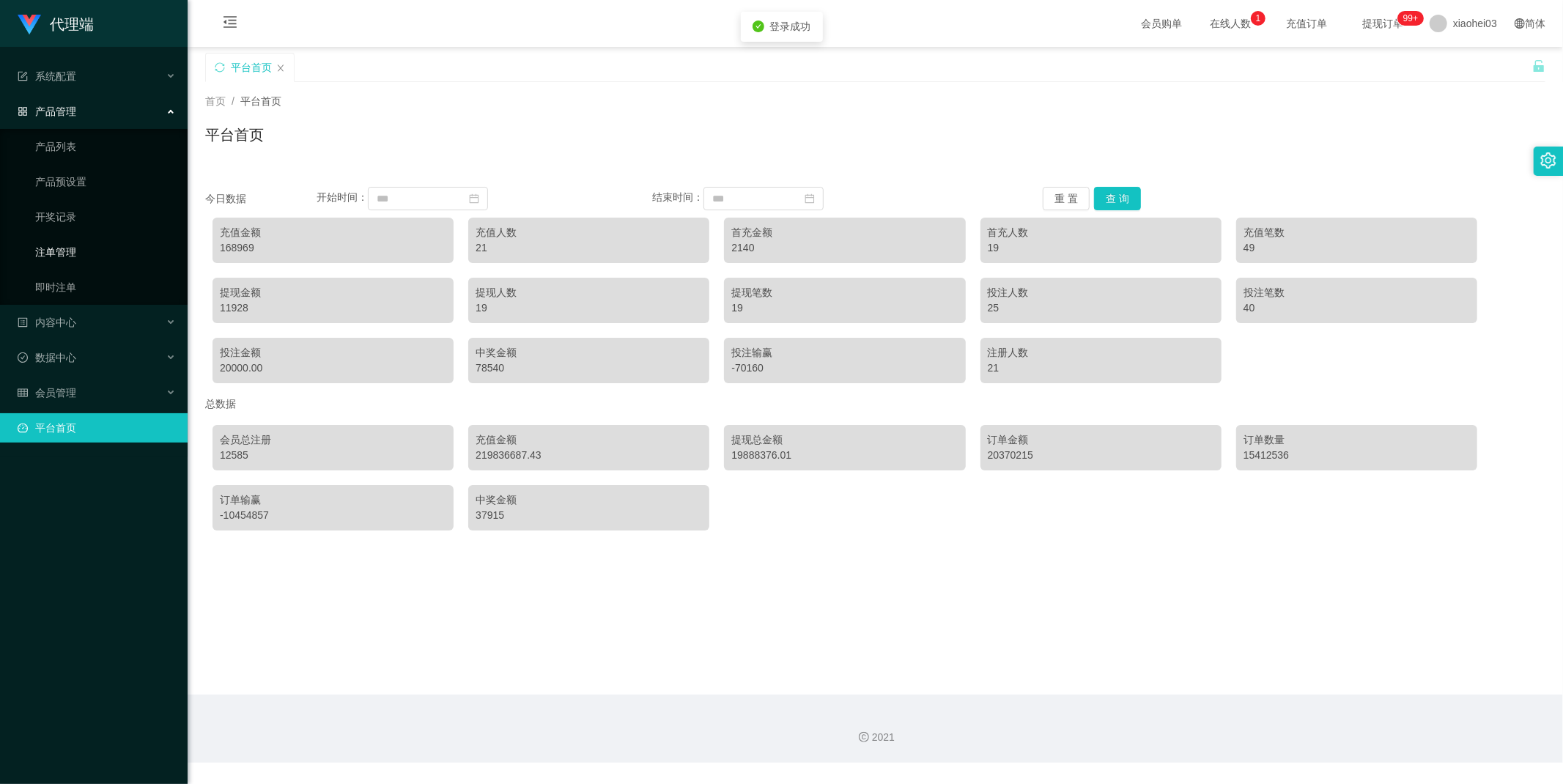
click at [70, 255] on link "注单管理" at bounding box center [106, 252] width 141 height 29
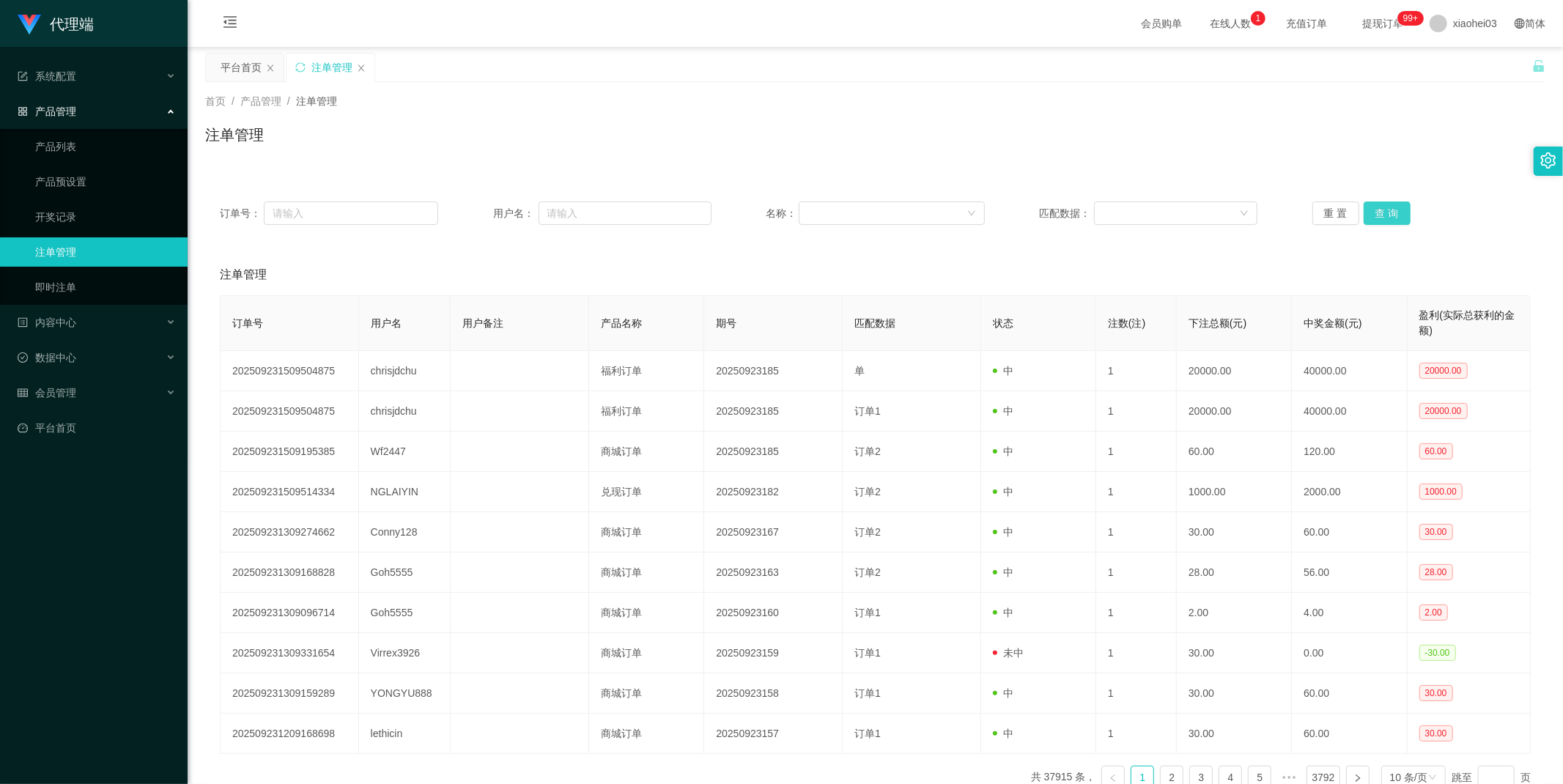
click at [1383, 213] on button "查 询" at bounding box center [1386, 213] width 47 height 23
click at [1383, 213] on div "重 置 查 询" at bounding box center [1422, 213] width 218 height 23
click at [1383, 213] on button "查 询" at bounding box center [1386, 213] width 47 height 23
click at [1383, 213] on div "重 置 查 询" at bounding box center [1422, 213] width 218 height 23
